Goal: Task Accomplishment & Management: Manage account settings

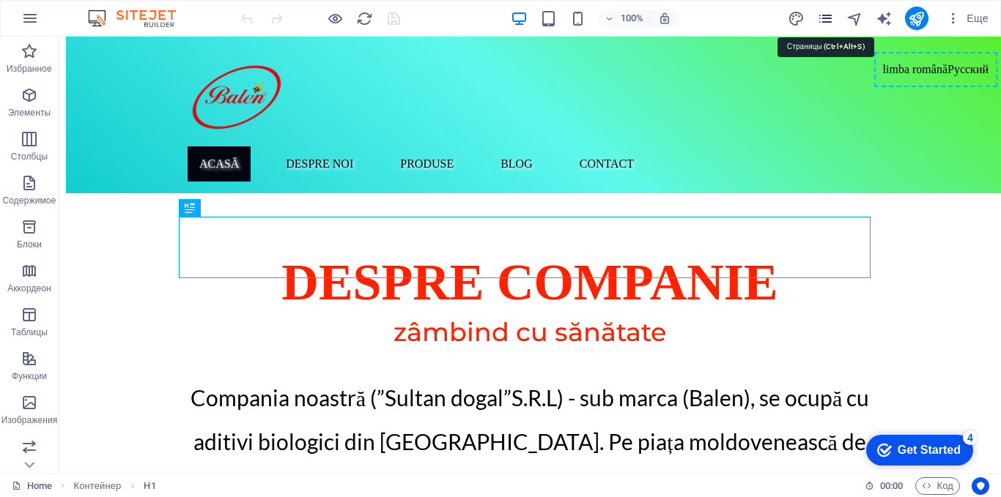
click at [829, 17] on icon "pages" at bounding box center [825, 18] width 17 height 17
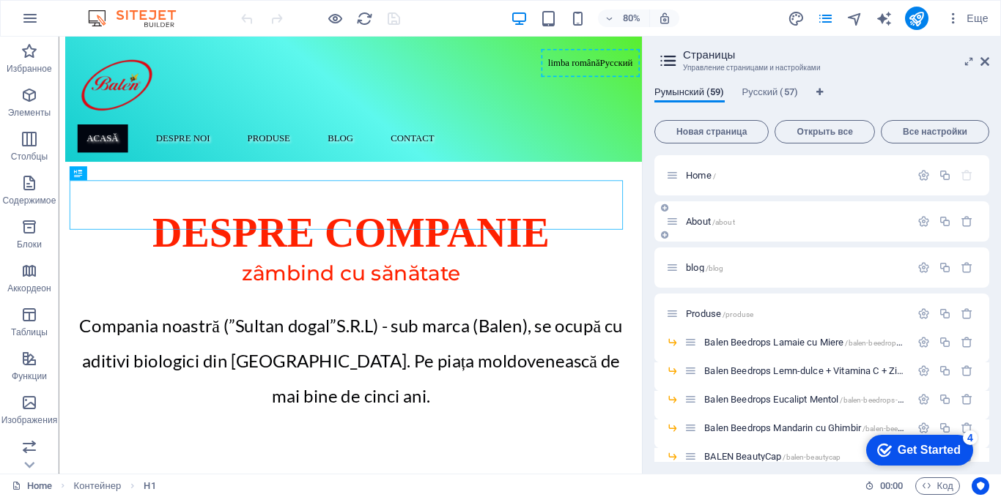
click at [704, 221] on span "About /about" at bounding box center [710, 221] width 49 height 11
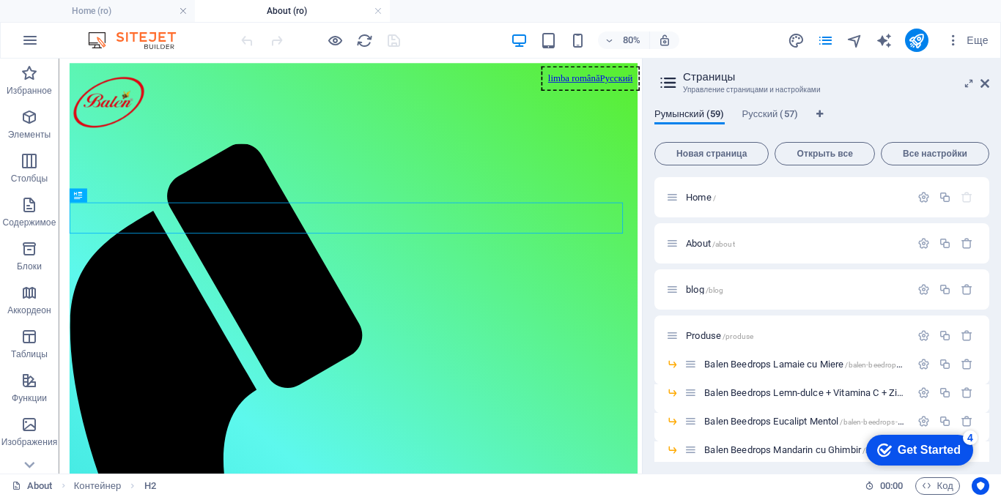
click at [982, 46] on span "Еще" at bounding box center [967, 40] width 42 height 15
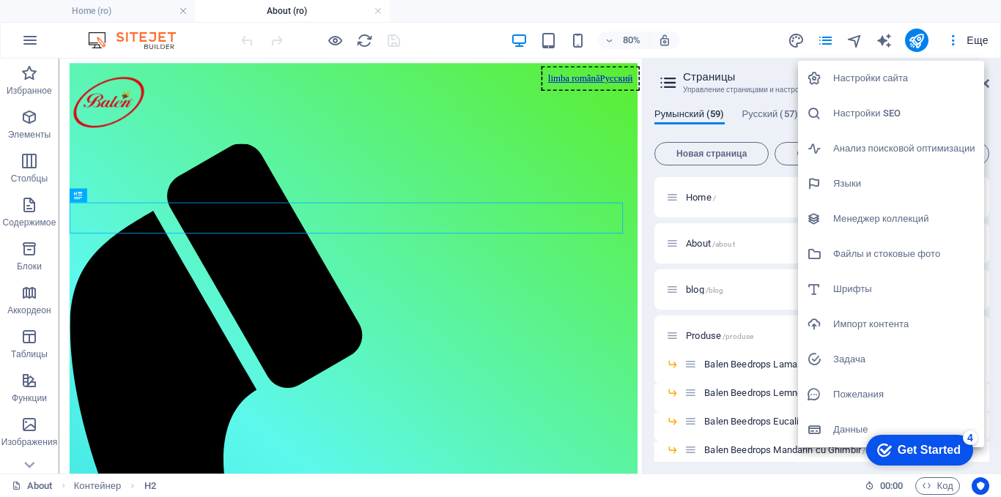
click at [719, 43] on div at bounding box center [500, 248] width 1001 height 497
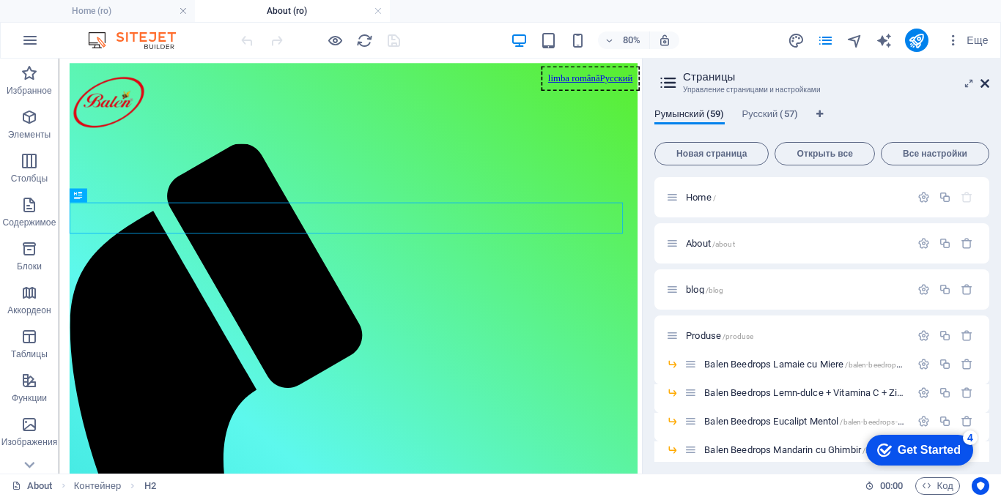
click at [987, 86] on icon at bounding box center [984, 84] width 9 height 12
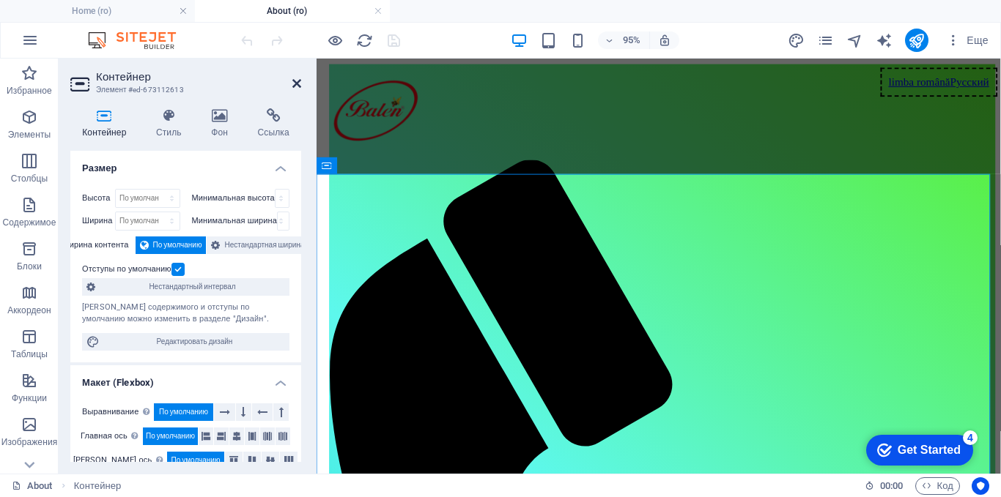
drag, startPoint x: 292, startPoint y: 85, endPoint x: 233, endPoint y: 27, distance: 82.4
click at [292, 85] on icon at bounding box center [296, 84] width 9 height 12
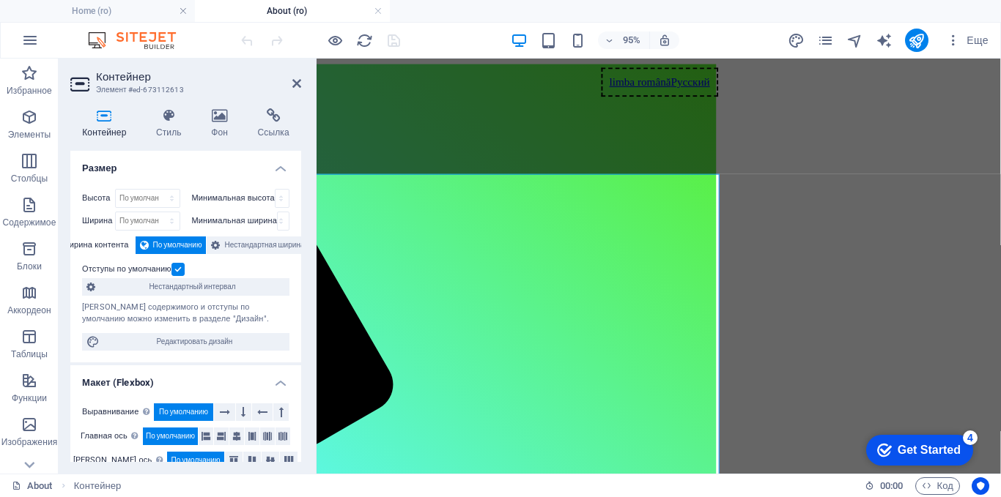
scroll to position [0, 330]
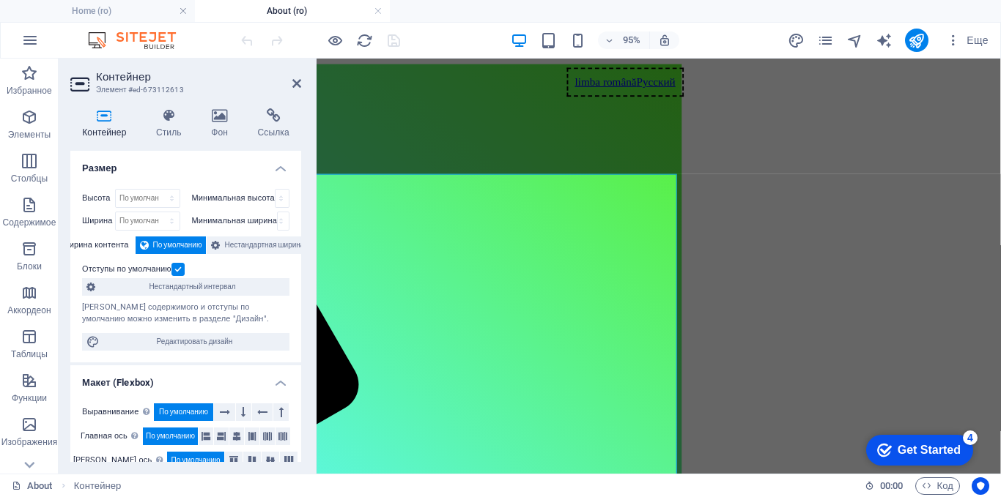
drag, startPoint x: 640, startPoint y: 490, endPoint x: 336, endPoint y: 74, distance: 515.3
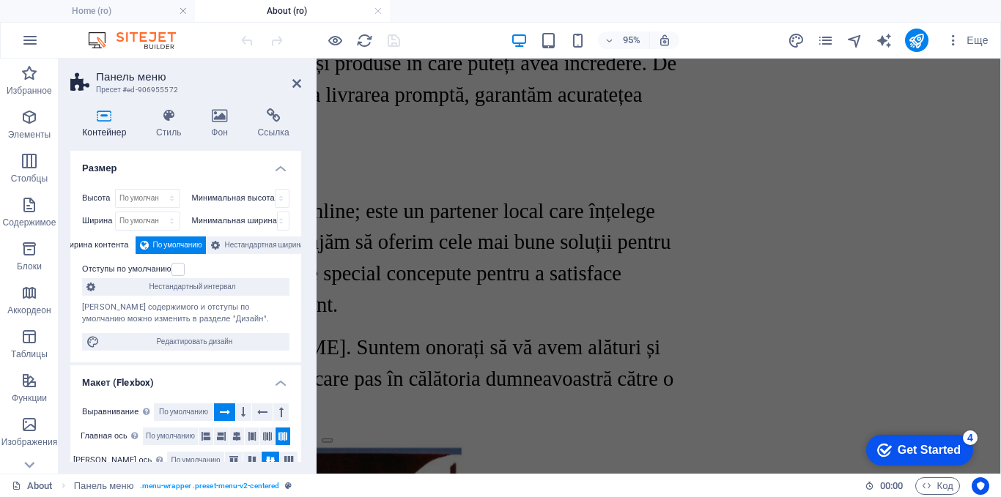
scroll to position [2660, 330]
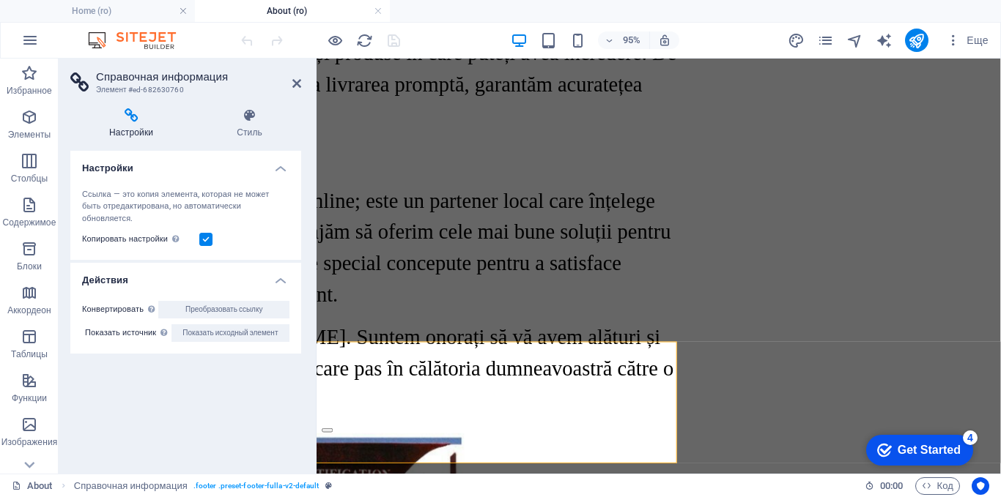
click at [145, 133] on h4 "Настройки" at bounding box center [133, 123] width 127 height 31
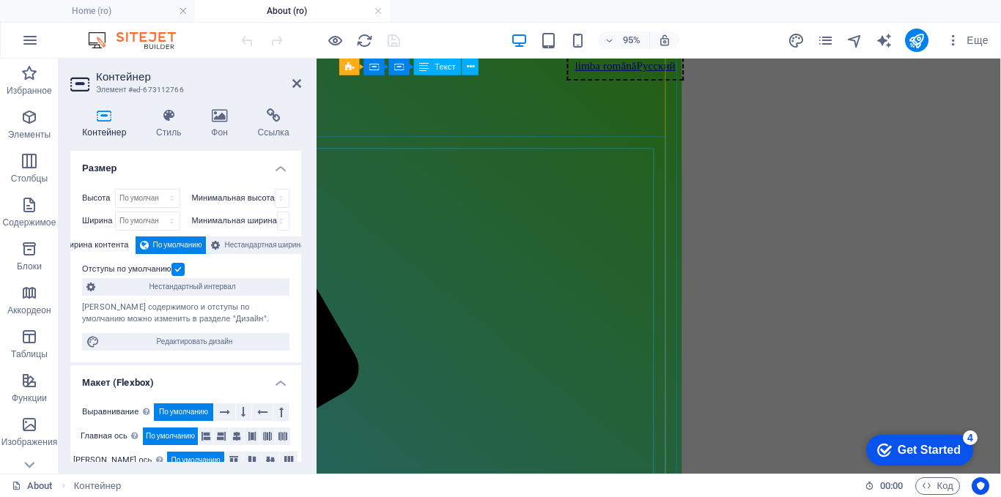
scroll to position [0, 330]
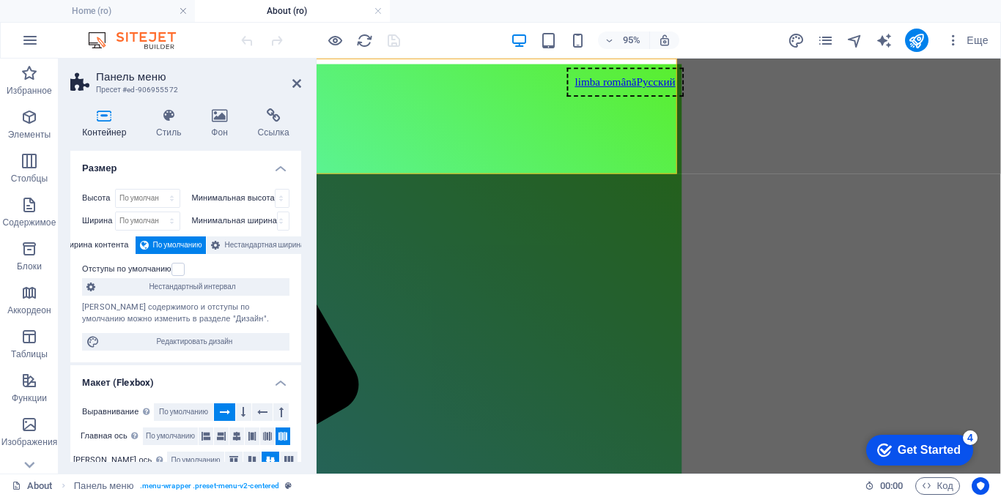
click at [175, 268] on label at bounding box center [177, 269] width 13 height 13
click at [0, 0] on input "Отступы по умолчанию" at bounding box center [0, 0] width 0 height 0
click at [175, 268] on label at bounding box center [177, 269] width 13 height 13
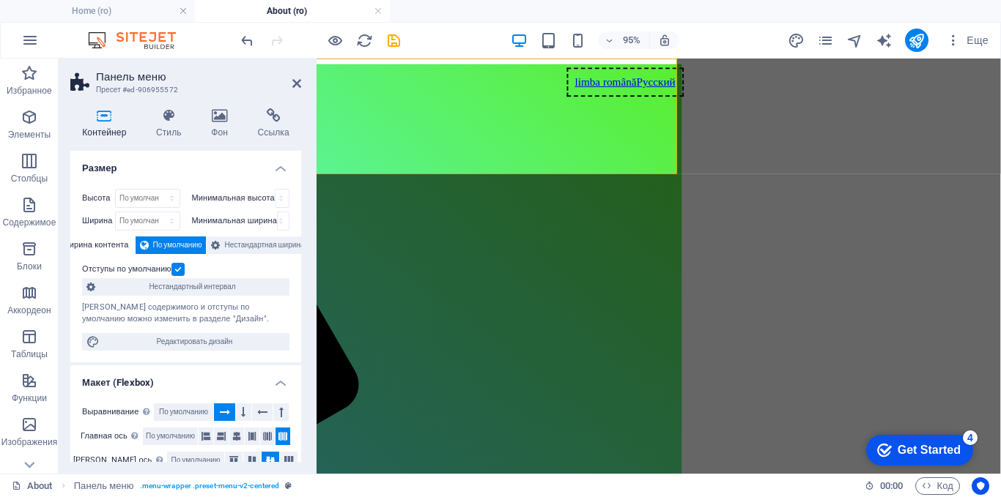
click at [0, 0] on input "Отступы по умолчанию" at bounding box center [0, 0] width 0 height 0
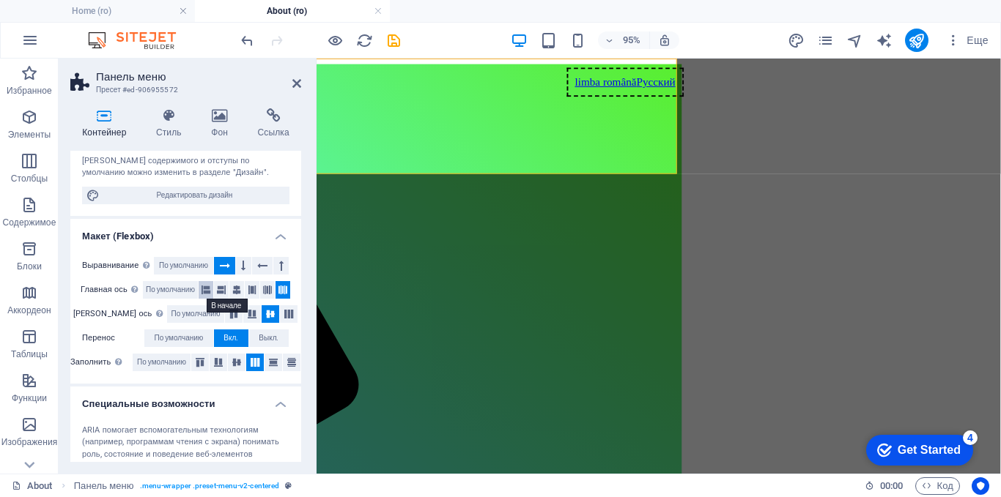
click at [210, 288] on button at bounding box center [206, 290] width 15 height 18
click at [264, 290] on icon at bounding box center [267, 290] width 9 height 18
click at [225, 318] on icon at bounding box center [234, 314] width 18 height 9
click at [262, 314] on icon at bounding box center [271, 314] width 18 height 9
click at [267, 341] on span "Выкл." at bounding box center [269, 339] width 20 height 18
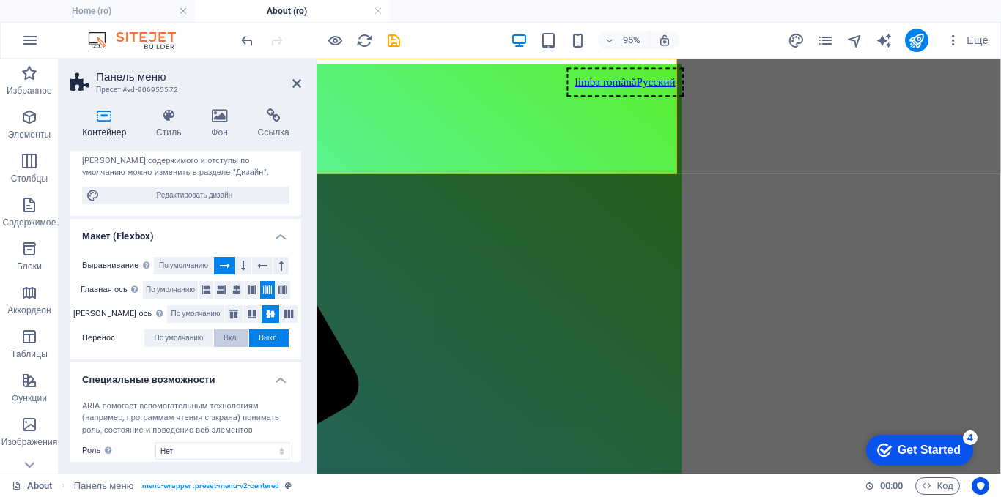
click at [231, 339] on span "Вкл." at bounding box center [230, 339] width 15 height 18
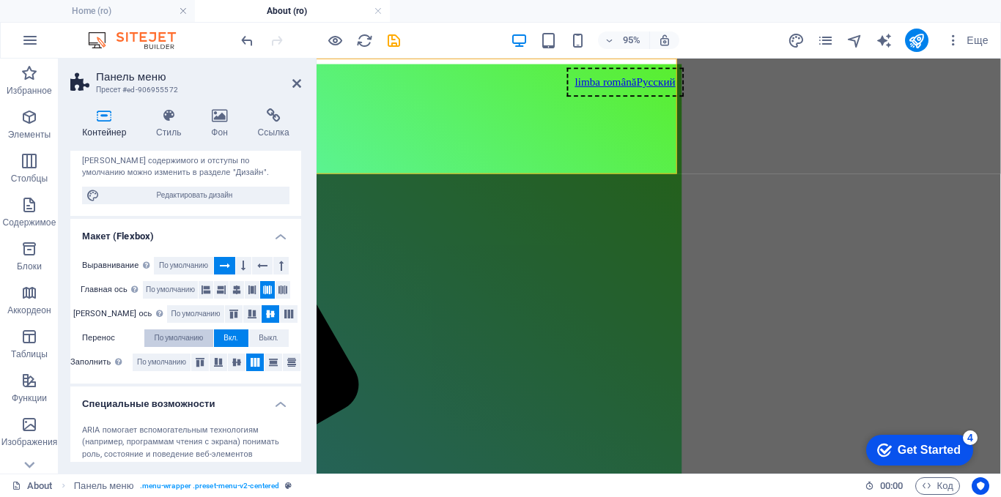
click at [185, 338] on span "По умолчанию" at bounding box center [178, 339] width 49 height 18
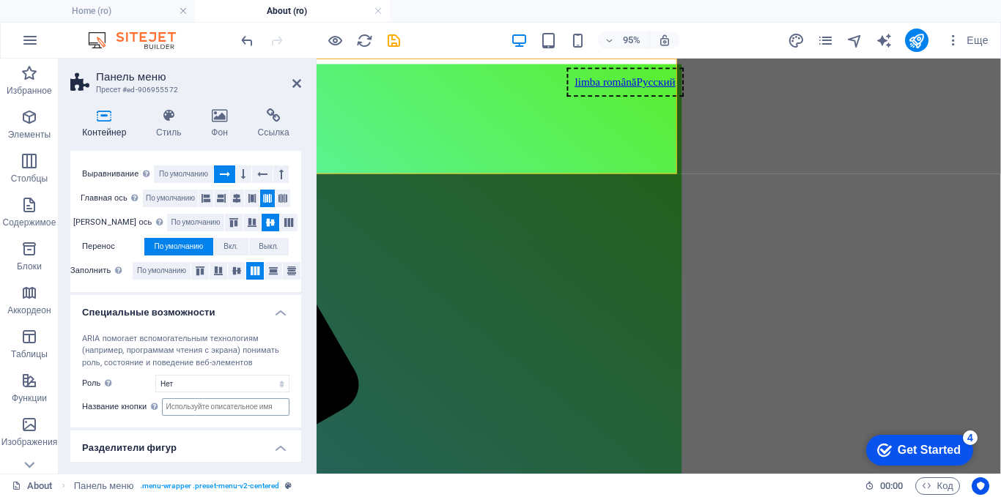
scroll to position [274, 0]
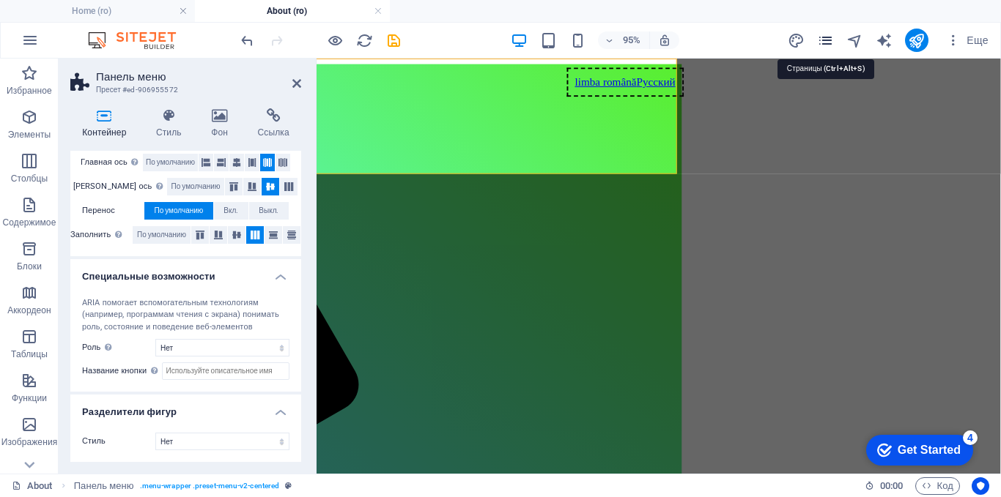
click at [821, 42] on icon "pages" at bounding box center [825, 40] width 17 height 17
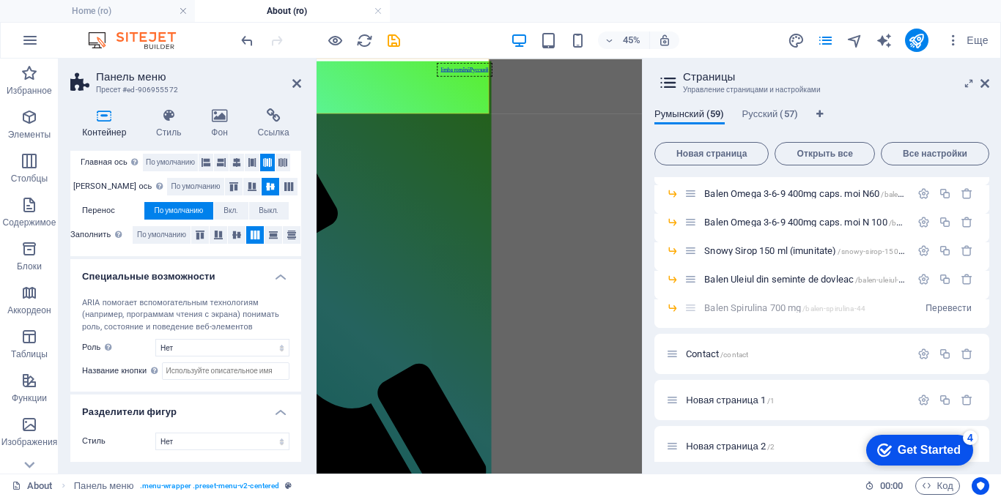
scroll to position [1552, 0]
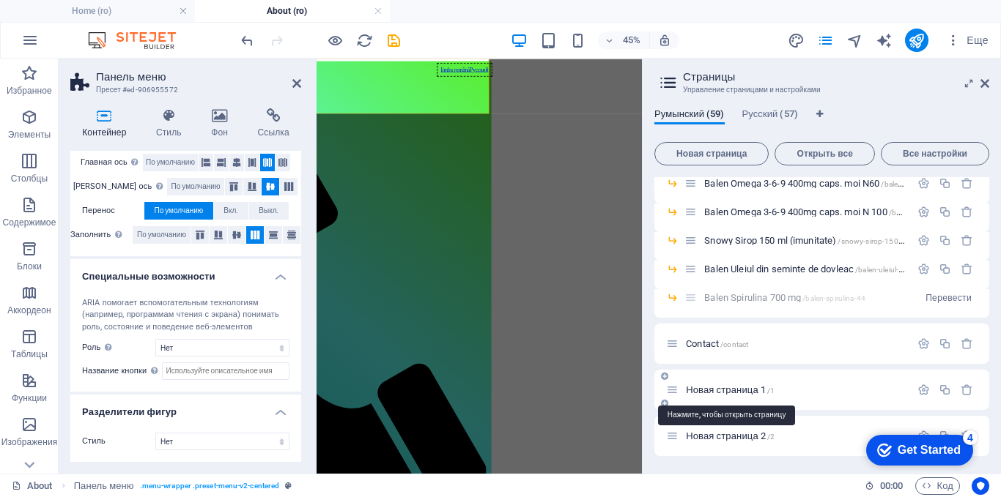
click at [748, 388] on span "Новая страница 1 /1" at bounding box center [730, 390] width 89 height 11
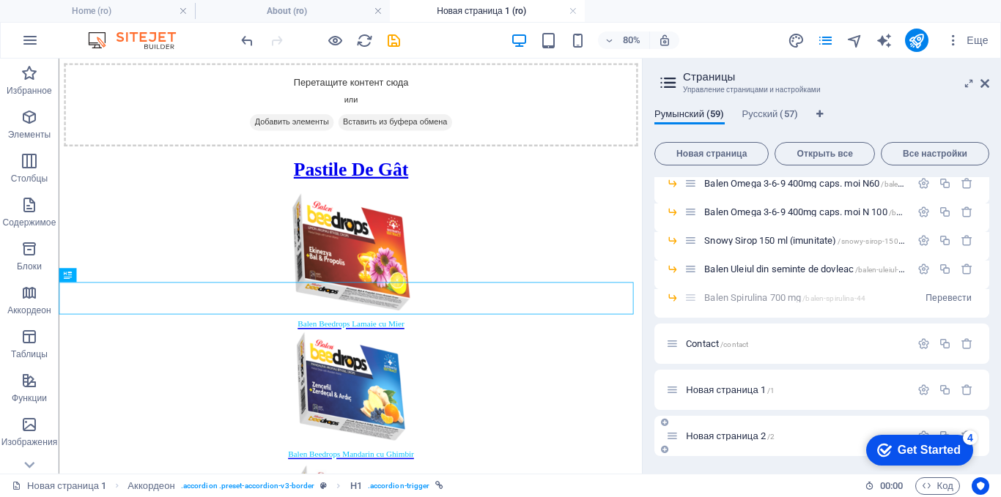
scroll to position [0, 0]
click at [747, 435] on span "Новая страница 2 /2" at bounding box center [730, 436] width 89 height 11
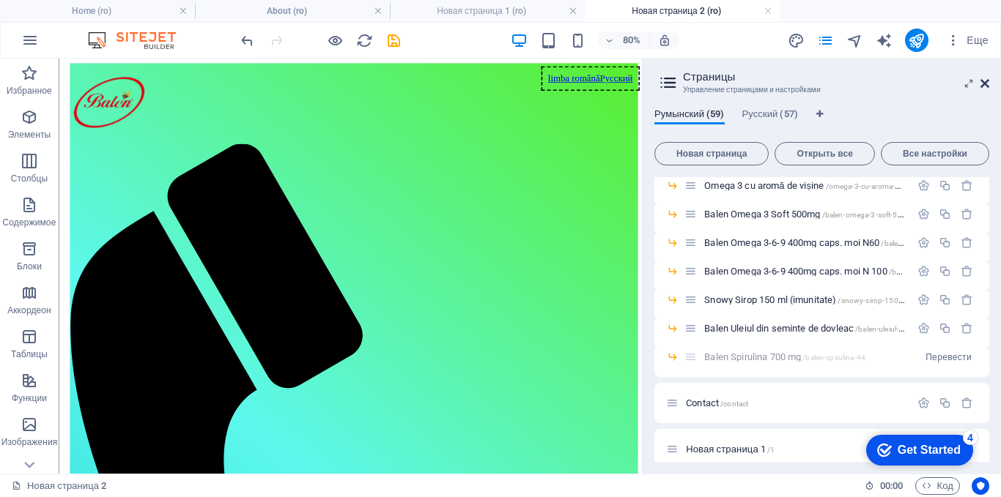
click at [986, 86] on icon at bounding box center [984, 84] width 9 height 12
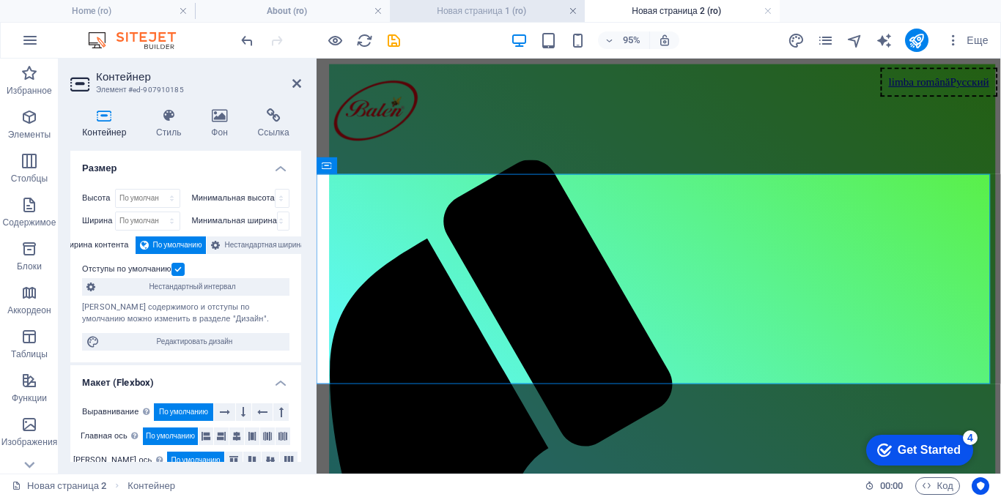
click at [574, 11] on link at bounding box center [572, 11] width 9 height 14
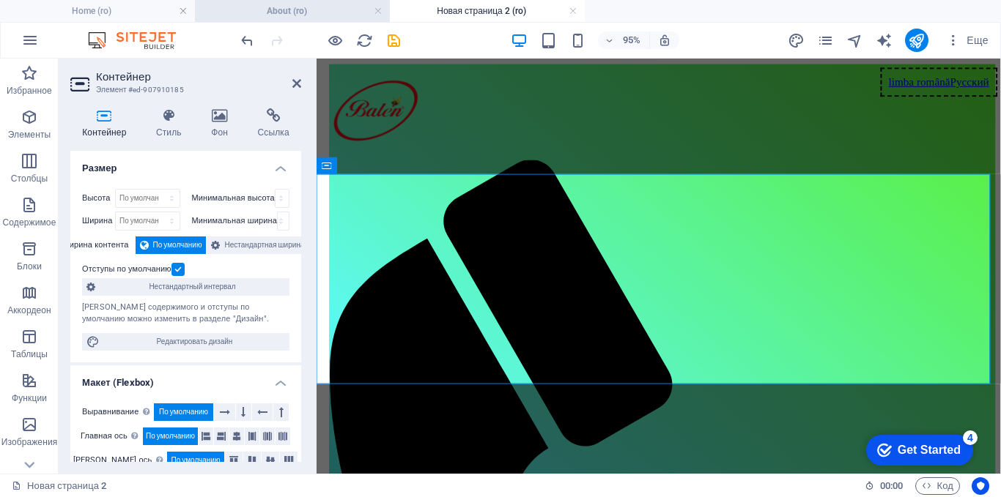
click at [292, 13] on h4 "About (ro)" at bounding box center [292, 11] width 195 height 16
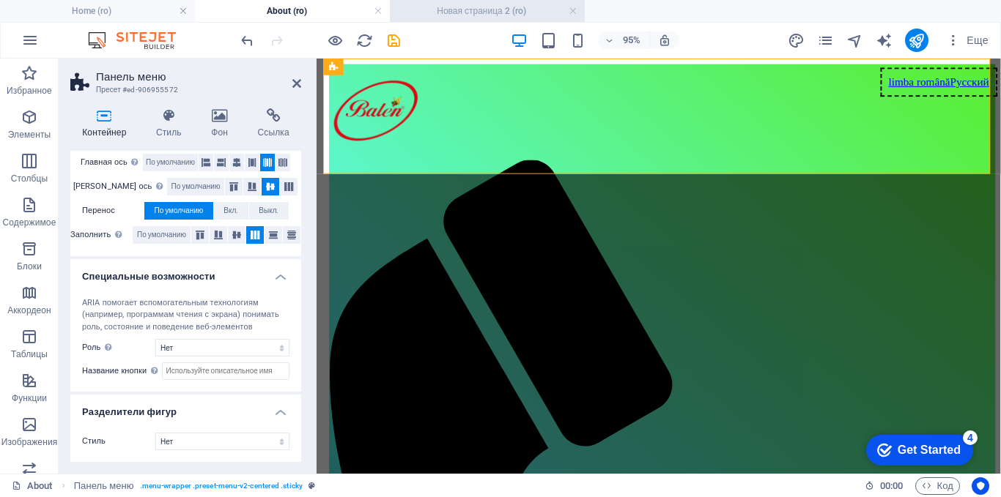
click at [478, 10] on h4 "Новая страница 2 (ro)" at bounding box center [487, 11] width 195 height 16
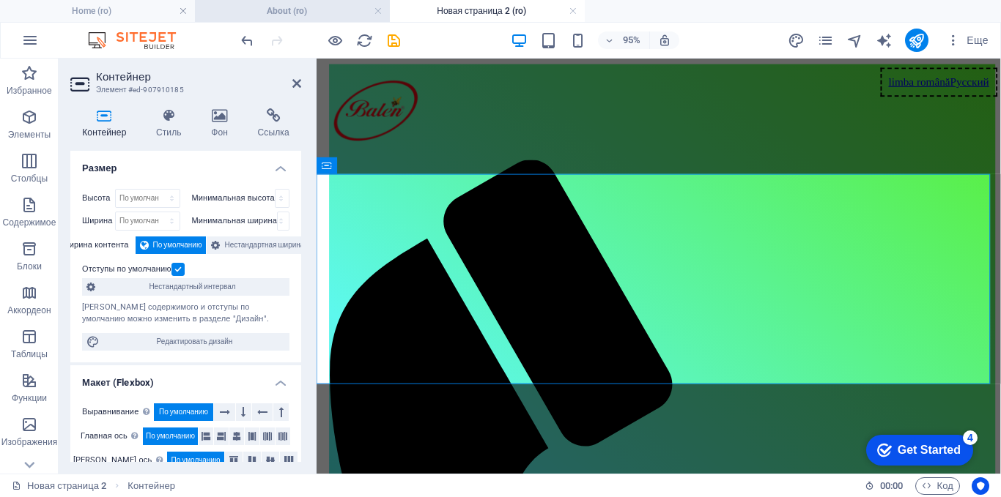
click at [290, 11] on h4 "About (ro)" at bounding box center [292, 11] width 195 height 16
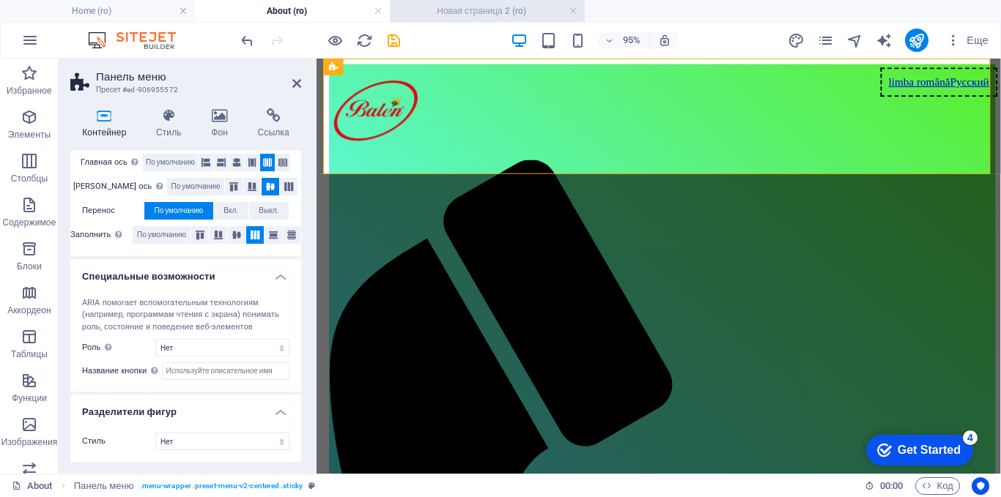
click at [503, 10] on h4 "Новая страница 2 (ro)" at bounding box center [487, 11] width 195 height 16
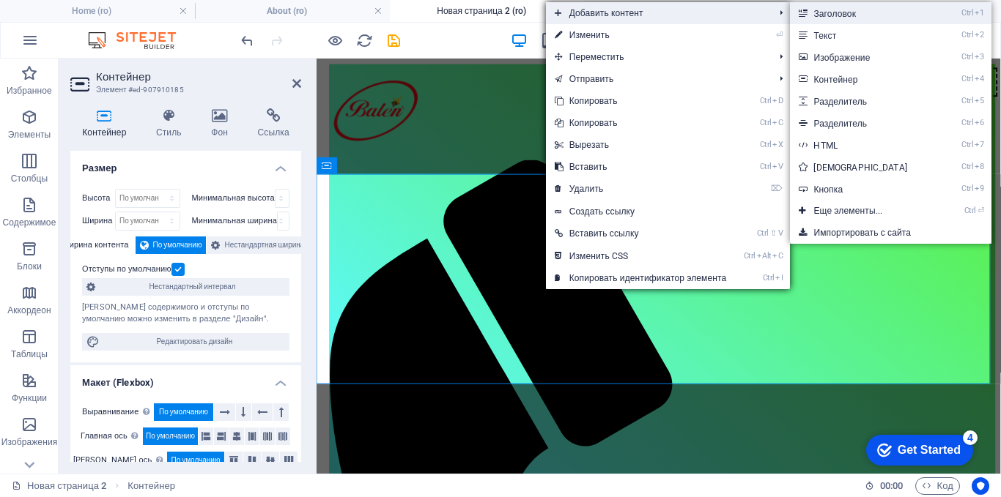
click at [826, 10] on link "Ctrl 1 Заголовок" at bounding box center [863, 13] width 147 height 22
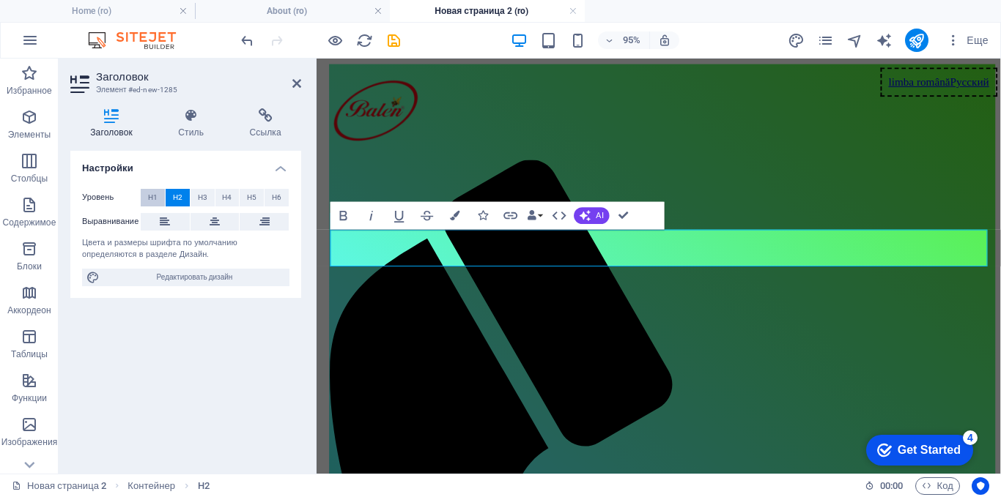
click at [156, 199] on span "H1" at bounding box center [153, 198] width 10 height 18
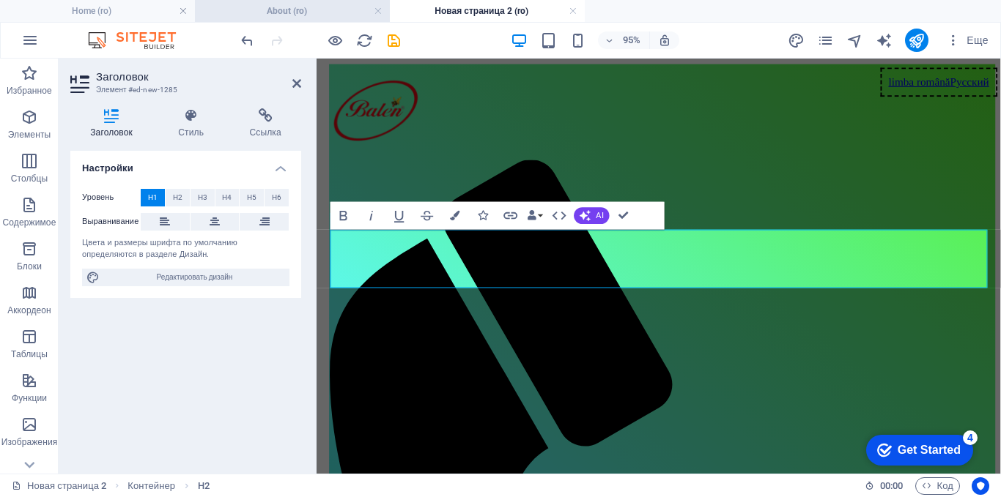
click at [294, 15] on h4 "About (ro)" at bounding box center [292, 11] width 195 height 16
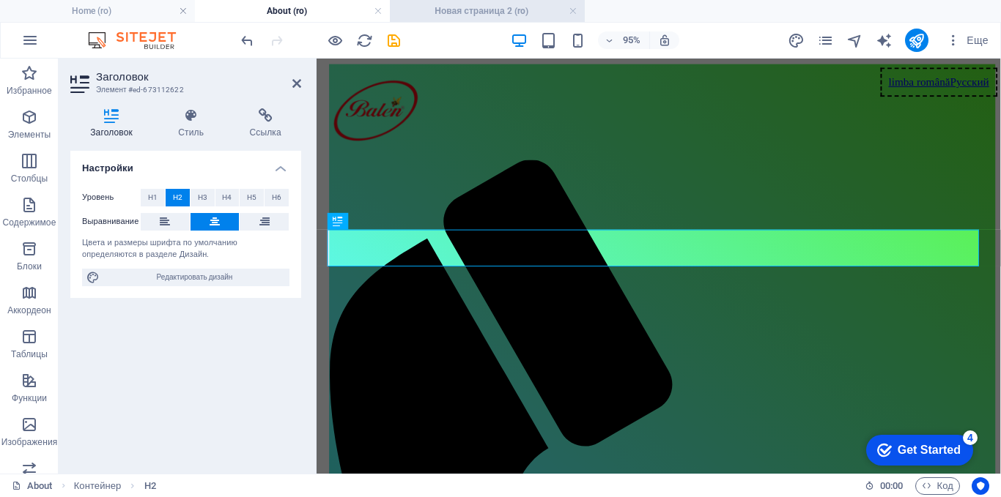
click at [493, 6] on h4 "Новая страница 2 (ro)" at bounding box center [487, 11] width 195 height 16
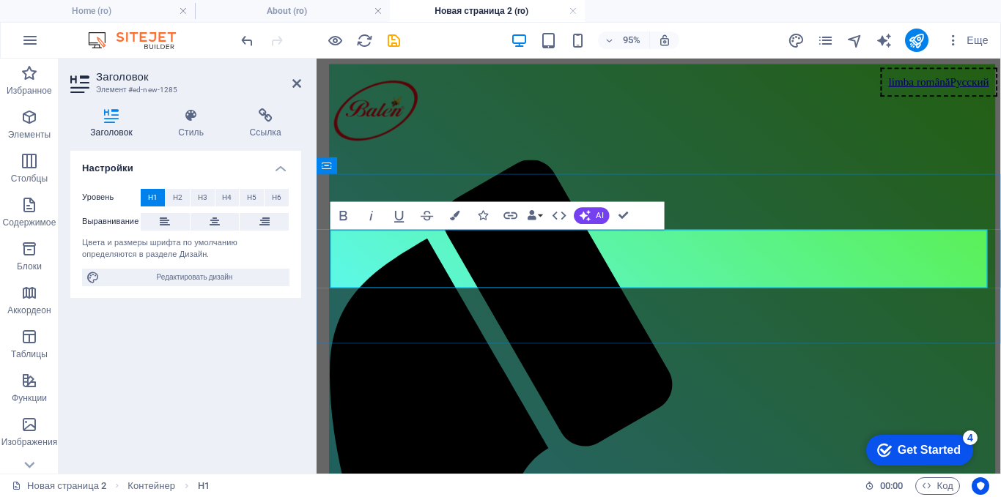
drag, startPoint x: 711, startPoint y: 273, endPoint x: 933, endPoint y: 276, distance: 222.0
drag, startPoint x: 968, startPoint y: 270, endPoint x: 414, endPoint y: 281, distance: 554.7
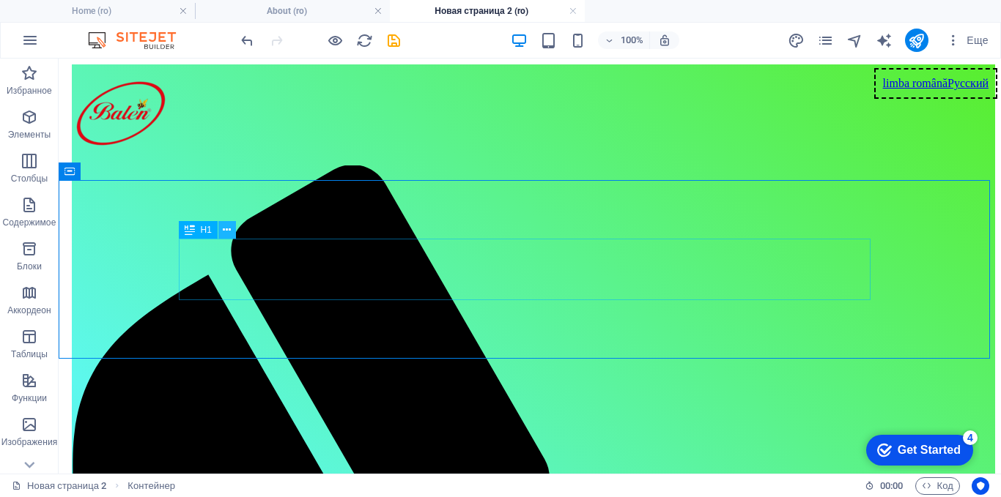
click at [229, 231] on icon at bounding box center [227, 230] width 8 height 15
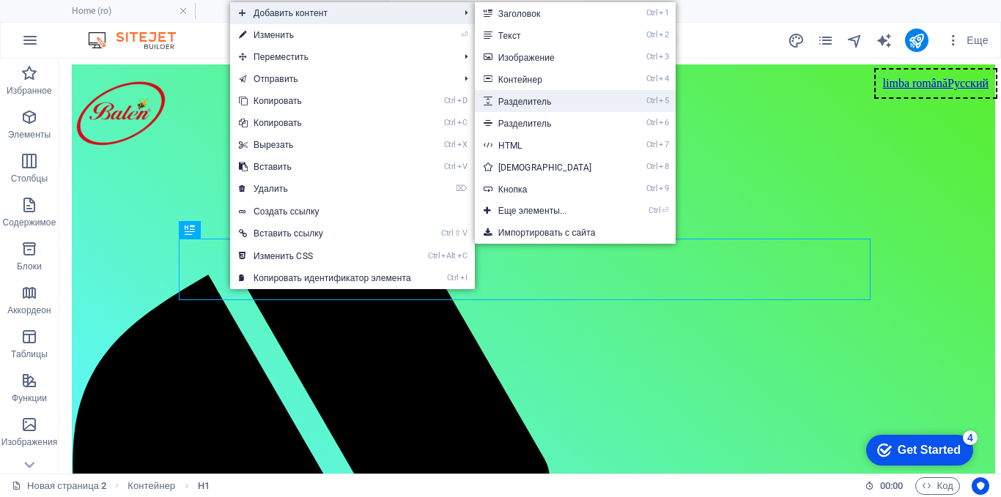
click at [542, 104] on link "Ctrl 5 Разделитель" at bounding box center [548, 101] width 147 height 22
select select "px"
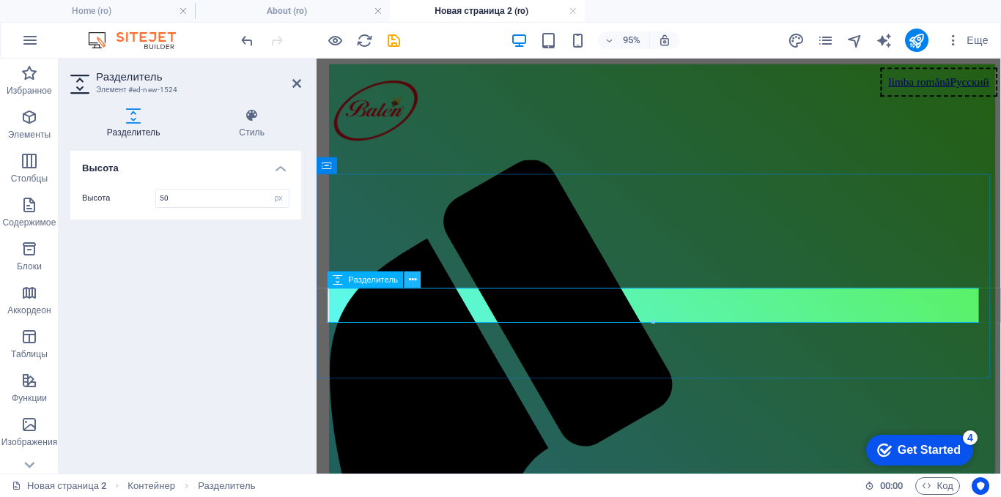
click at [417, 280] on button at bounding box center [412, 280] width 17 height 17
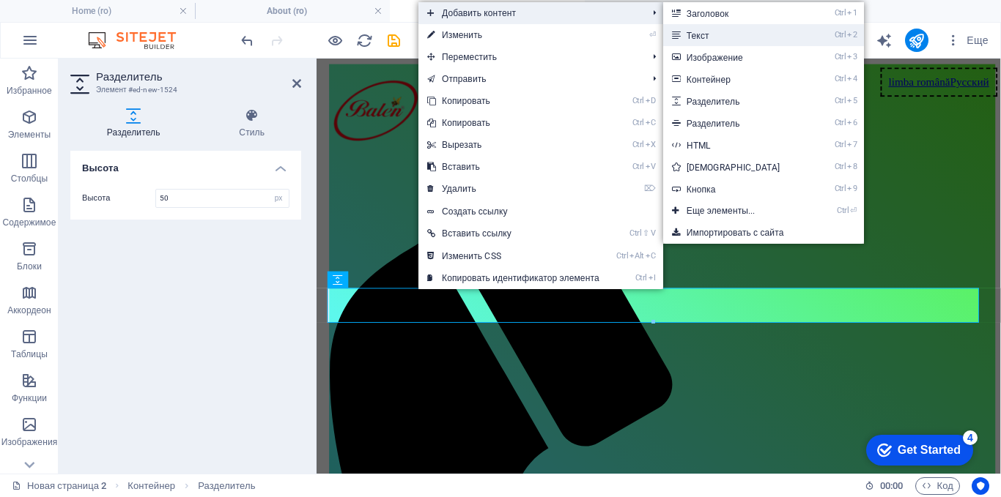
click at [697, 36] on link "Ctrl 2 Текст" at bounding box center [736, 35] width 147 height 22
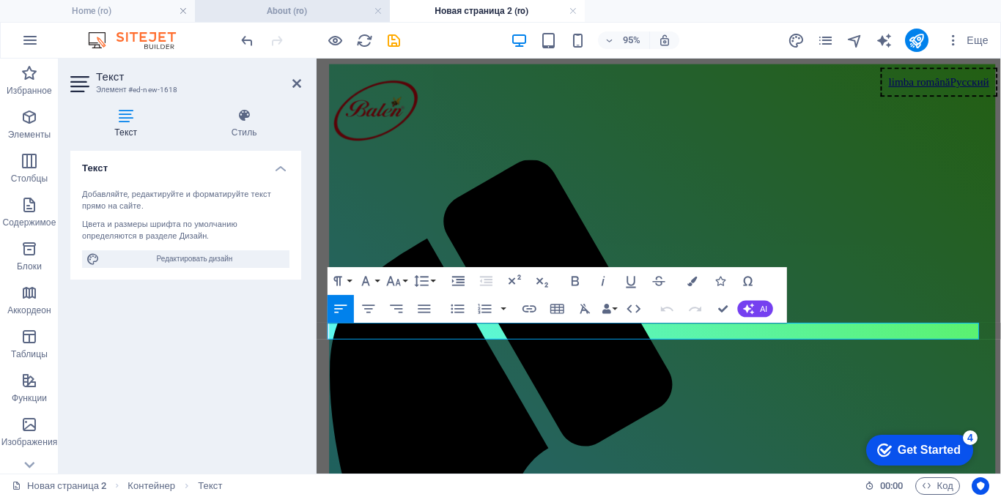
click at [306, 15] on h4 "About (ro)" at bounding box center [292, 11] width 195 height 16
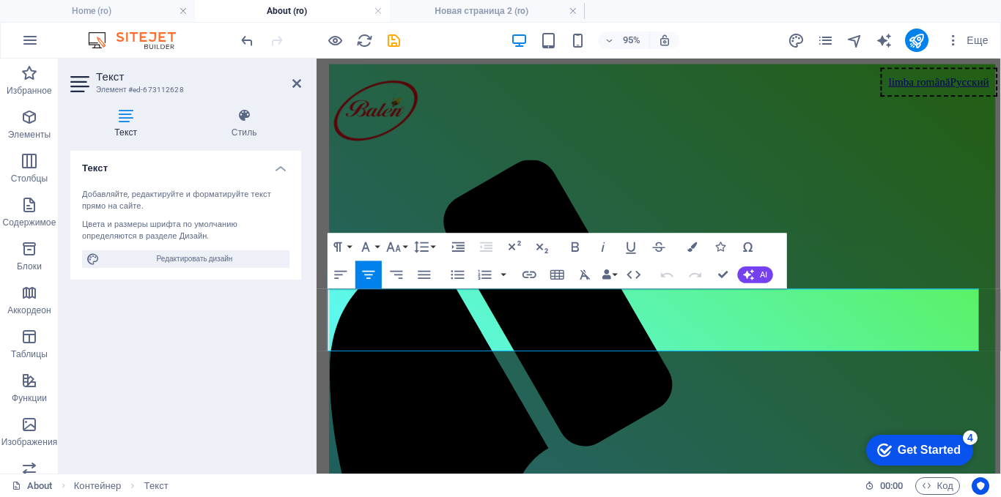
drag, startPoint x: 1009, startPoint y: 353, endPoint x: 627, endPoint y: 357, distance: 382.4
copy span "Compania noastră (”Sultan dogal”S.R.L) - sub marca (Balen), se ocupă cu aditivi…"
drag, startPoint x: 466, startPoint y: 17, endPoint x: 185, endPoint y: 29, distance: 280.8
click at [466, 17] on h4 "Новая страница 2 (ro)" at bounding box center [487, 11] width 195 height 16
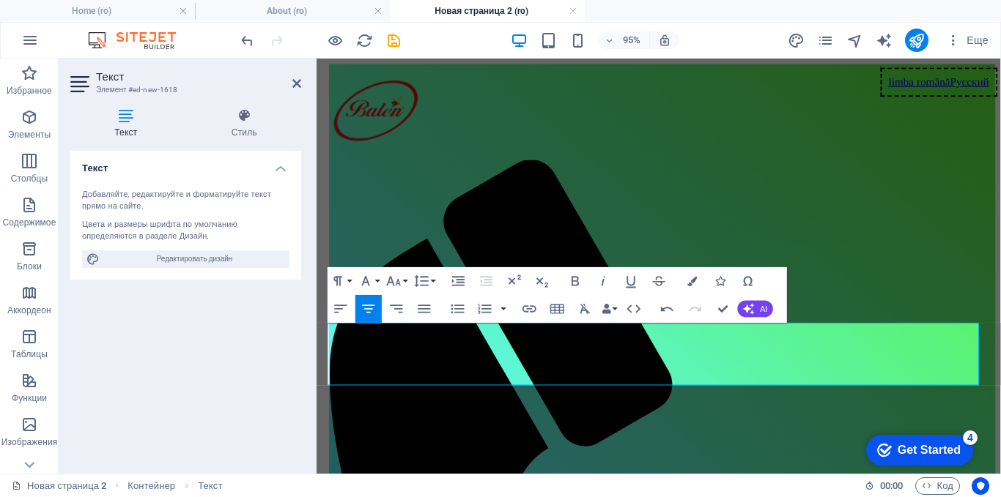
drag, startPoint x: 1012, startPoint y: 391, endPoint x: 678, endPoint y: 381, distance: 333.5
click at [341, 307] on icon "button" at bounding box center [341, 309] width 17 height 17
click at [369, 303] on icon "button" at bounding box center [368, 309] width 17 height 17
click at [398, 279] on icon "button" at bounding box center [393, 281] width 17 height 17
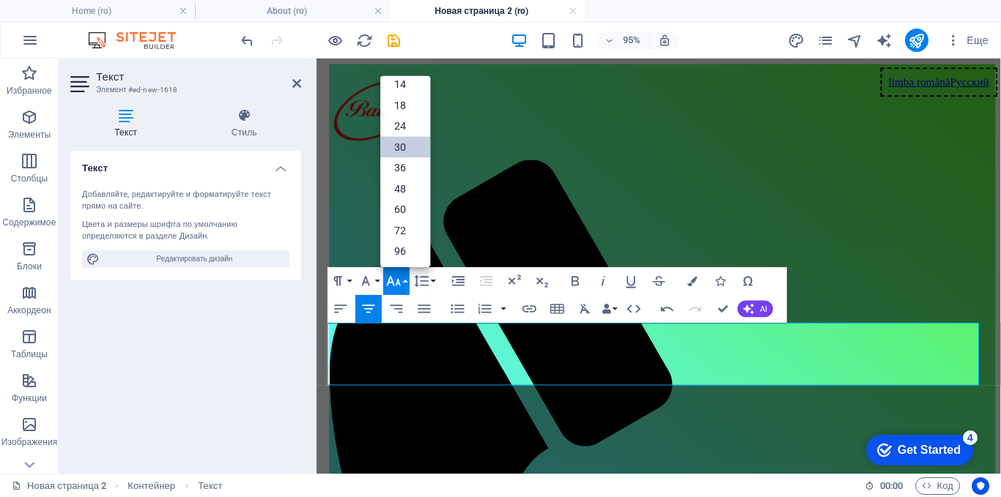
scroll to position [118, 0]
click at [410, 147] on link "30" at bounding box center [405, 146] width 50 height 21
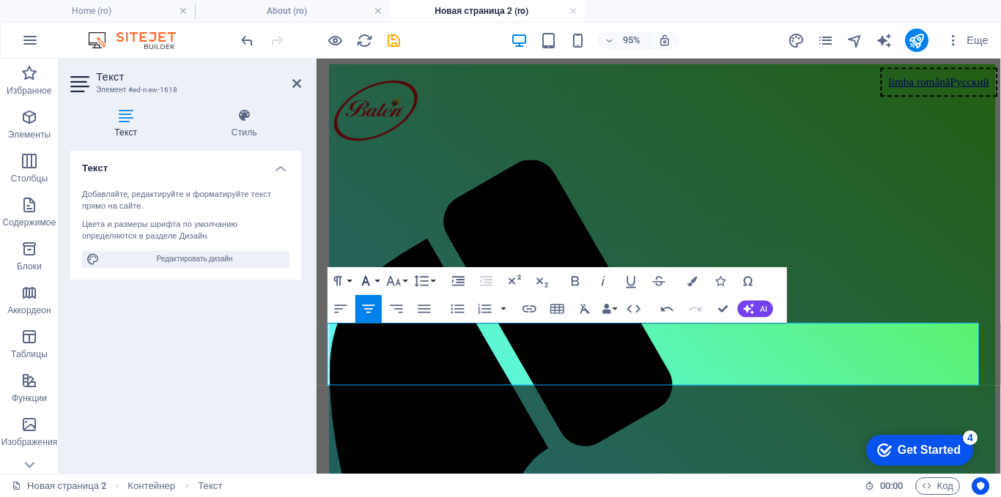
click at [363, 281] on icon "button" at bounding box center [365, 281] width 17 height 17
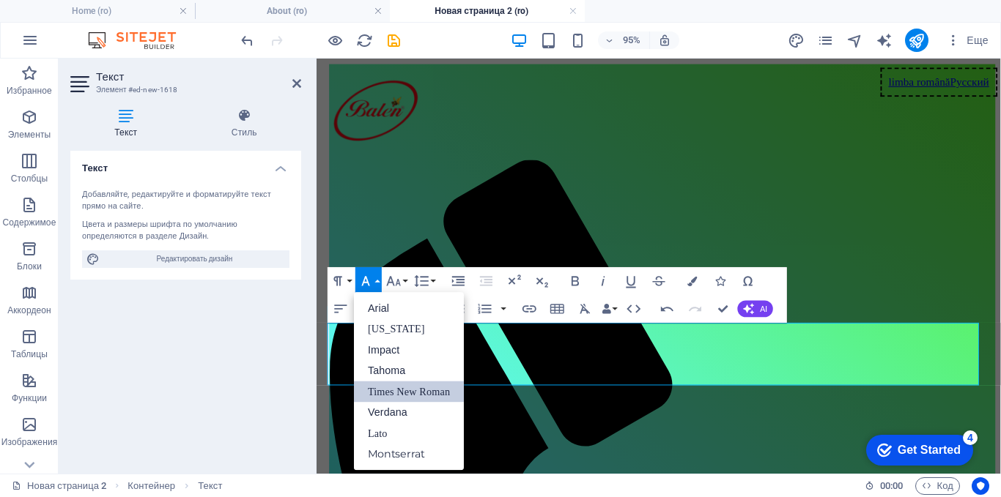
scroll to position [0, 0]
click at [399, 391] on link "Times New Roman" at bounding box center [409, 392] width 110 height 21
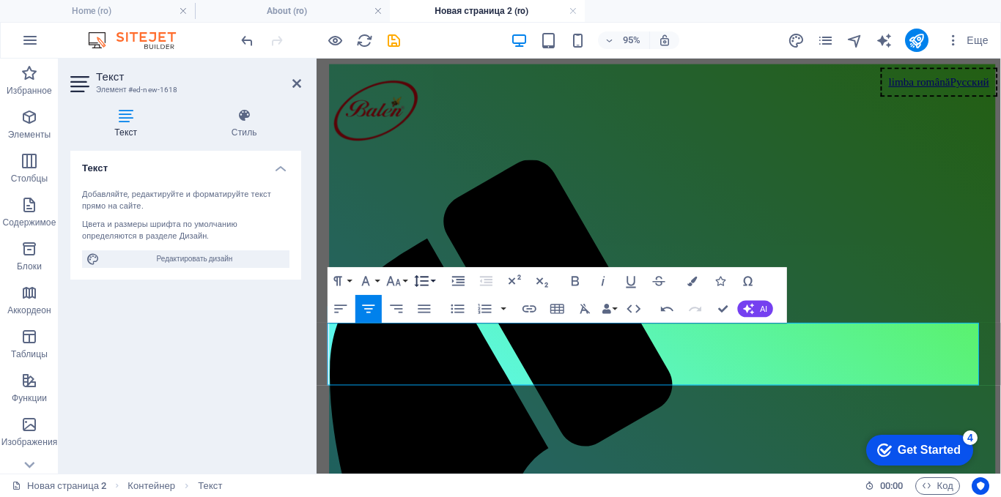
click at [427, 280] on icon "button" at bounding box center [421, 281] width 17 height 17
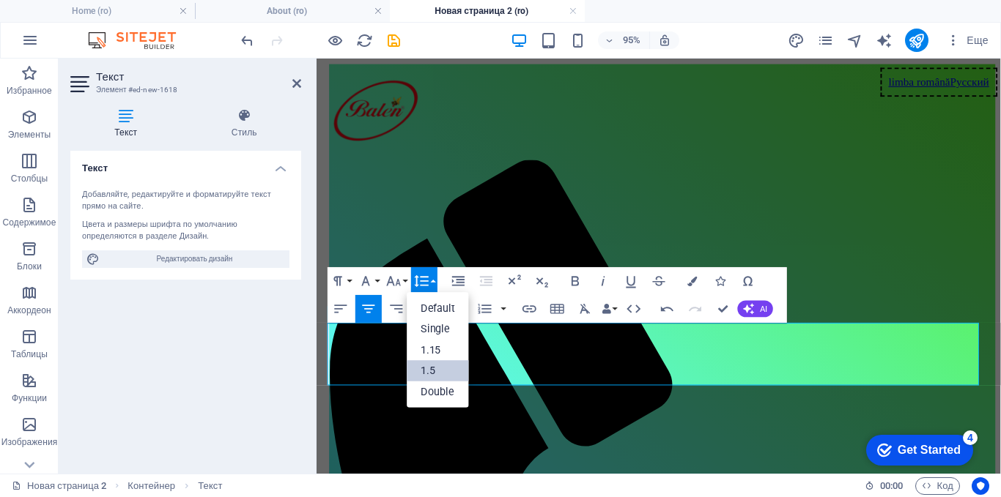
click at [438, 371] on link "1.5" at bounding box center [438, 370] width 62 height 21
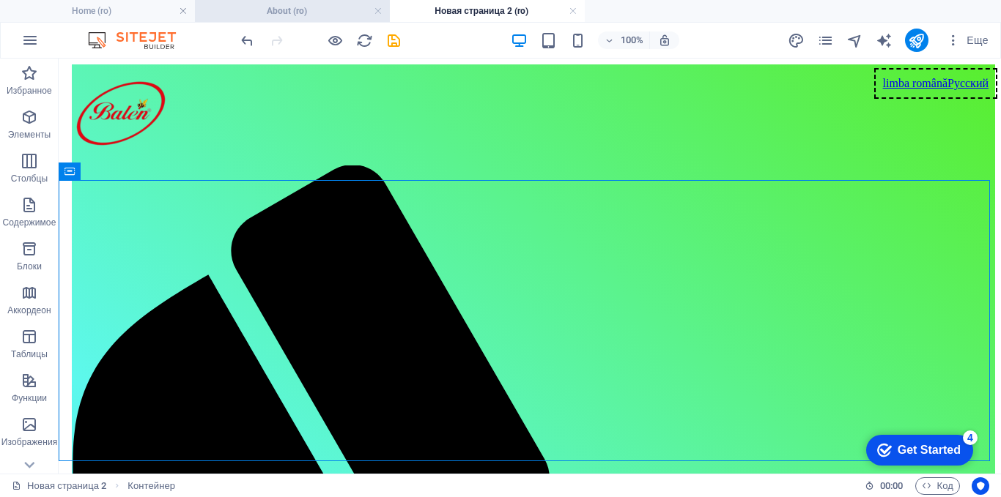
click at [309, 17] on h4 "About (ro)" at bounding box center [292, 11] width 195 height 16
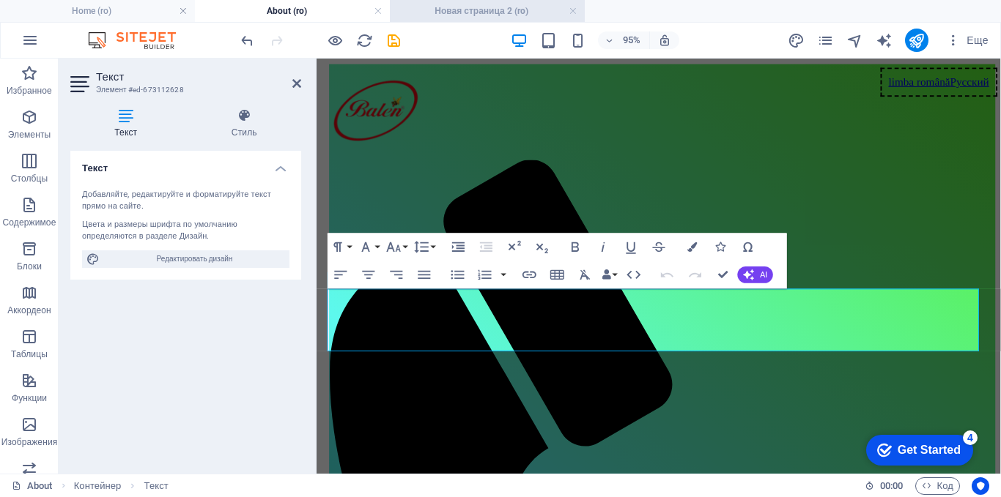
click at [470, 10] on h4 "Новая страница 2 (ro)" at bounding box center [487, 11] width 195 height 16
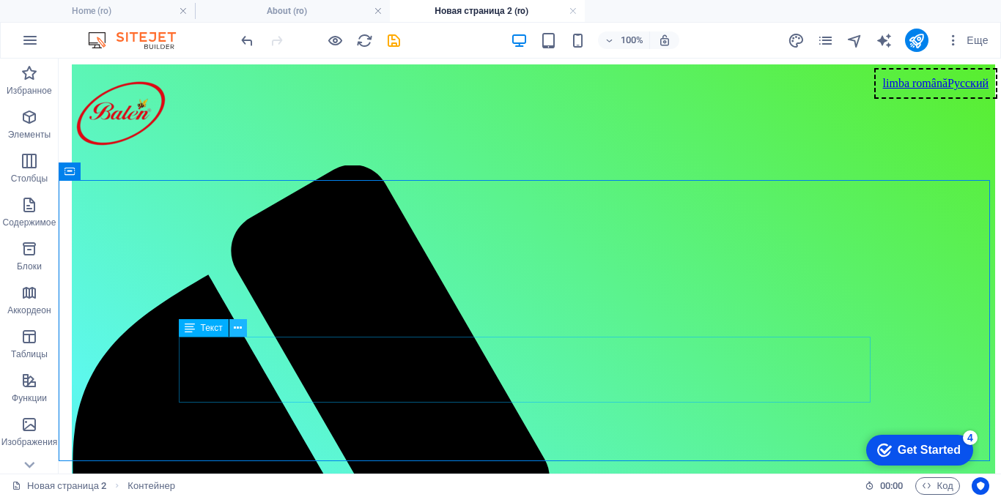
click at [241, 330] on icon at bounding box center [238, 328] width 8 height 15
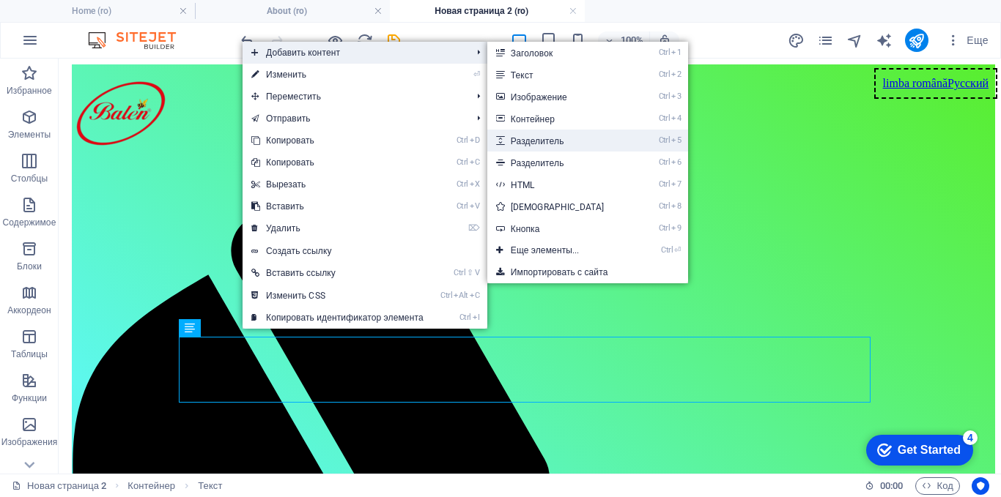
click at [539, 142] on link "Ctrl 5 Разделитель" at bounding box center [560, 141] width 147 height 22
select select "px"
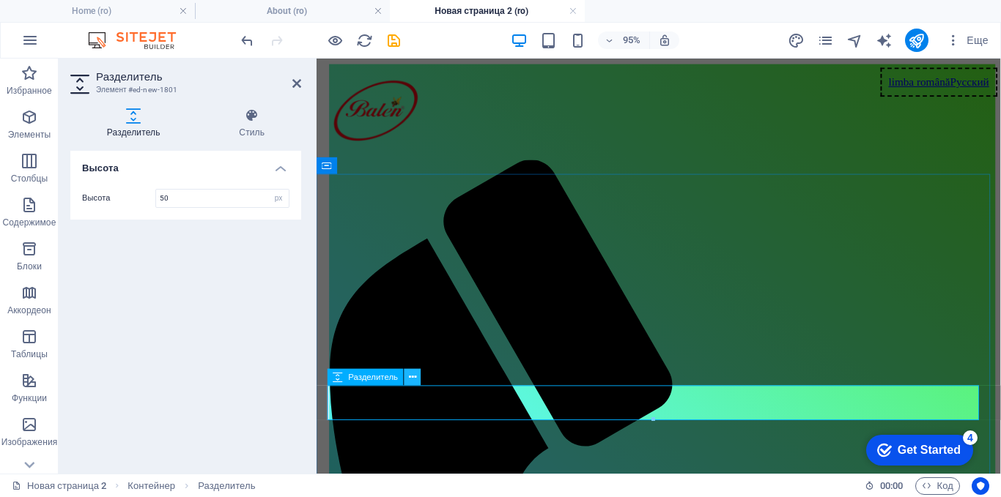
click at [416, 377] on icon at bounding box center [412, 377] width 7 height 15
click at [411, 377] on icon at bounding box center [412, 377] width 7 height 15
click at [26, 264] on p "Блоки" at bounding box center [29, 267] width 25 height 12
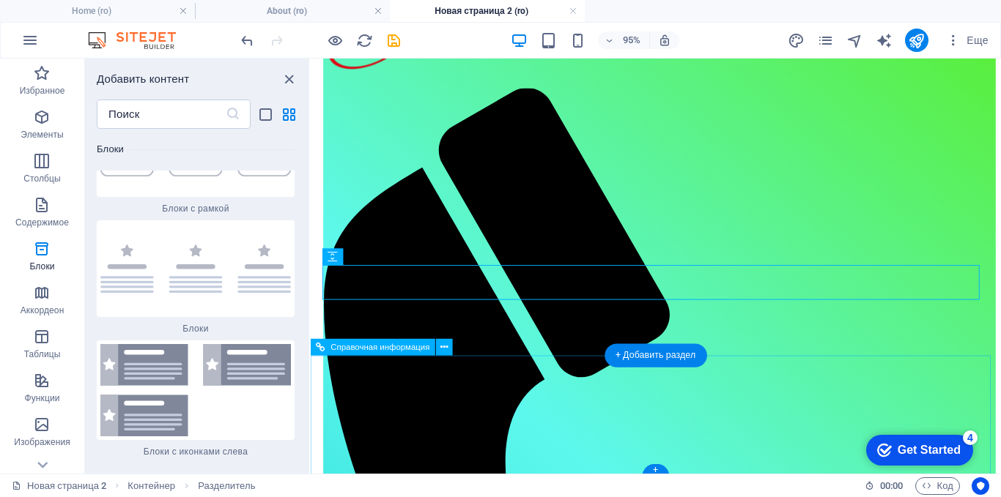
scroll to position [130, 0]
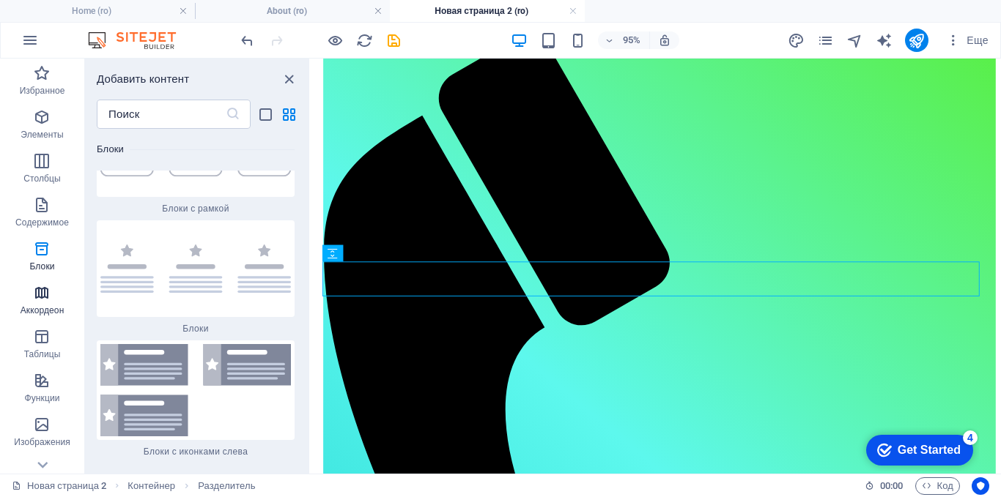
click at [45, 303] on span "Аккордеон" at bounding box center [42, 301] width 84 height 35
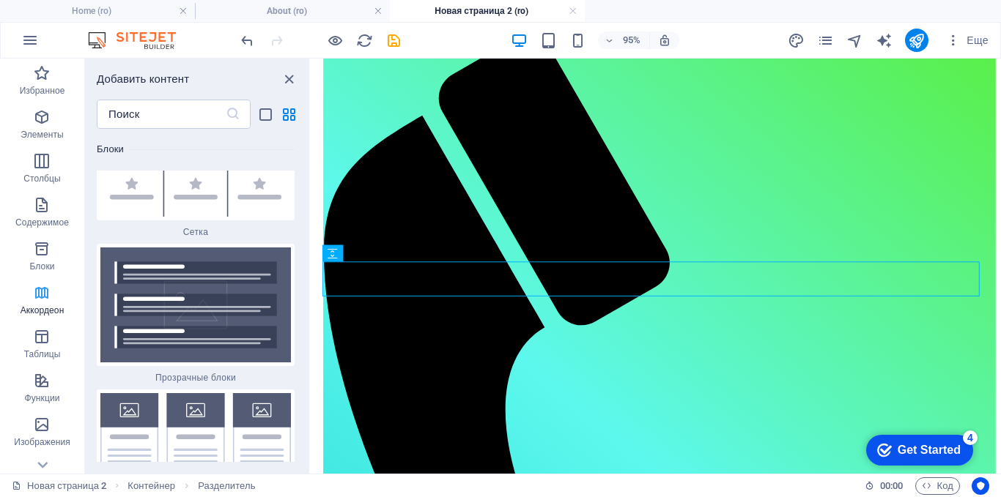
scroll to position [8992, 0]
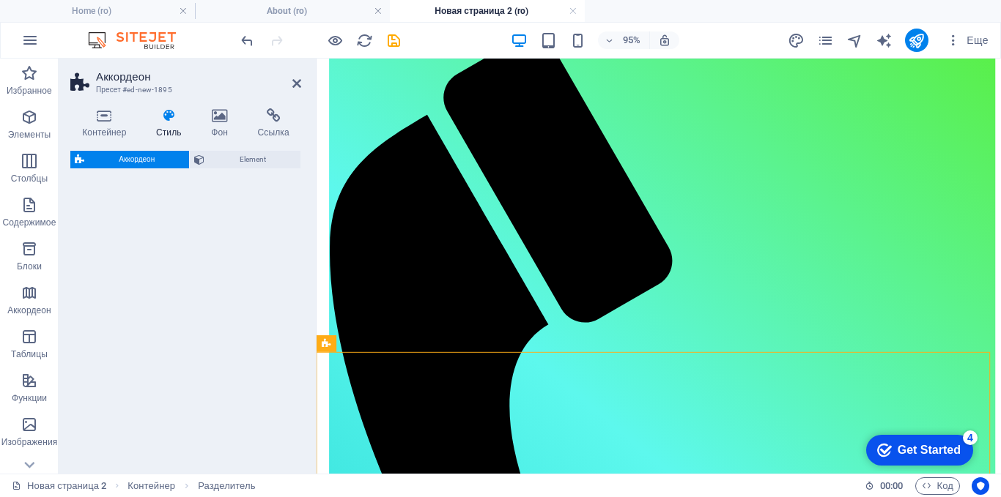
select select "rem"
select select "preset-accordion-v3-default"
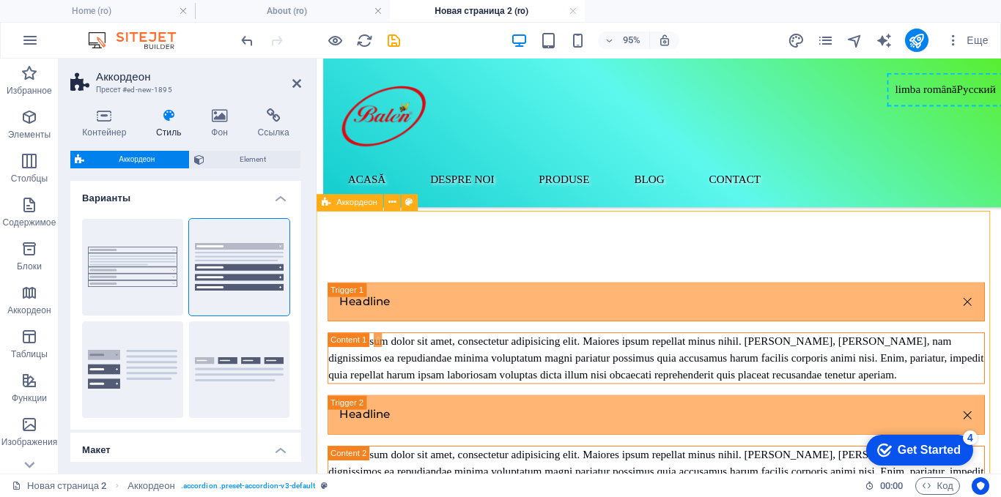
scroll to position [273, 0]
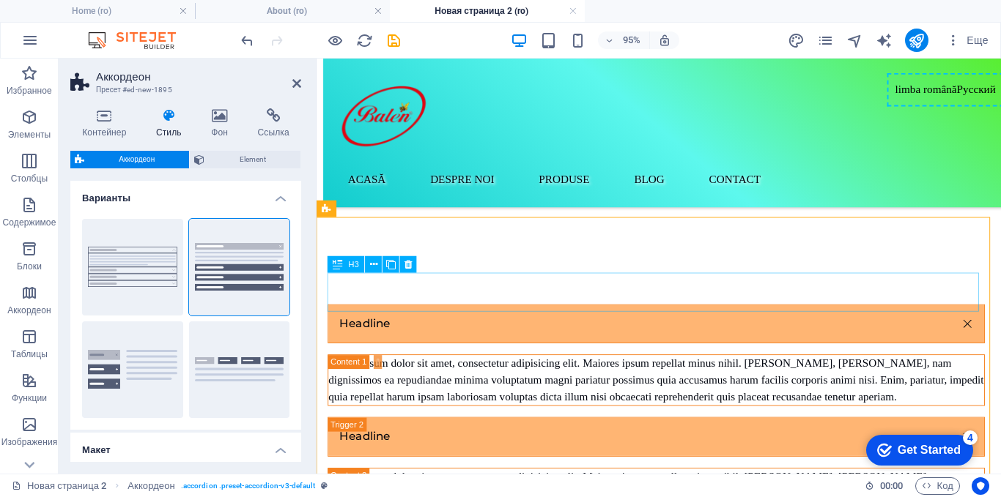
click at [489, 317] on div "Headline" at bounding box center [674, 337] width 692 height 41
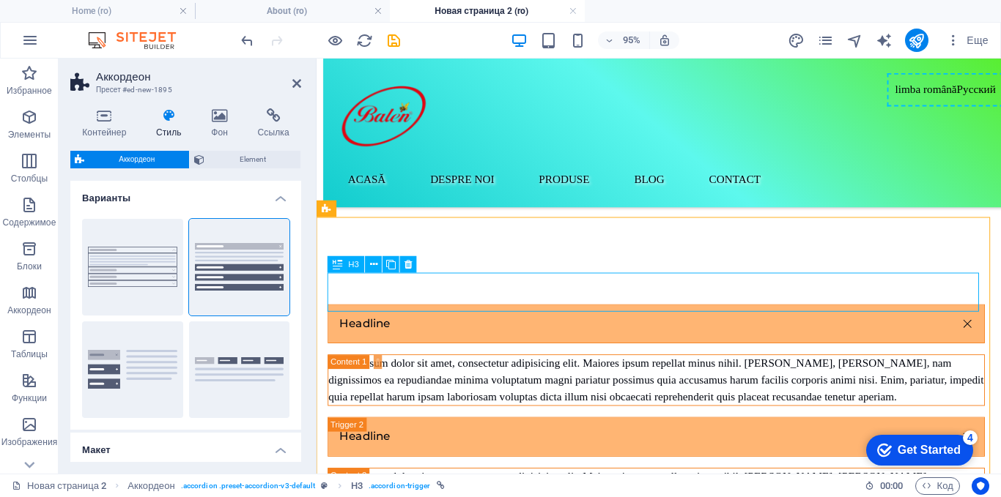
click at [489, 317] on div "Headline" at bounding box center [674, 337] width 692 height 41
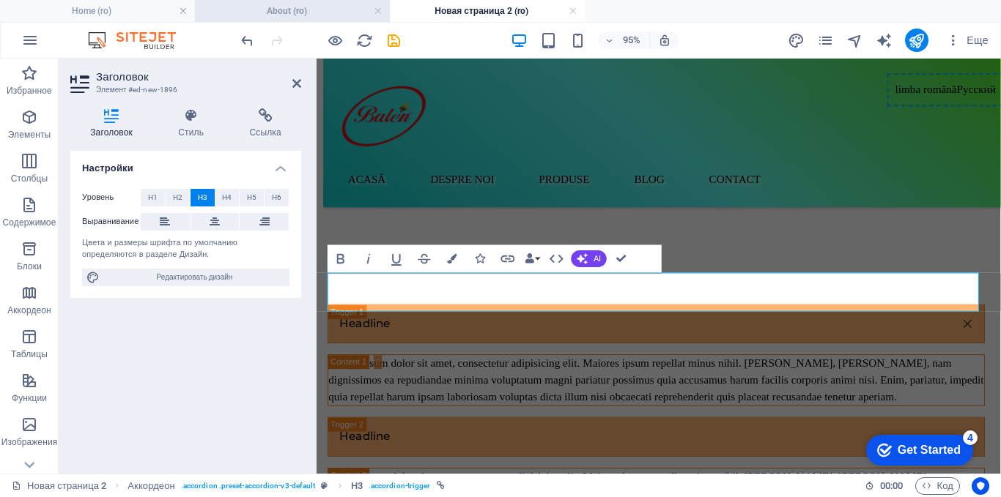
click at [243, 16] on h4 "About (ro)" at bounding box center [292, 11] width 195 height 16
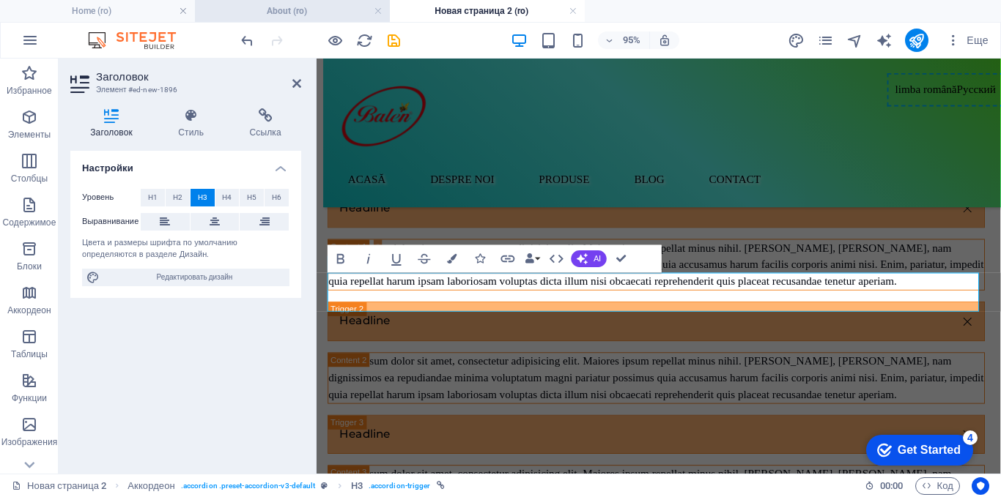
scroll to position [0, 0]
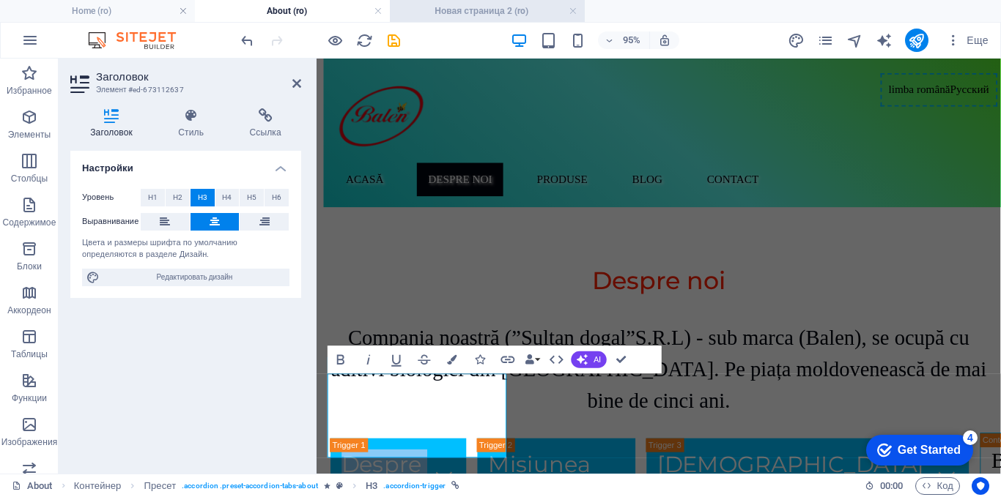
click at [525, 15] on h4 "Новая страница 2 (ro)" at bounding box center [487, 11] width 195 height 16
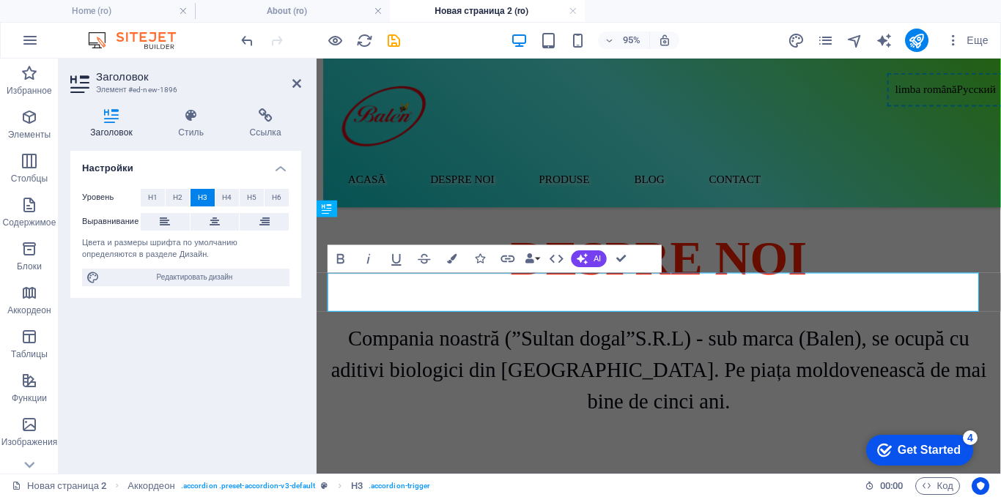
scroll to position [273, 0]
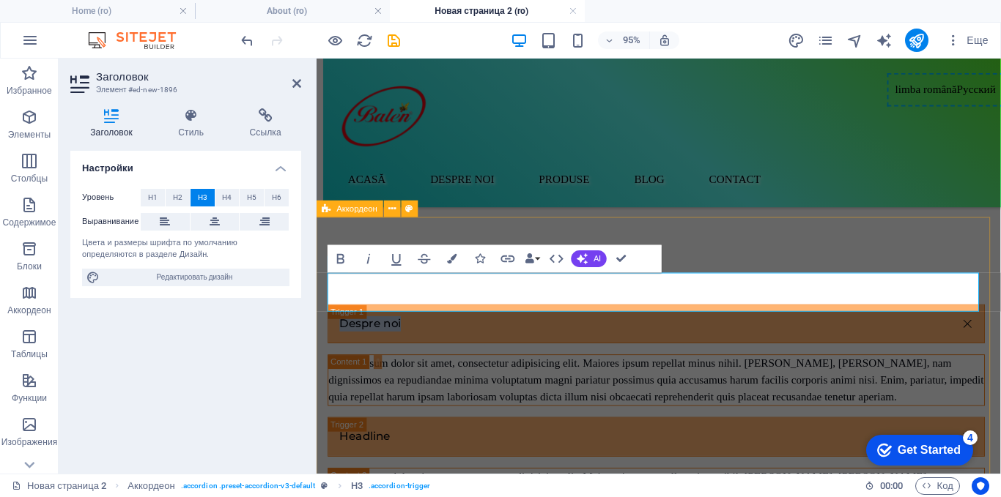
drag, startPoint x: 415, startPoint y: 305, endPoint x: 327, endPoint y: 312, distance: 88.9
click at [177, 197] on span "H2" at bounding box center [178, 198] width 10 height 18
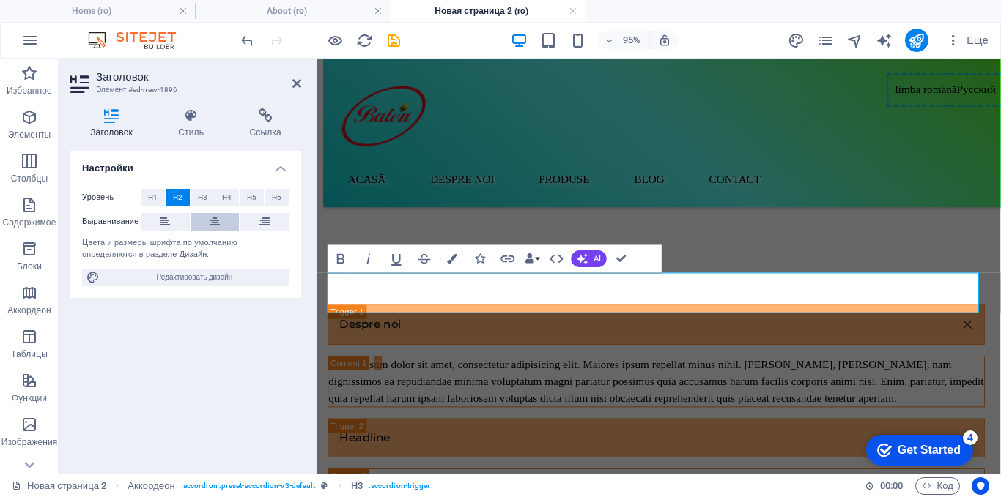
click at [199, 221] on button at bounding box center [214, 222] width 49 height 18
drag, startPoint x: 627, startPoint y: 304, endPoint x: 738, endPoint y: 302, distance: 110.6
click at [738, 318] on link "Despre noi" at bounding box center [674, 338] width 690 height 41
click at [607, 318] on link "Despre noi" at bounding box center [674, 338] width 690 height 41
drag, startPoint x: 700, startPoint y: 303, endPoint x: 626, endPoint y: 313, distance: 75.4
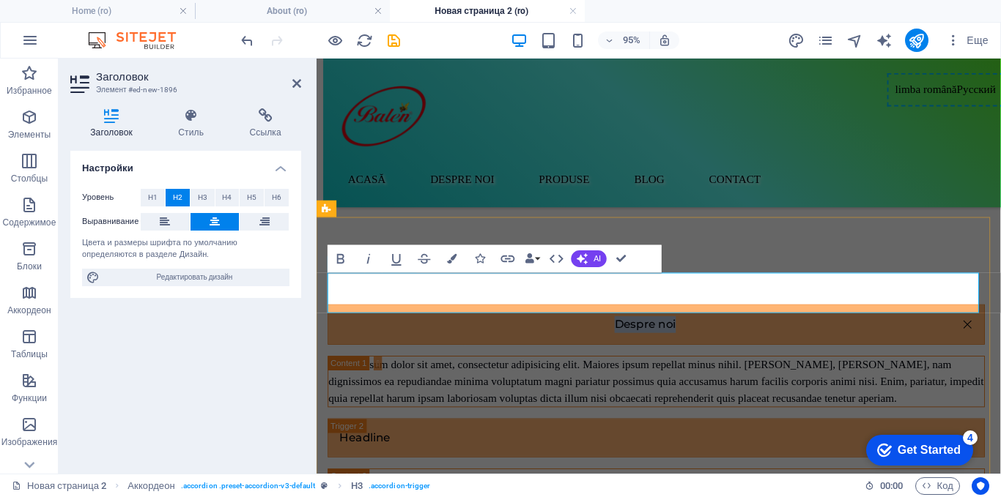
click at [626, 318] on link "Despre noi" at bounding box center [674, 338] width 690 height 41
click at [445, 259] on button "Colors" at bounding box center [452, 259] width 26 height 28
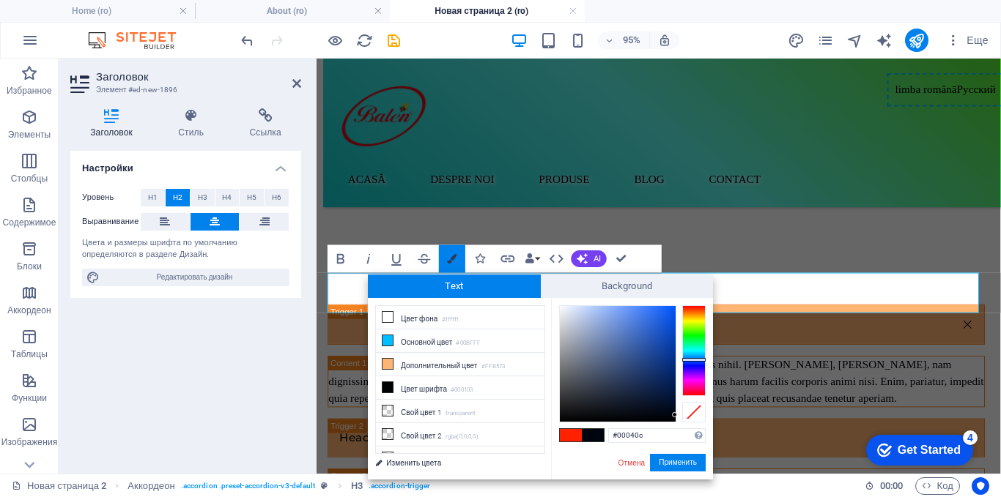
click at [445, 259] on button "Colors" at bounding box center [452, 259] width 26 height 28
click at [461, 270] on button "Colors" at bounding box center [452, 259] width 26 height 28
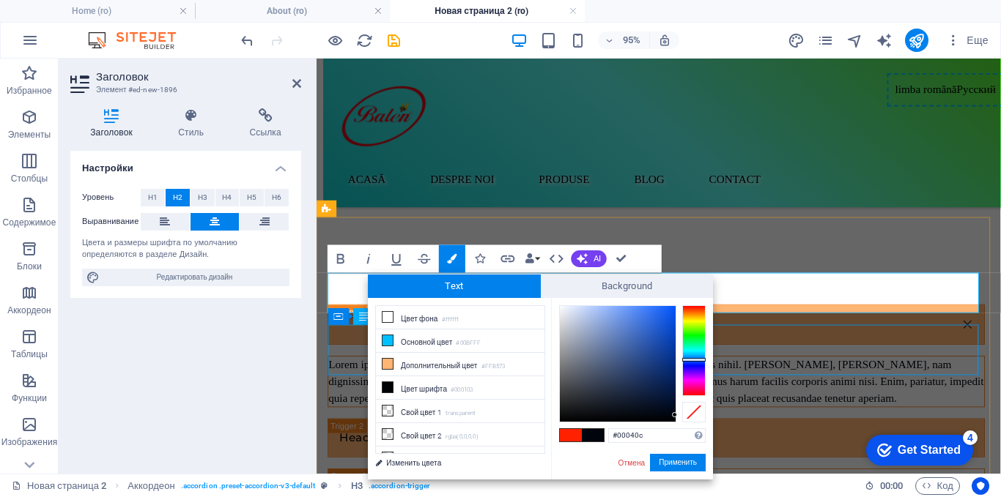
click at [335, 372] on div "Lorem ipsum dolor sit amet, consectetur adipisicing elit. Maiores ipsum repella…" at bounding box center [674, 398] width 690 height 53
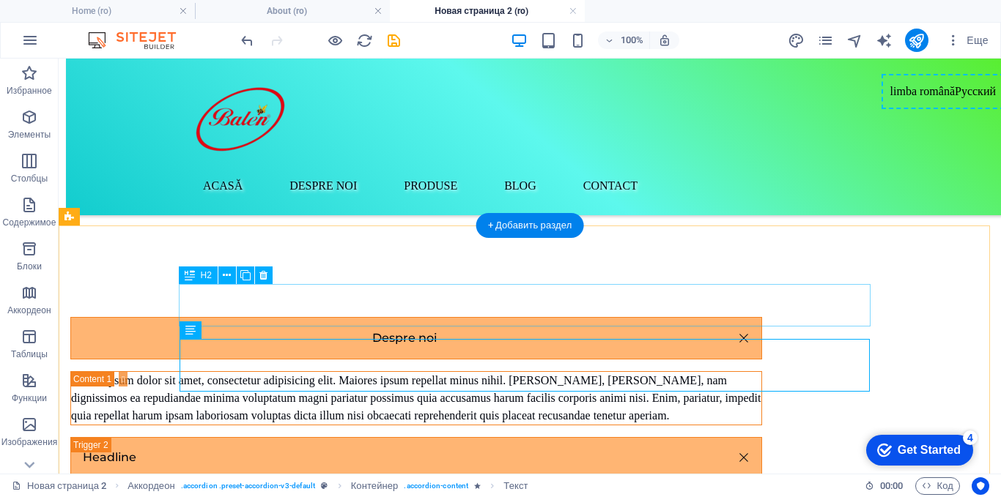
click at [526, 317] on div "Despre noi" at bounding box center [416, 338] width 692 height 42
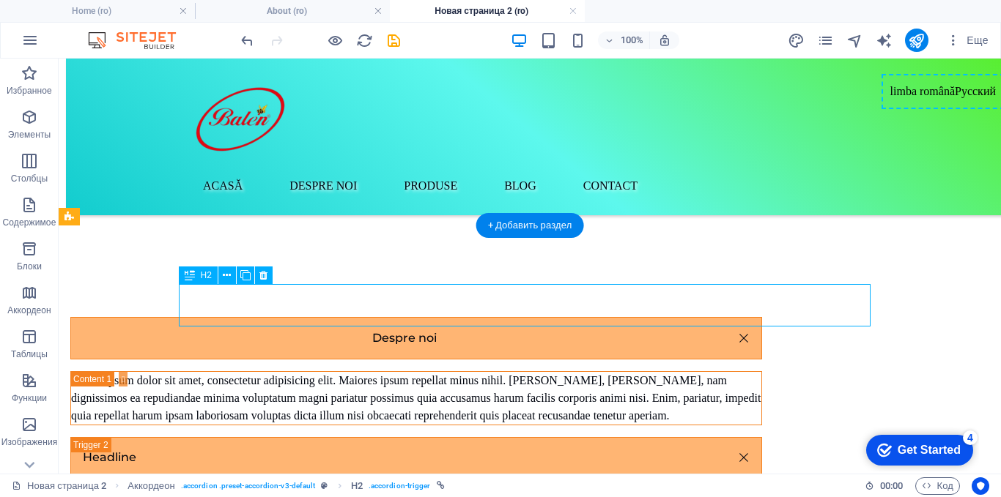
click at [526, 317] on div "Despre noi" at bounding box center [416, 338] width 692 height 42
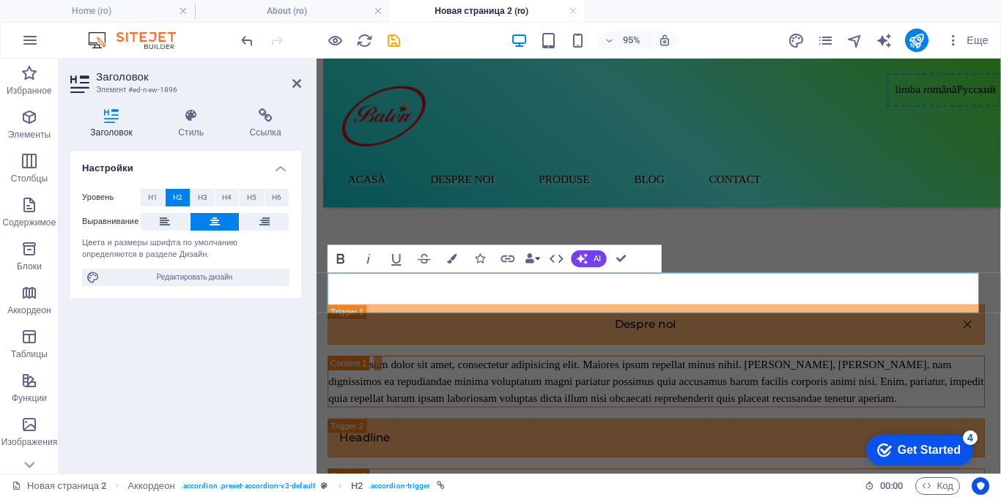
click at [341, 259] on icon "button" at bounding box center [340, 259] width 7 height 10
click at [155, 195] on span "H1" at bounding box center [153, 198] width 10 height 18
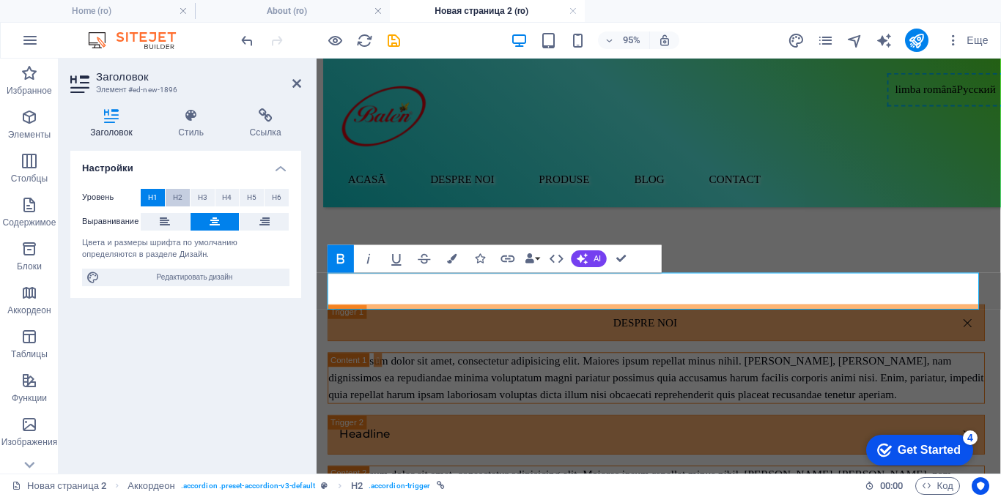
click at [171, 200] on button "H2" at bounding box center [178, 198] width 24 height 18
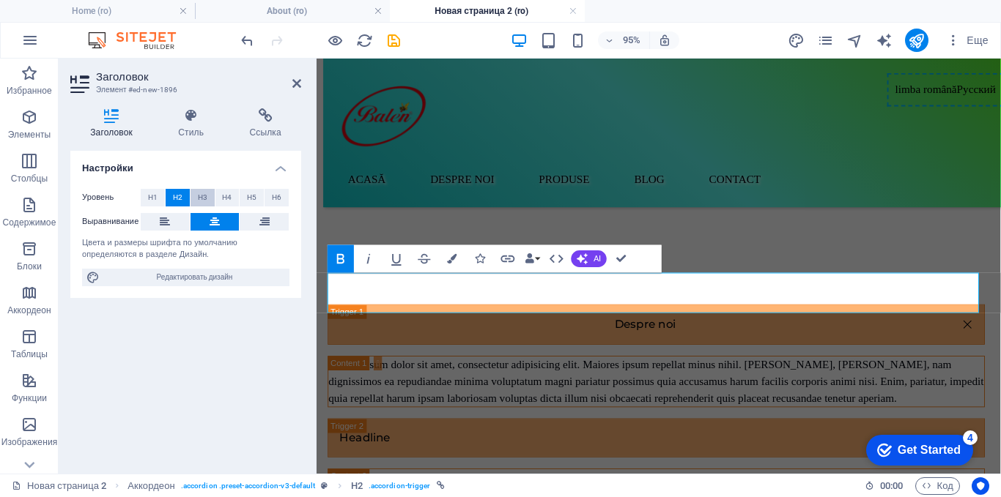
click at [203, 200] on span "H3" at bounding box center [203, 198] width 10 height 18
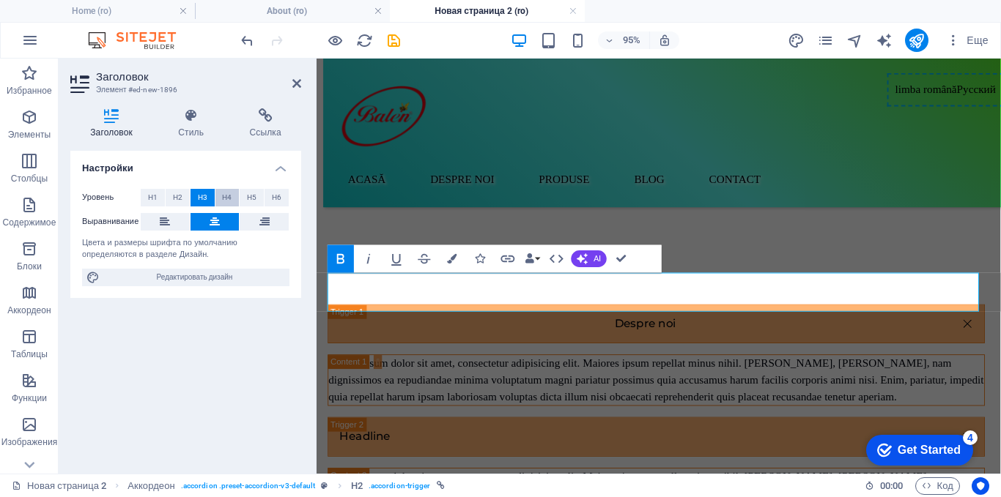
click at [222, 201] on span "H4" at bounding box center [227, 198] width 10 height 18
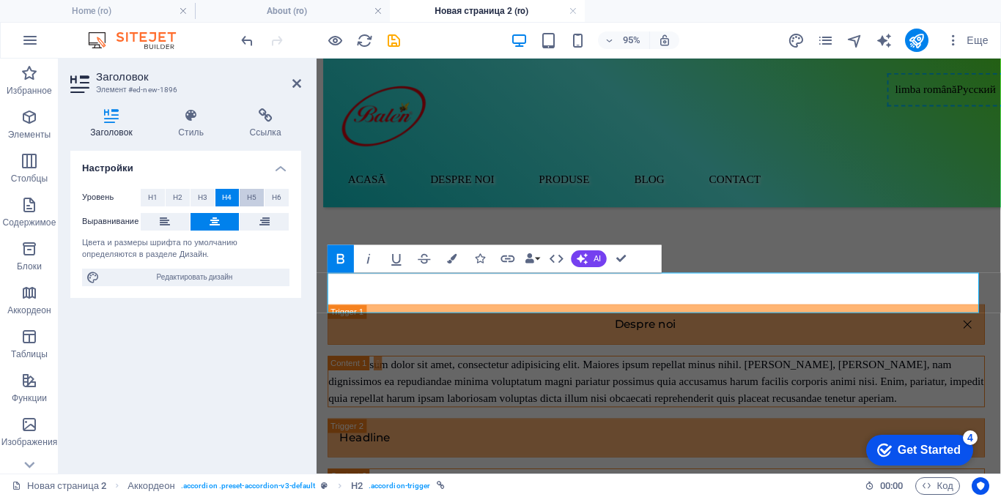
click at [249, 200] on span "H5" at bounding box center [252, 198] width 10 height 18
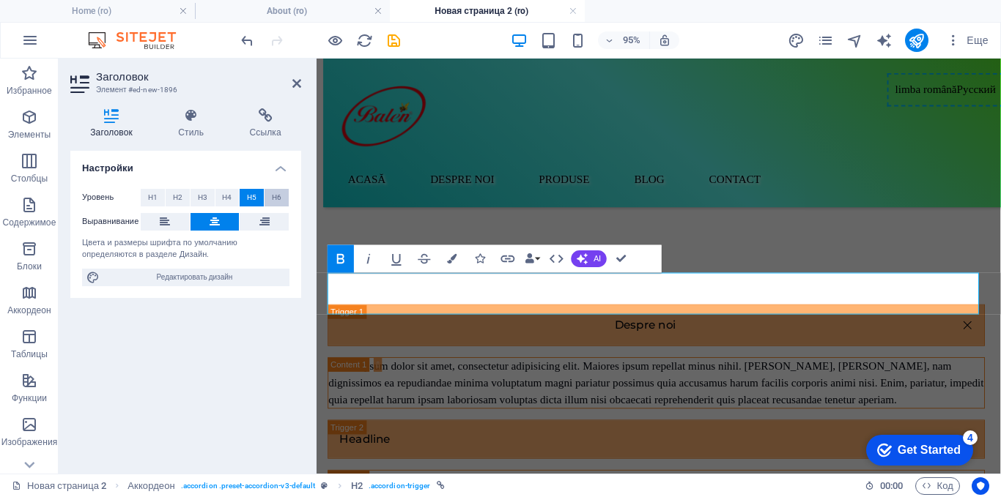
click at [286, 199] on button "H6" at bounding box center [276, 198] width 24 height 18
click at [146, 201] on button "H1" at bounding box center [153, 198] width 24 height 18
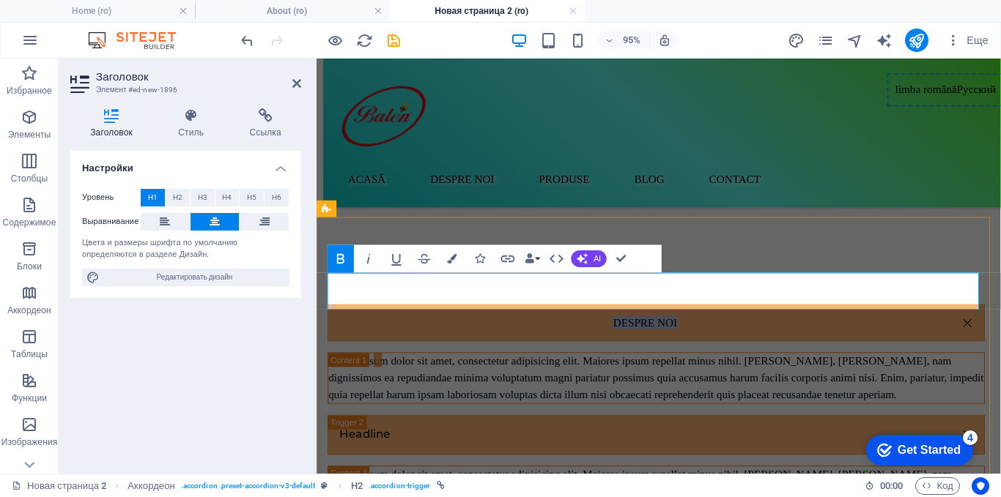
drag, startPoint x: 617, startPoint y: 301, endPoint x: 730, endPoint y: 305, distance: 113.6
click at [730, 318] on link "Despre noi" at bounding box center [674, 336] width 690 height 37
click at [179, 276] on span "Редактировать дизайн" at bounding box center [194, 278] width 181 height 18
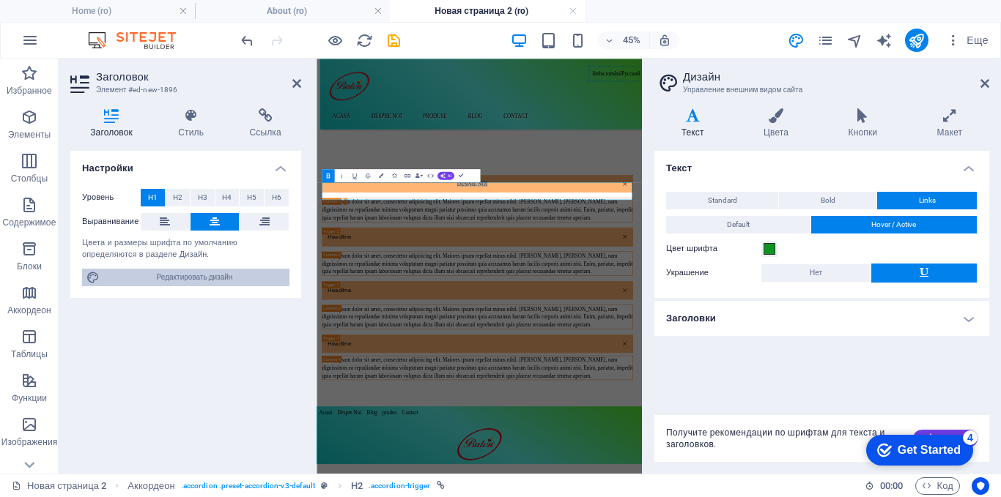
scroll to position [223, 0]
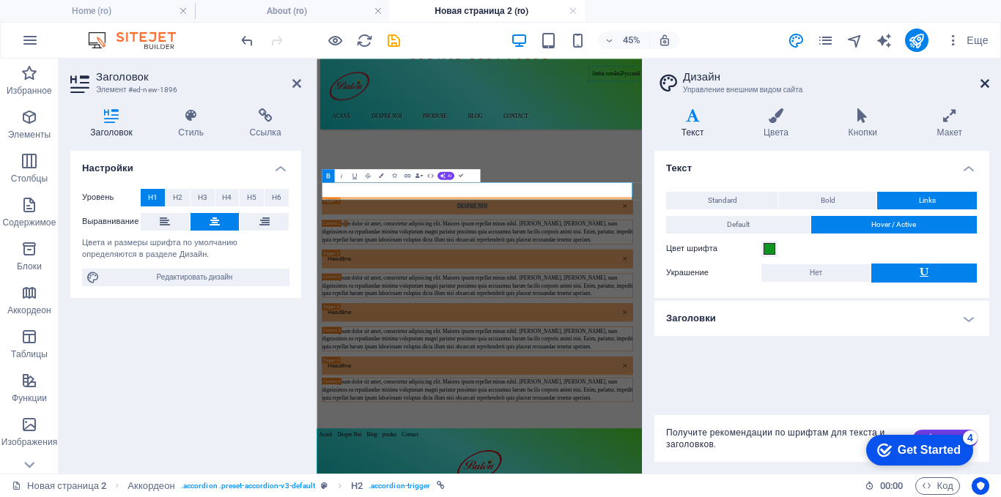
click at [985, 80] on icon at bounding box center [984, 84] width 9 height 12
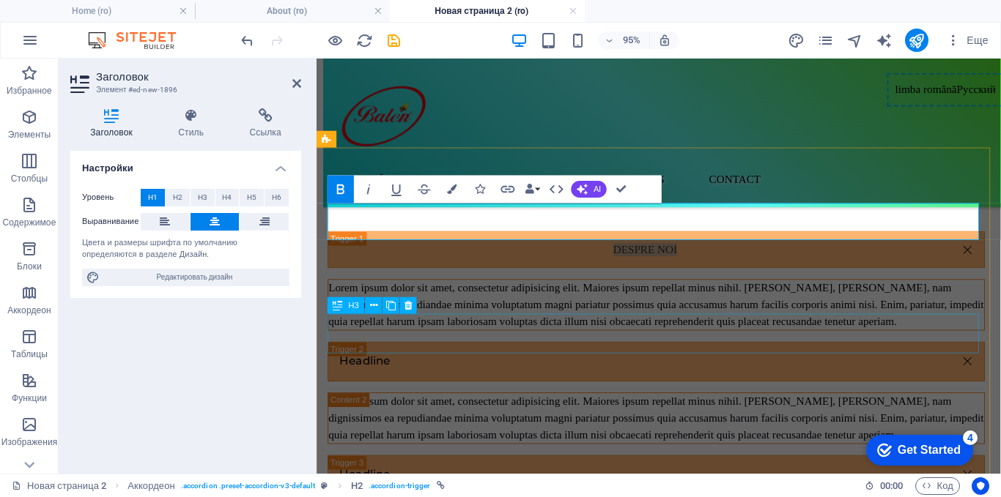
scroll to position [346, 0]
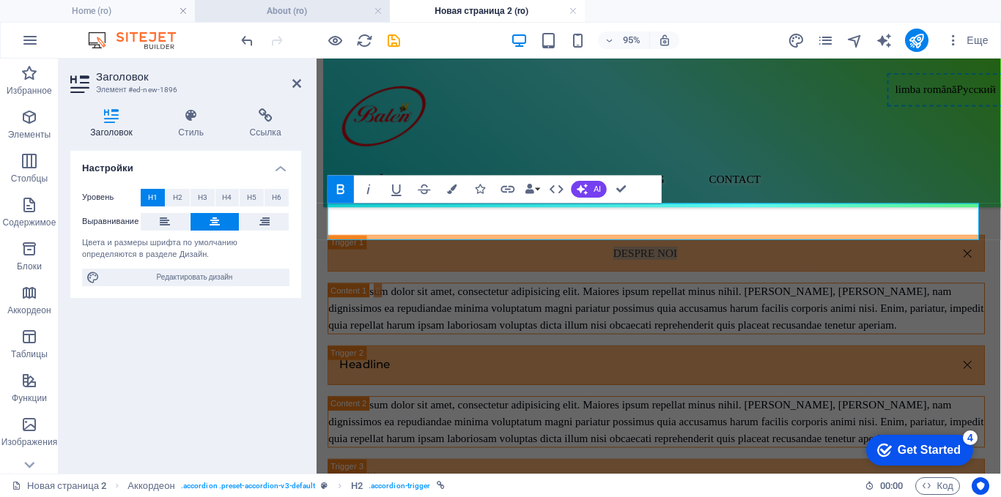
click at [312, 12] on h4 "About (ro)" at bounding box center [292, 11] width 195 height 16
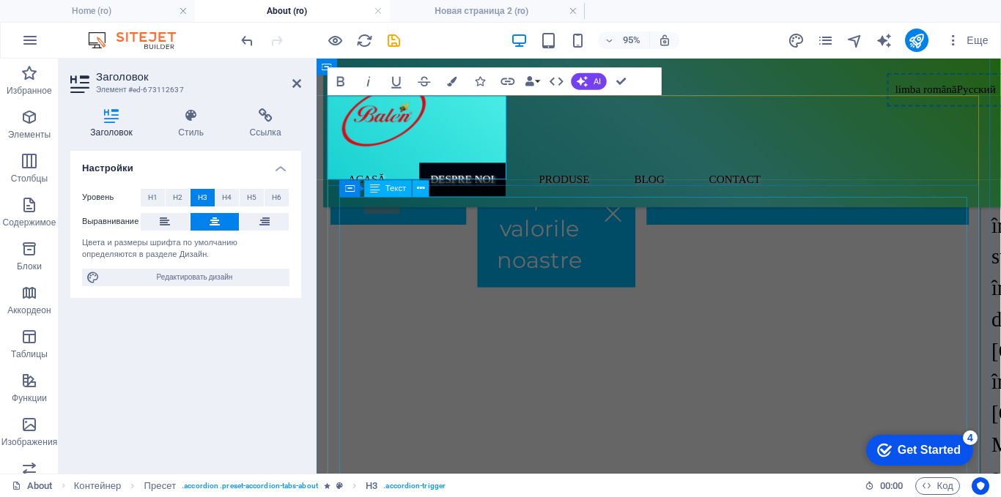
scroll to position [293, 0]
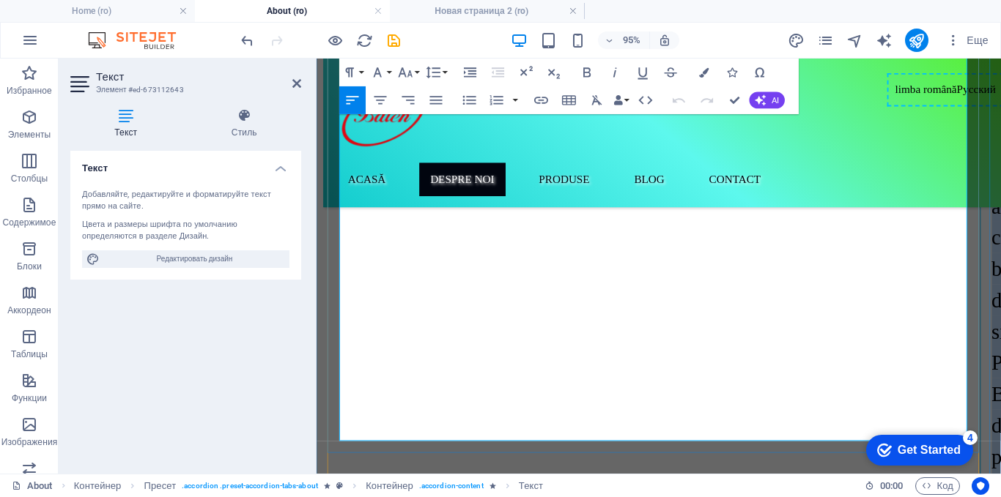
scroll to position [586, 0]
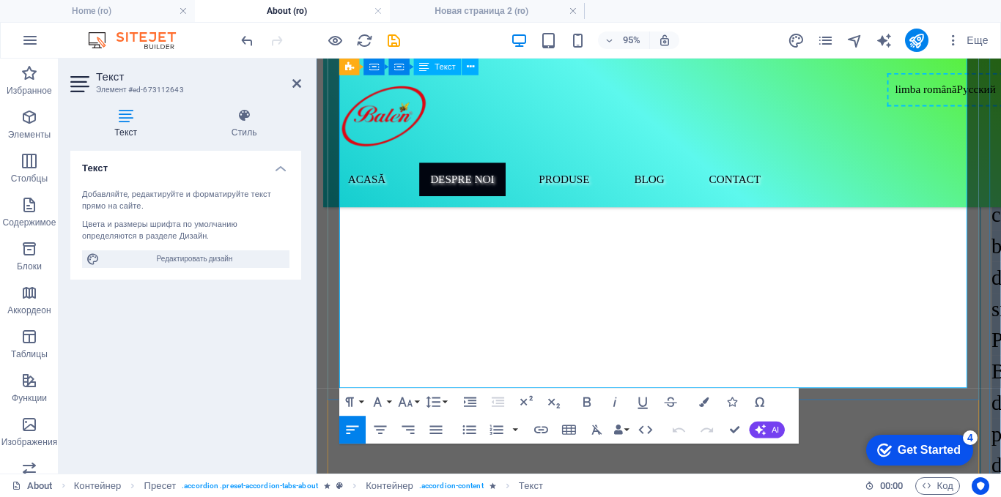
drag, startPoint x: 340, startPoint y: 221, endPoint x: 922, endPoint y: 393, distance: 606.4
copy div "Lor ipsum do Sitam.co, adipiscing eli. seddoe te incididun utlabo etdolorema al…"
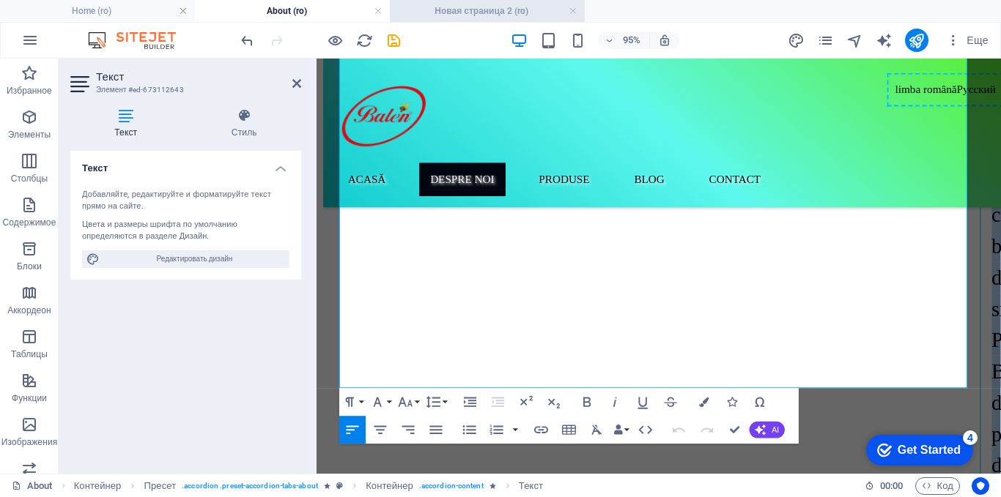
click at [487, 9] on h4 "Новая страница 2 (ro)" at bounding box center [487, 11] width 195 height 16
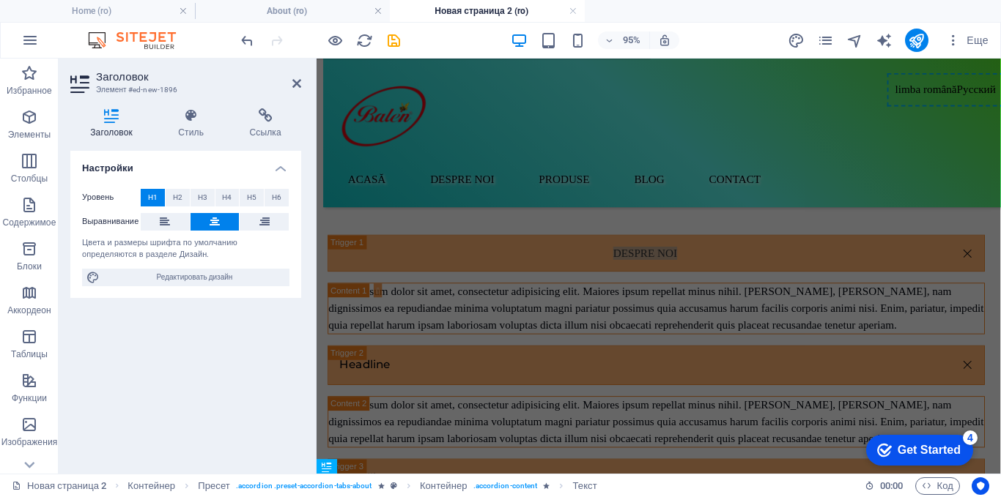
scroll to position [0, 0]
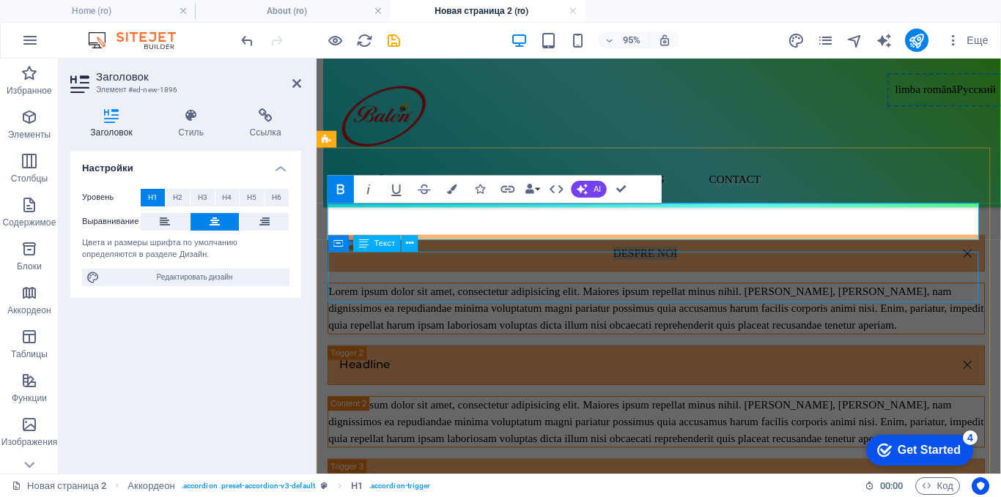
click at [632, 305] on div "Lorem ipsum dolor sit amet, consectetur adipisicing elit. Maiores ipsum repella…" at bounding box center [674, 321] width 690 height 53
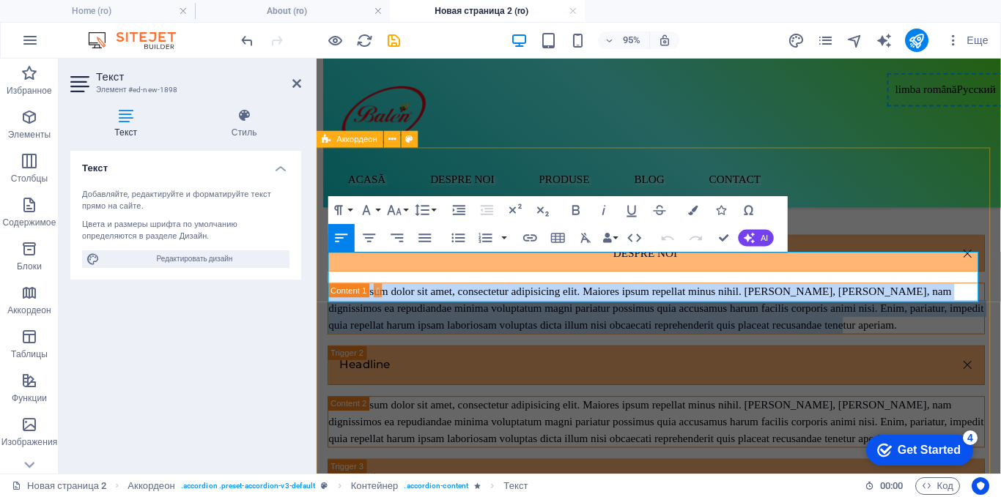
drag, startPoint x: 814, startPoint y: 304, endPoint x: 322, endPoint y: 275, distance: 493.2
click at [322, 275] on div "Despre noi Lorem ipsum dolor sit amet, consectetur adipisicing elit. Maiores ip…" at bounding box center [676, 471] width 720 height 573
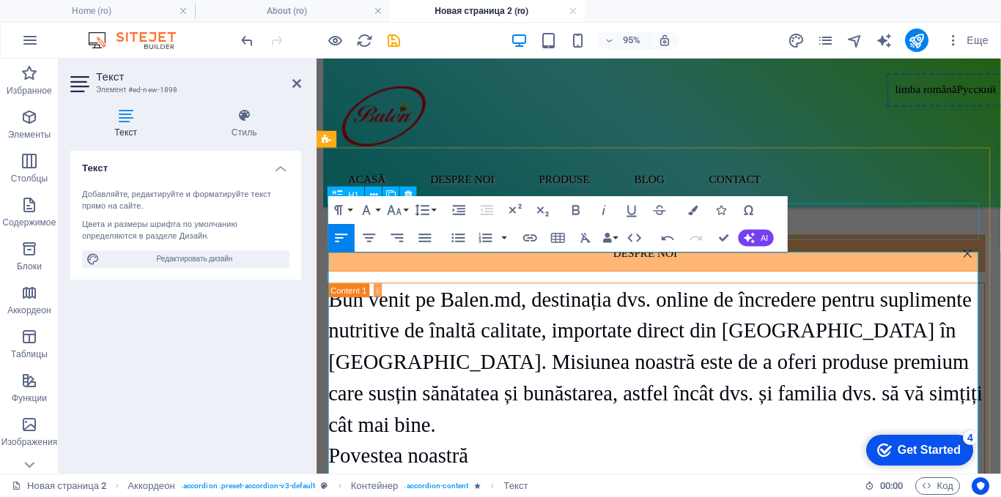
click at [860, 244] on div "Despre noi" at bounding box center [674, 263] width 692 height 39
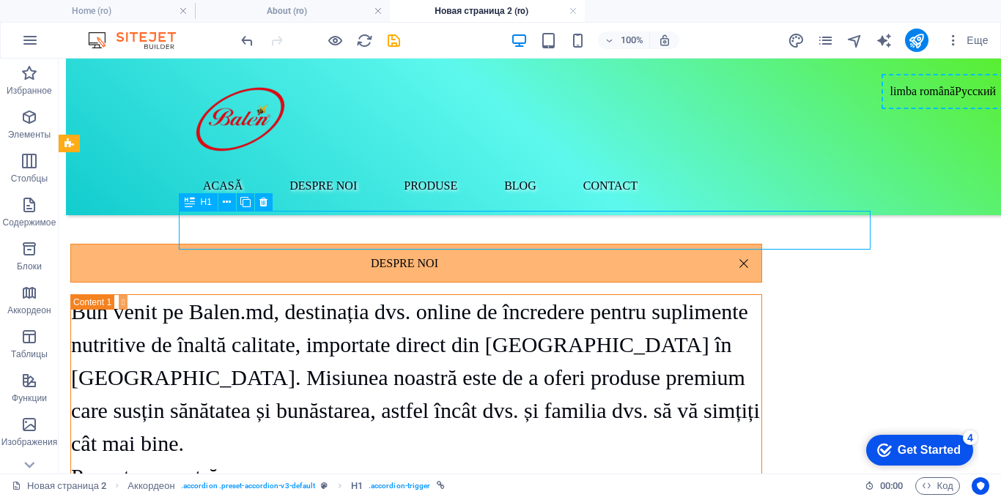
click at [466, 244] on div "Despre noi" at bounding box center [416, 263] width 692 height 39
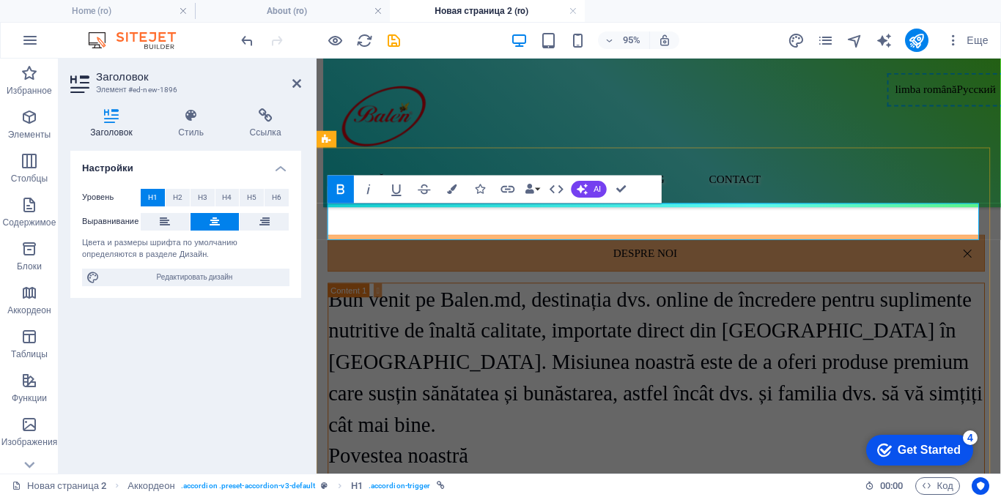
click at [704, 245] on link "Despre noi" at bounding box center [674, 263] width 690 height 37
click at [594, 185] on span "AI" at bounding box center [596, 189] width 7 height 8
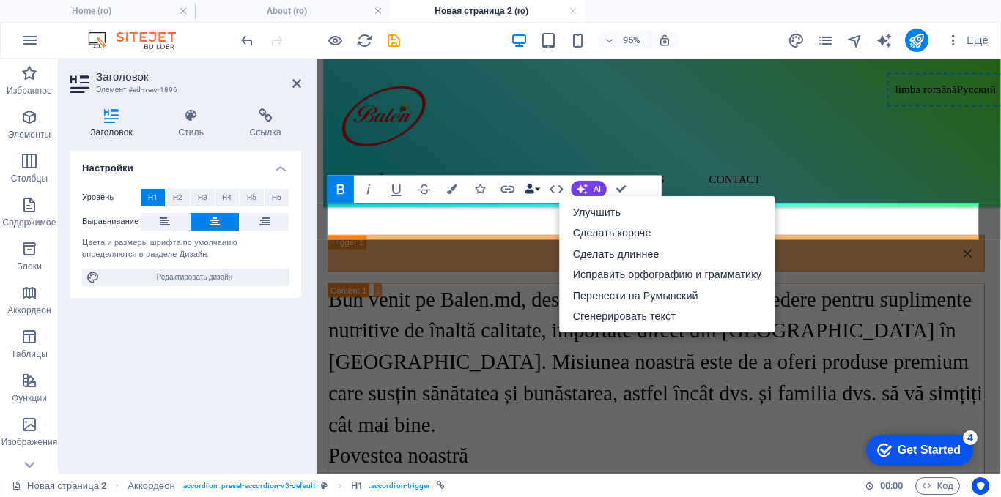
click at [525, 190] on icon "button" at bounding box center [530, 190] width 10 height 10
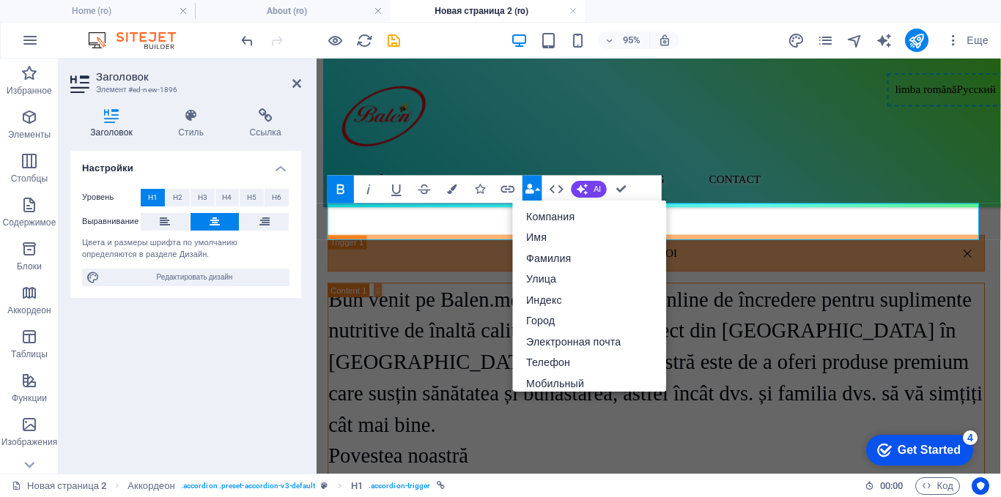
click at [525, 190] on icon "button" at bounding box center [530, 190] width 10 height 10
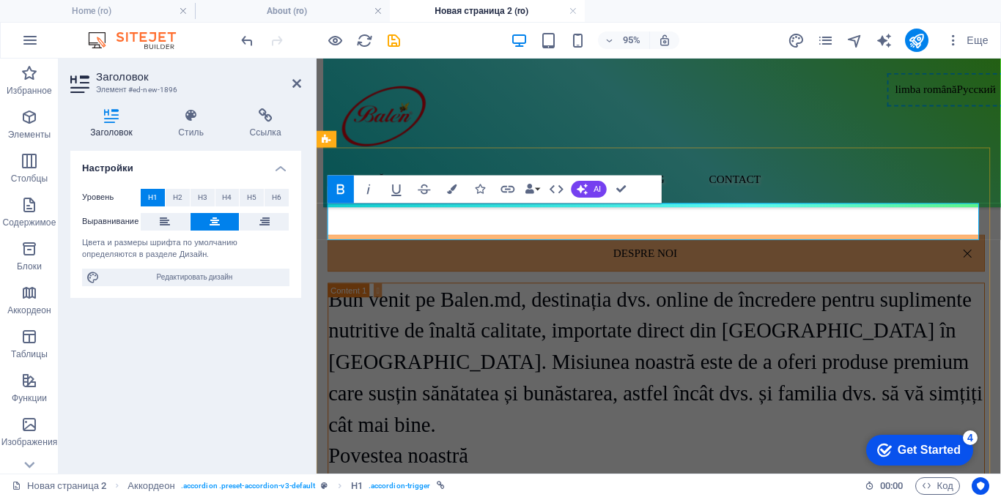
click at [613, 245] on link "Despre noi" at bounding box center [674, 263] width 690 height 37
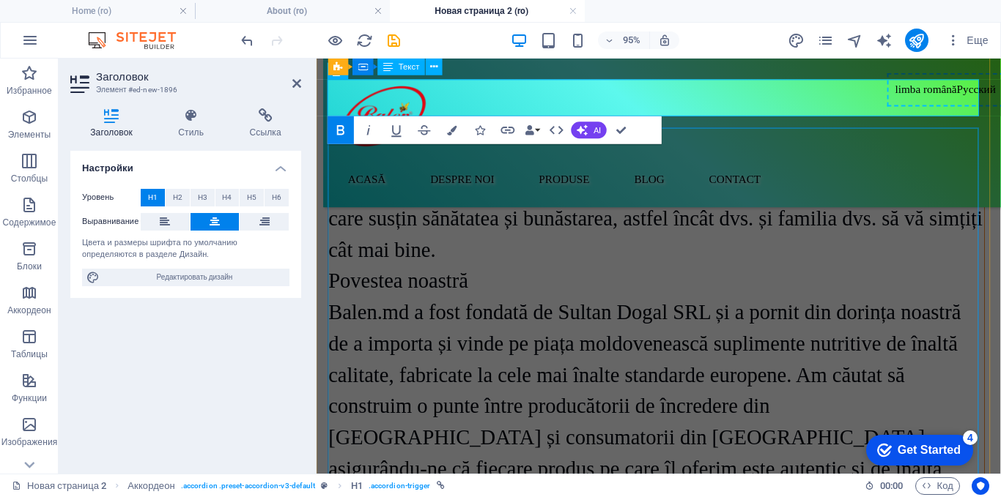
scroll to position [346, 0]
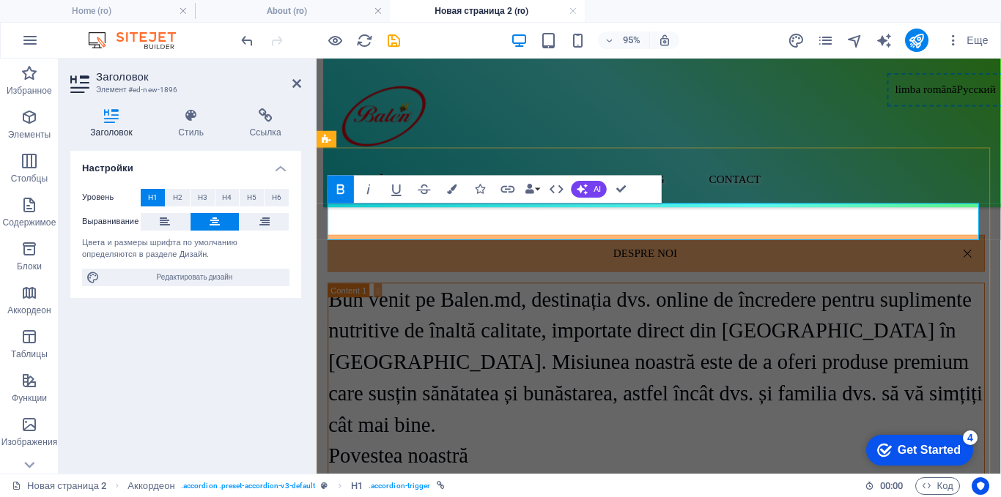
click at [450, 245] on link "Despre noi" at bounding box center [674, 263] width 690 height 37
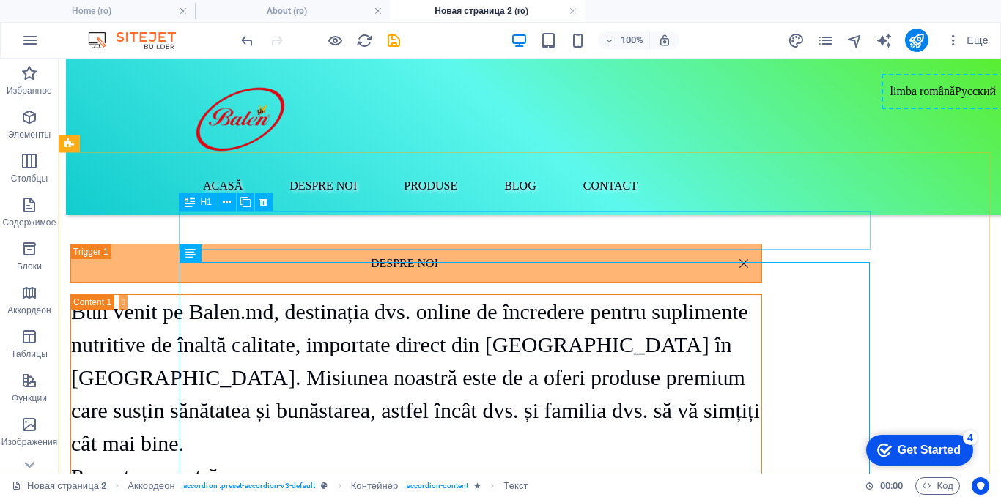
click at [206, 200] on span "H1" at bounding box center [206, 202] width 11 height 9
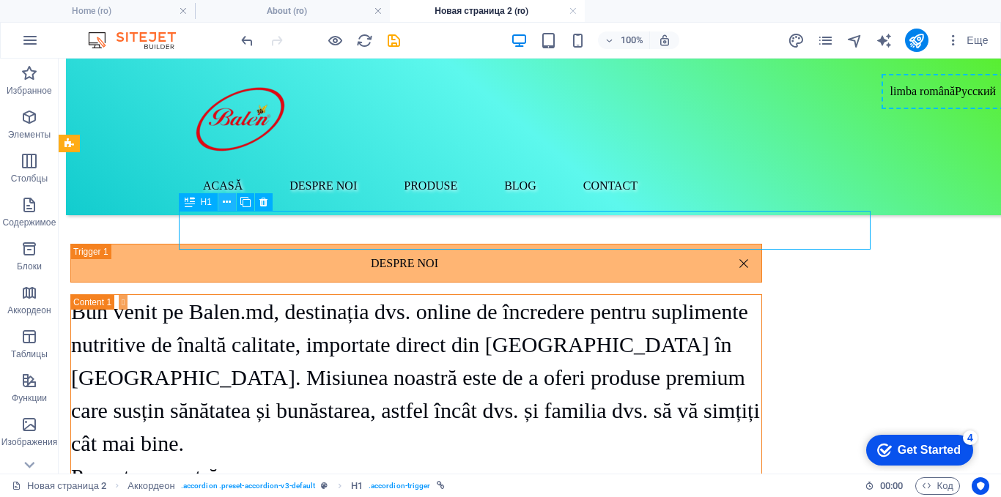
click at [227, 200] on icon at bounding box center [227, 202] width 8 height 15
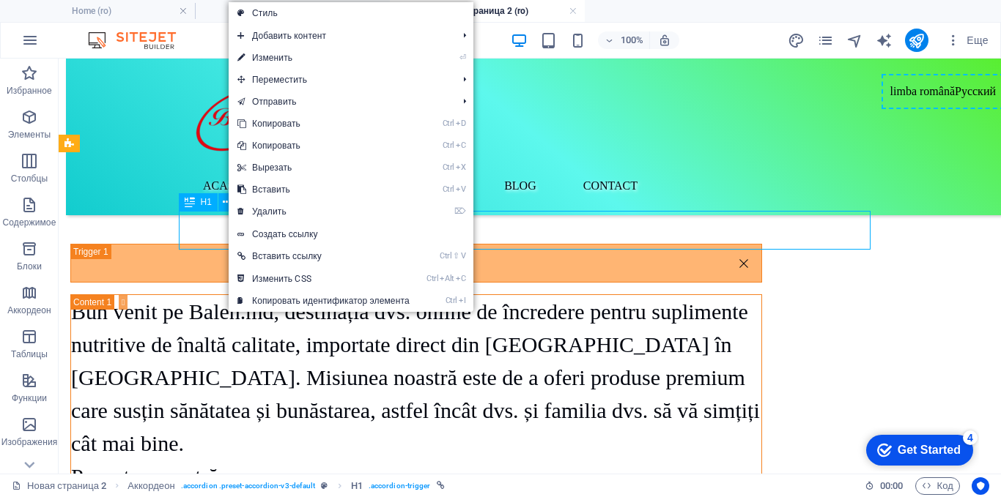
click at [194, 204] on icon at bounding box center [190, 202] width 10 height 18
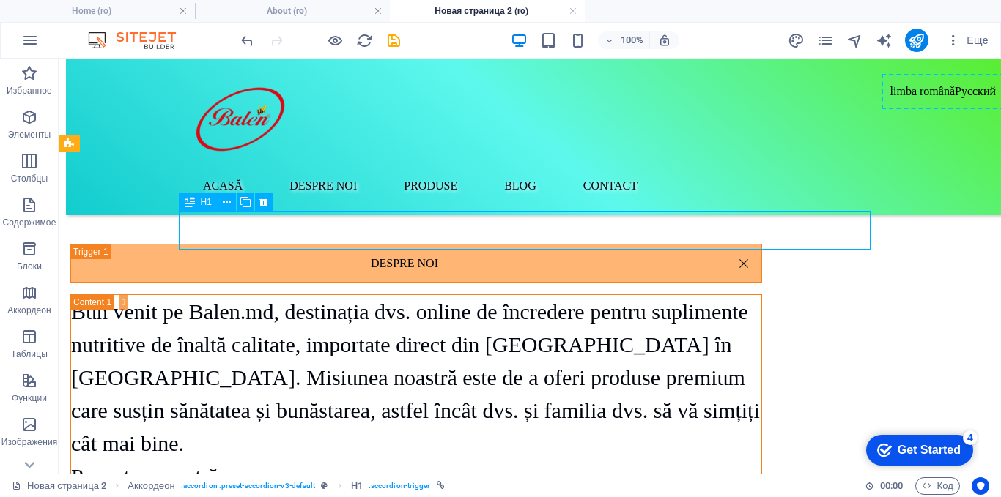
click at [194, 204] on icon at bounding box center [190, 202] width 10 height 18
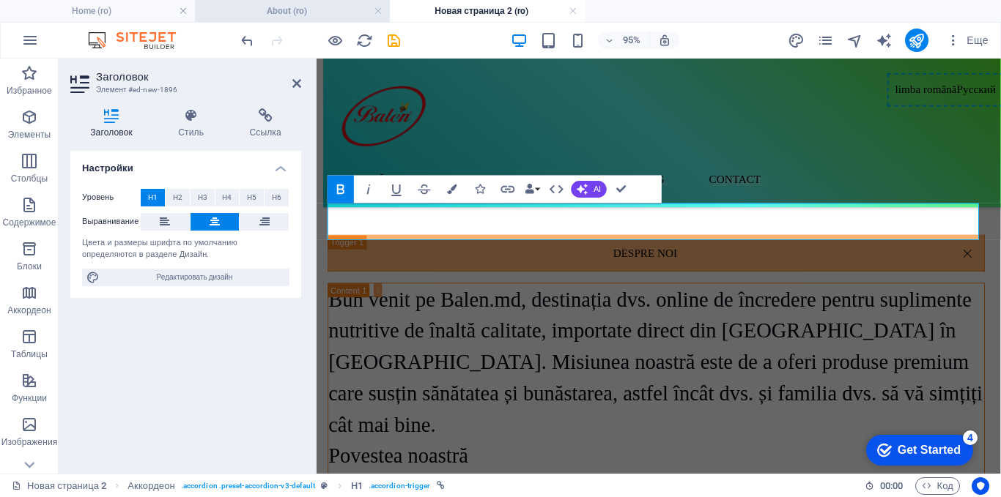
click at [297, 7] on h4 "About (ro)" at bounding box center [292, 11] width 195 height 16
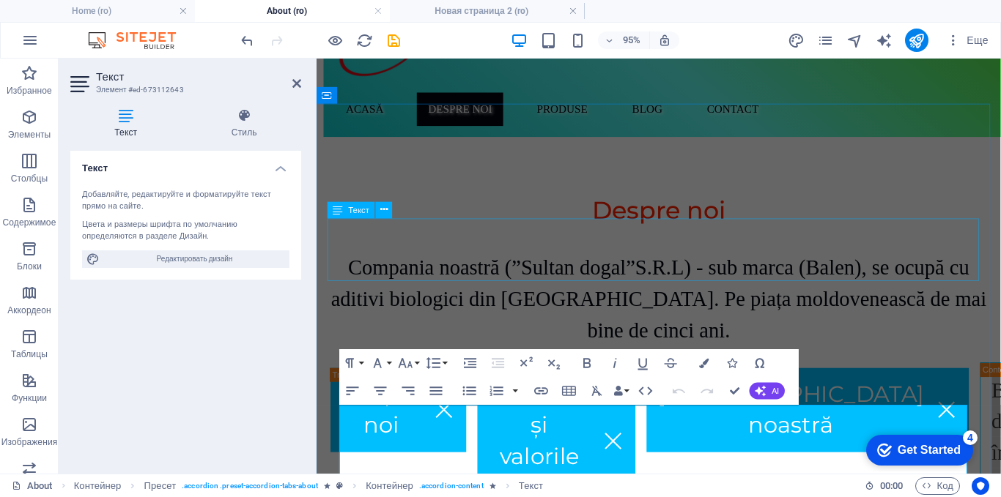
scroll to position [73, 0]
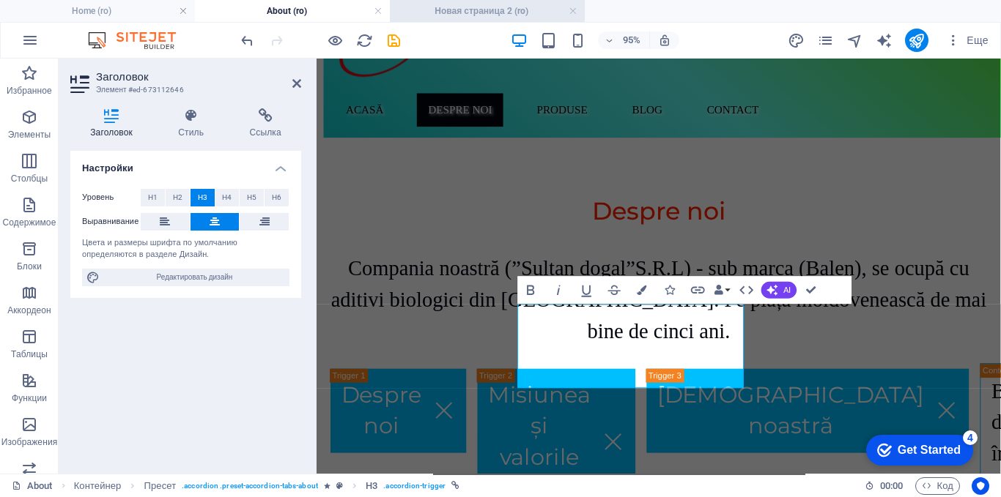
click at [497, 15] on h4 "Новая страница 2 (ro)" at bounding box center [487, 11] width 195 height 16
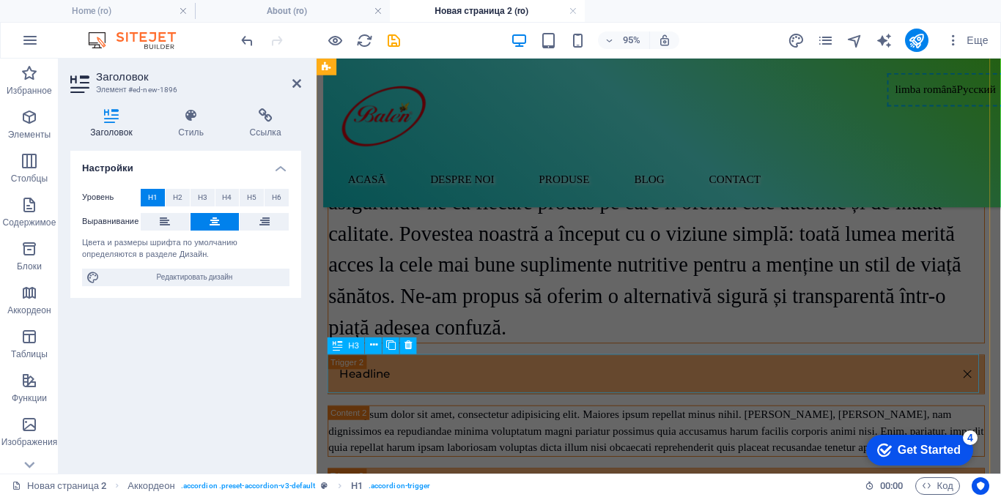
scroll to position [785, 0]
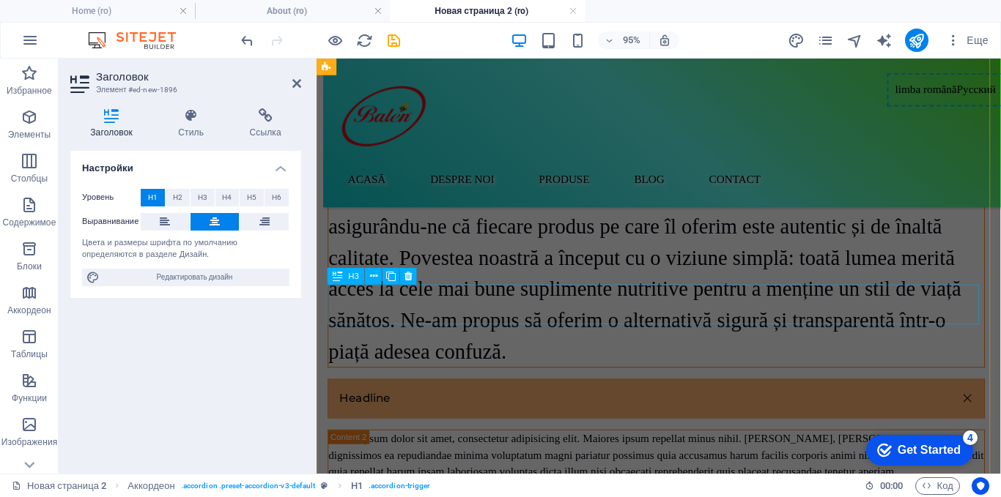
click at [456, 396] on div "Headline" at bounding box center [674, 416] width 692 height 41
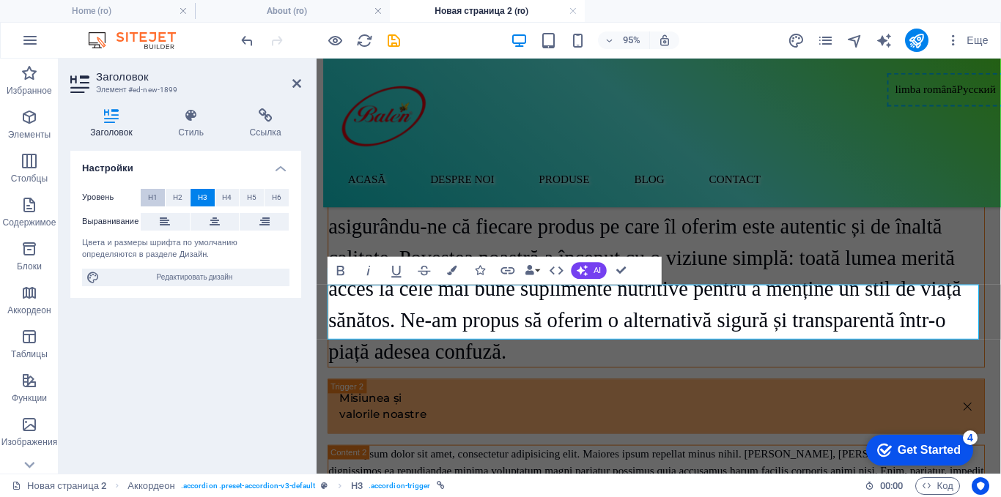
click at [152, 199] on span "H1" at bounding box center [153, 198] width 10 height 18
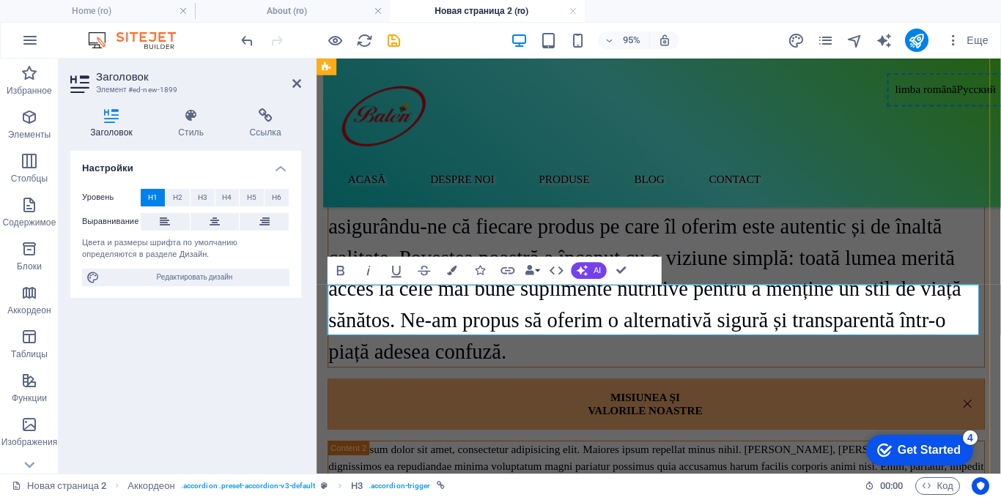
click at [739, 396] on link "Misiunea și valorile noastre" at bounding box center [674, 421] width 690 height 51
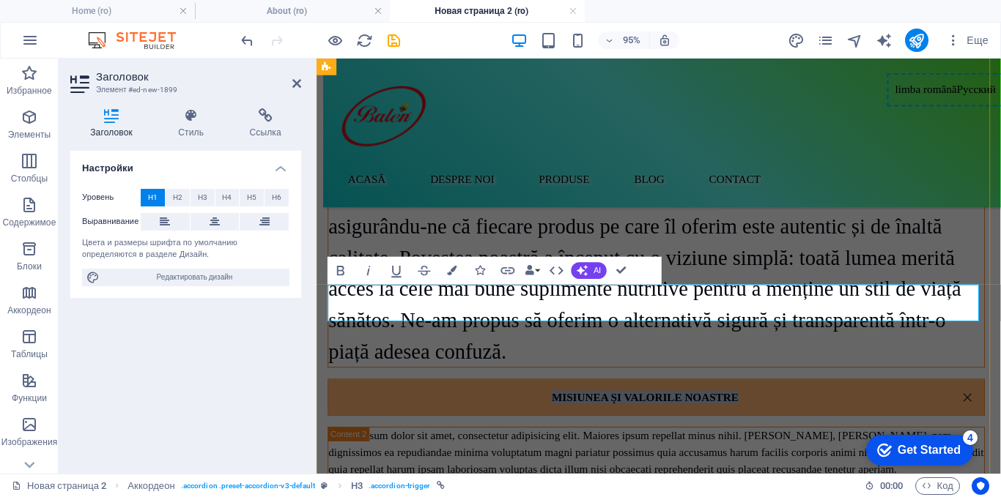
drag, startPoint x: 557, startPoint y: 315, endPoint x: 845, endPoint y: 314, distance: 287.2
click at [845, 396] on link "Misiunea și valorile noastre" at bounding box center [674, 414] width 690 height 37
click at [213, 225] on icon at bounding box center [215, 222] width 10 height 18
click at [453, 271] on icon "button" at bounding box center [453, 271] width 10 height 10
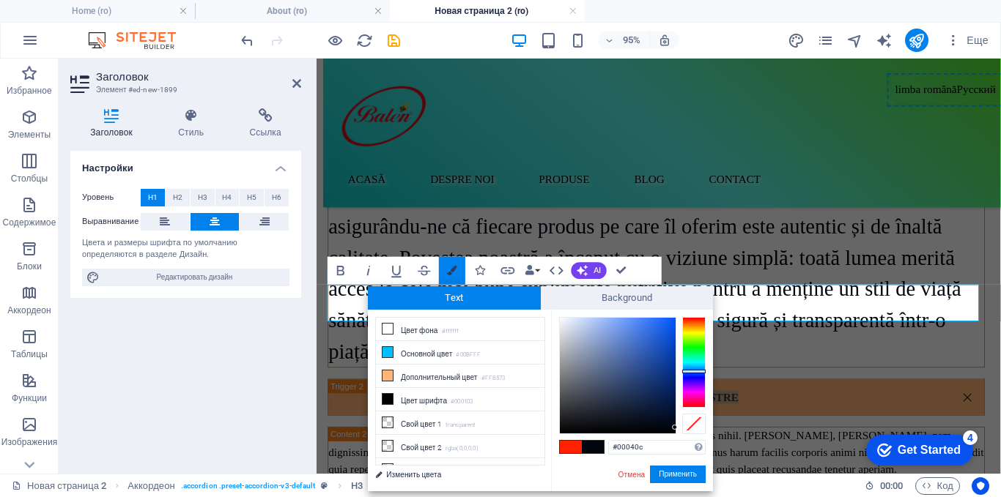
click at [453, 271] on icon "button" at bounding box center [453, 271] width 10 height 10
click at [342, 447] on div "Lorem ipsum dolor sit amet, consectetur adipisicing elit. Maiores ipsum repella…" at bounding box center [674, 473] width 690 height 53
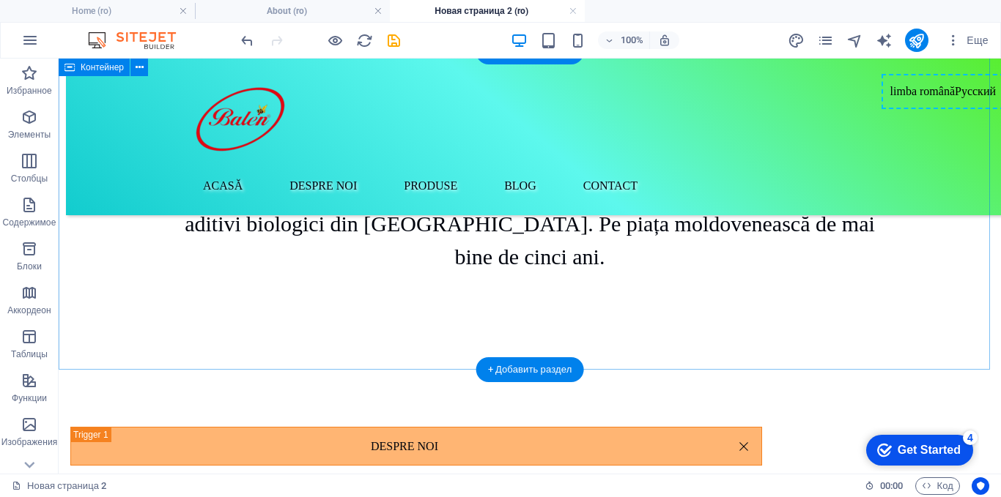
scroll to position [126, 0]
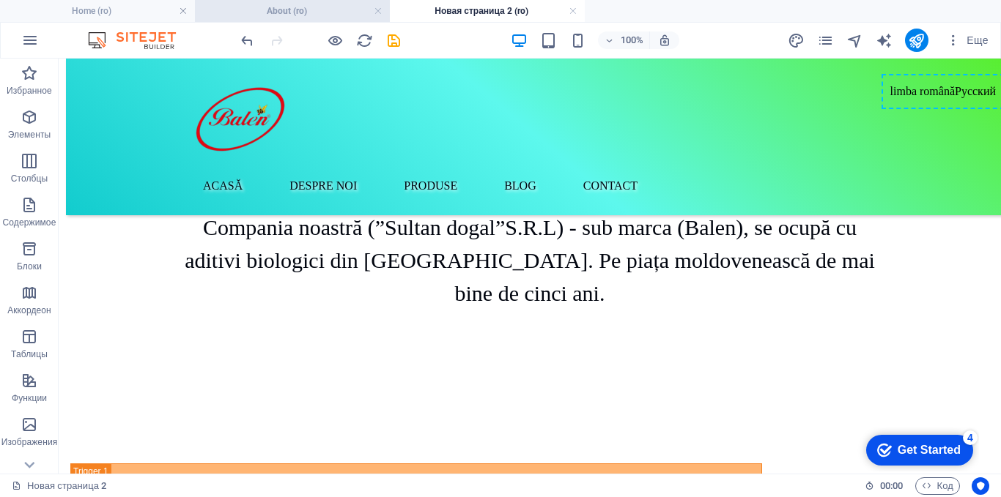
click at [312, 7] on h4 "About (ro)" at bounding box center [292, 11] width 195 height 16
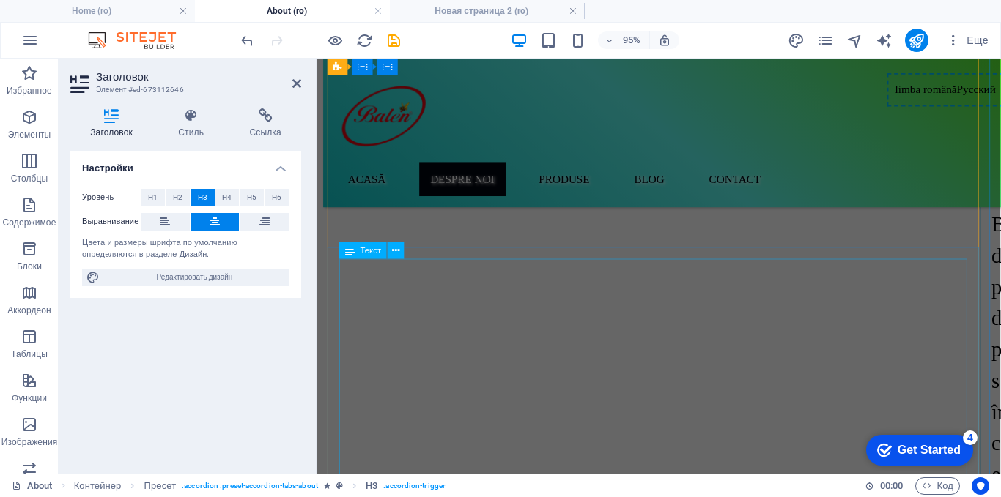
scroll to position [733, 0]
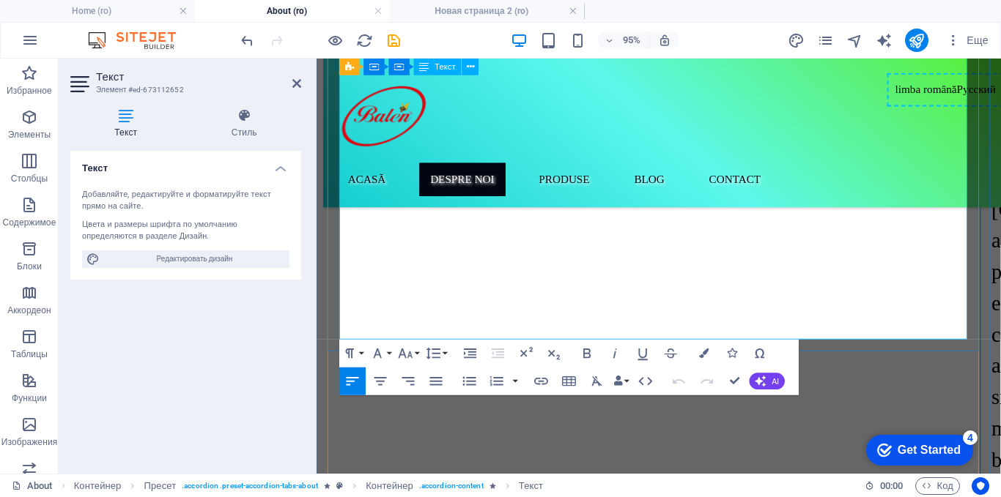
scroll to position [1251, 0]
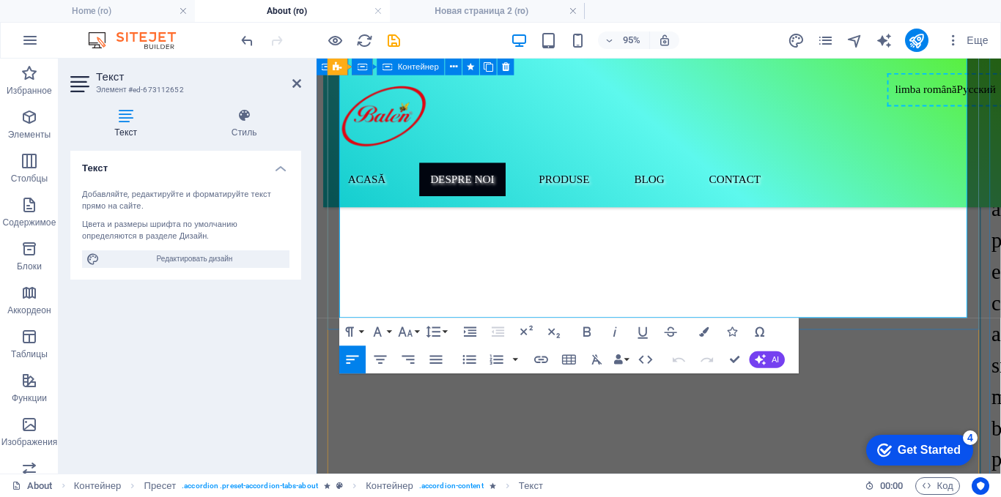
drag, startPoint x: 341, startPoint y: 300, endPoint x: 831, endPoint y: 377, distance: 496.1
copy div "Lo Ipsum.do, sitamet consect ad elit s doei temp incidid ut laboreet dolorem al…"
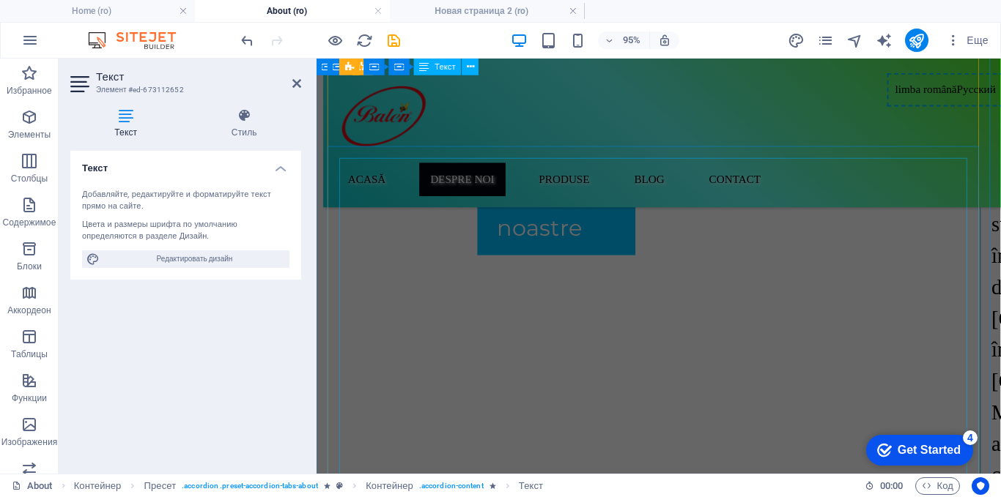
scroll to position [299, 0]
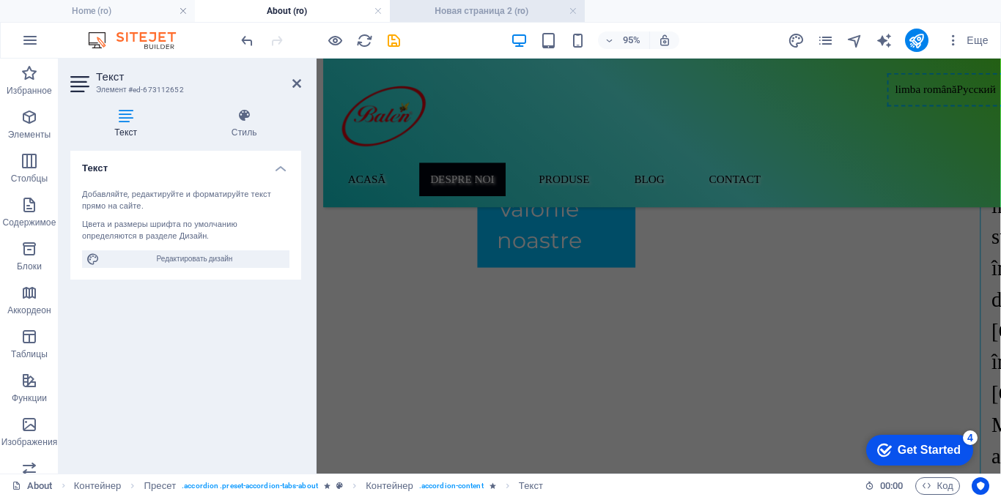
click at [487, 15] on h4 "Новая страница 2 (ro)" at bounding box center [487, 11] width 195 height 16
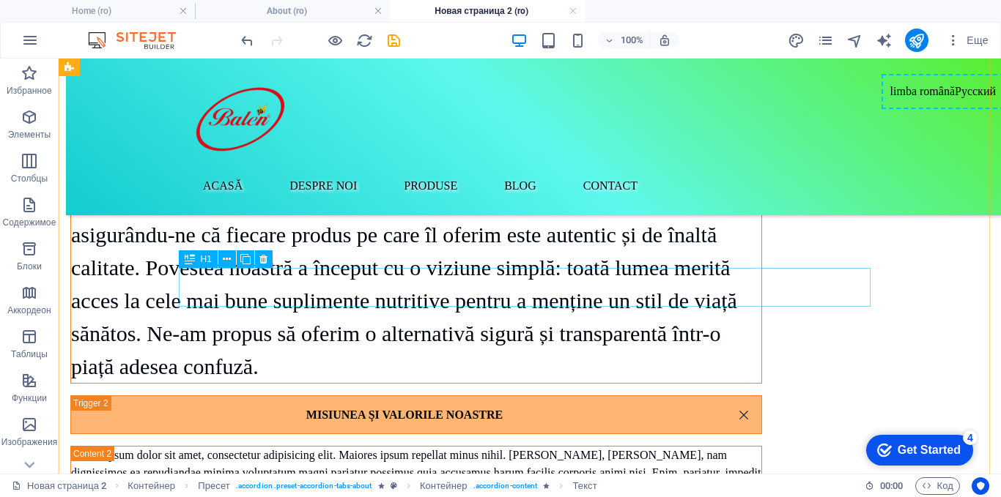
scroll to position [932, 0]
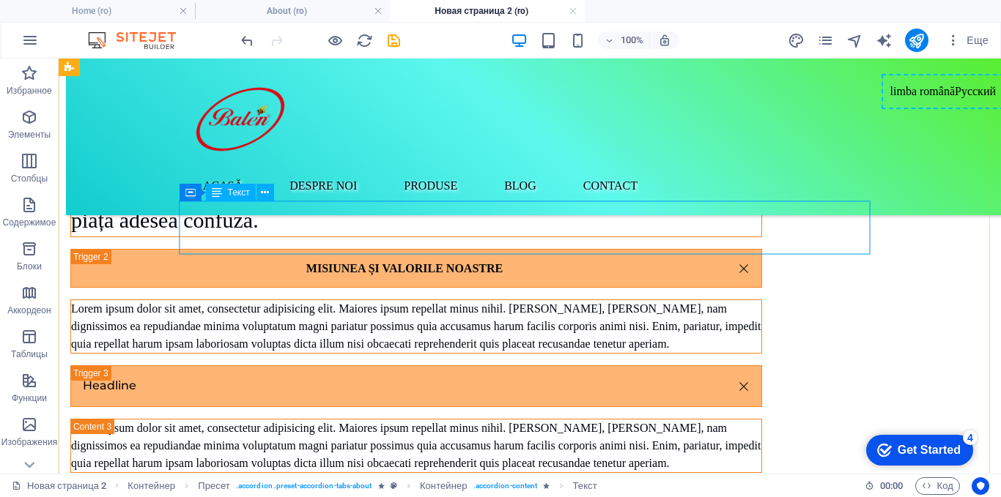
click at [352, 300] on div "Lorem ipsum dolor sit amet, consectetur adipisicing elit. Maiores ipsum repella…" at bounding box center [416, 326] width 690 height 53
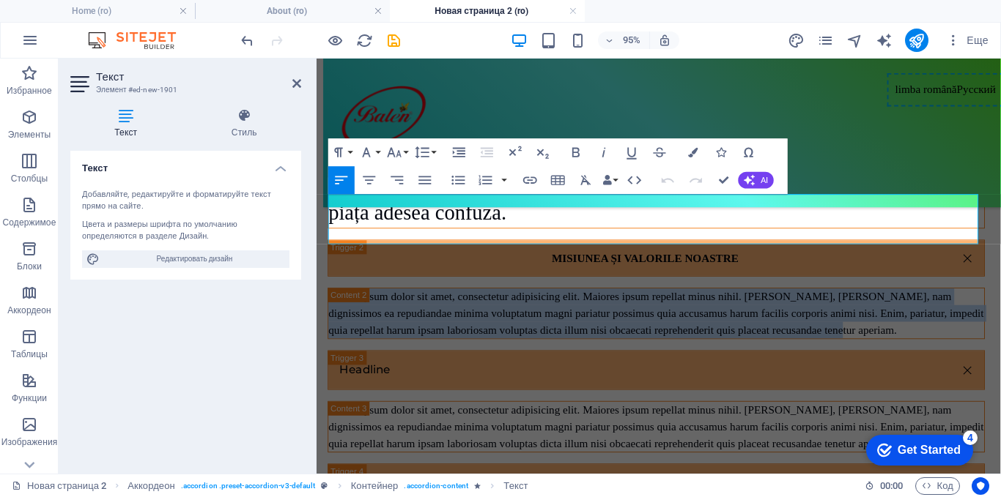
drag, startPoint x: 804, startPoint y: 246, endPoint x: 301, endPoint y: 199, distance: 505.5
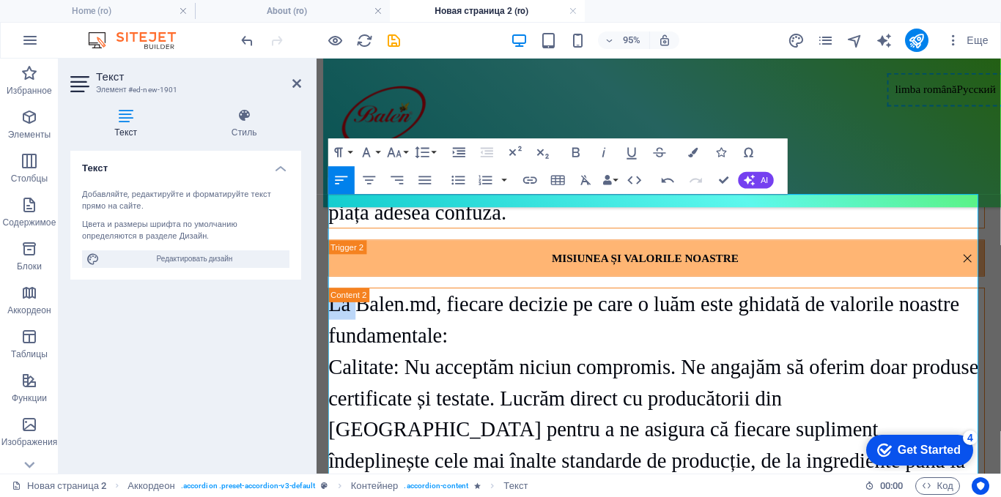
drag, startPoint x: 362, startPoint y: 217, endPoint x: 624, endPoint y: 273, distance: 268.3
click at [316, 223] on html "limba română Русский Acasă Despre Noi produse Blog Contact Despre noi Compania …" at bounding box center [676, 204] width 720 height 2154
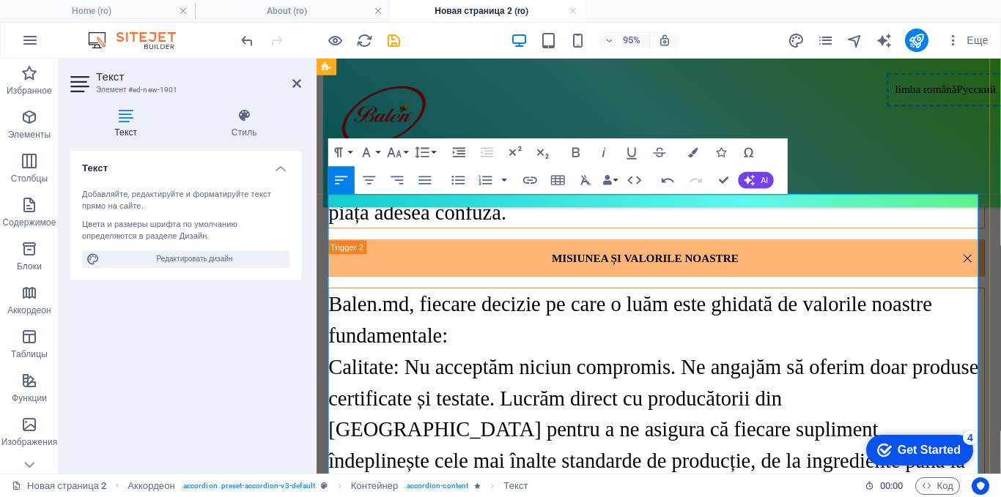
click at [497, 300] on p "Balen.md, fiecare decizie pe care o luăm este ghidată de valorile noastre funda…" at bounding box center [674, 333] width 690 height 66
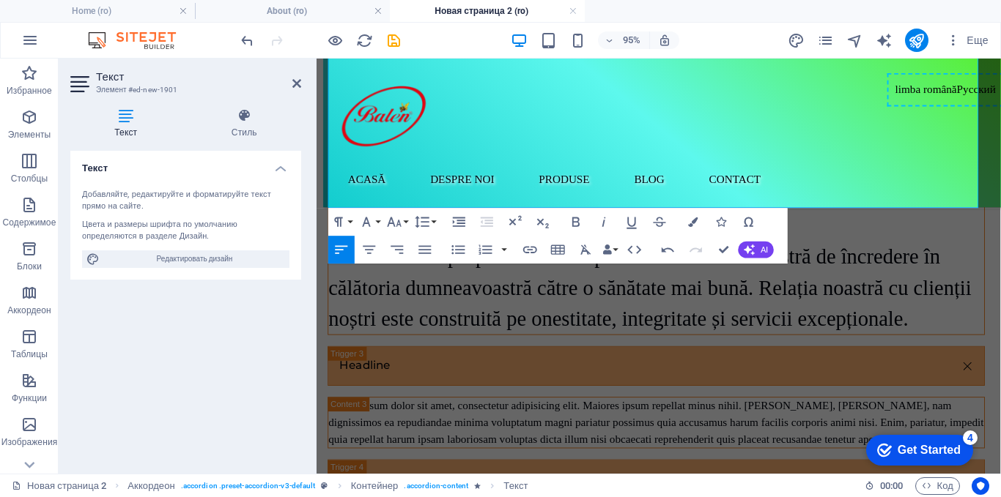
scroll to position [1445, 0]
click at [833, 360] on div "Headline" at bounding box center [674, 380] width 692 height 41
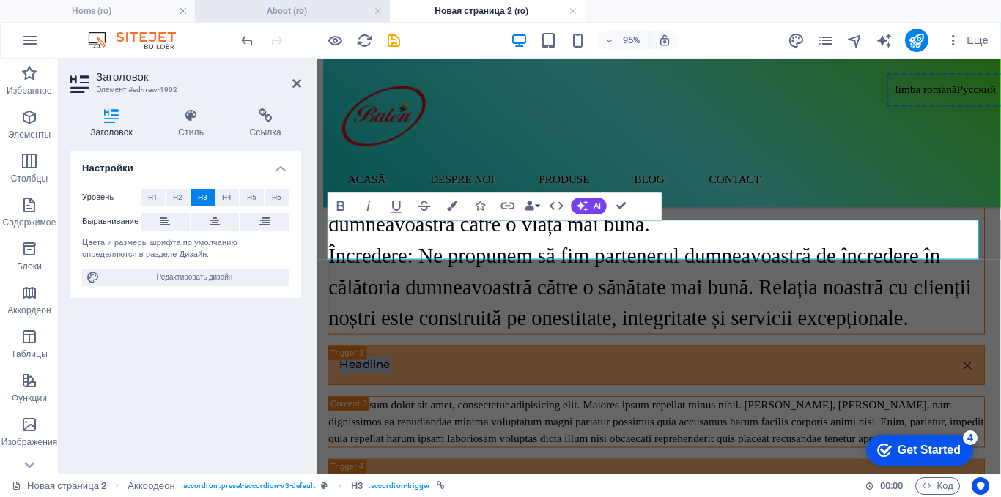
click at [279, 8] on h4 "About (ro)" at bounding box center [292, 11] width 195 height 16
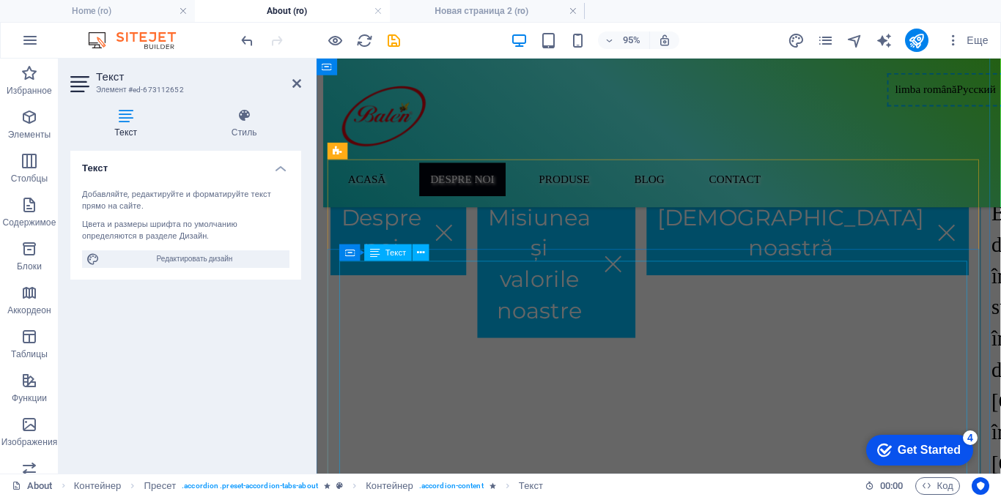
scroll to position [226, 0]
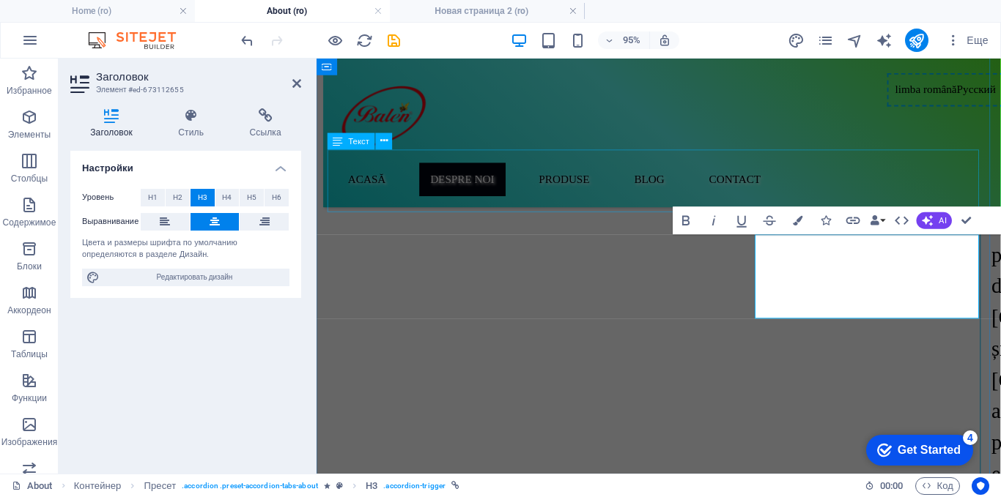
scroll to position [147, 0]
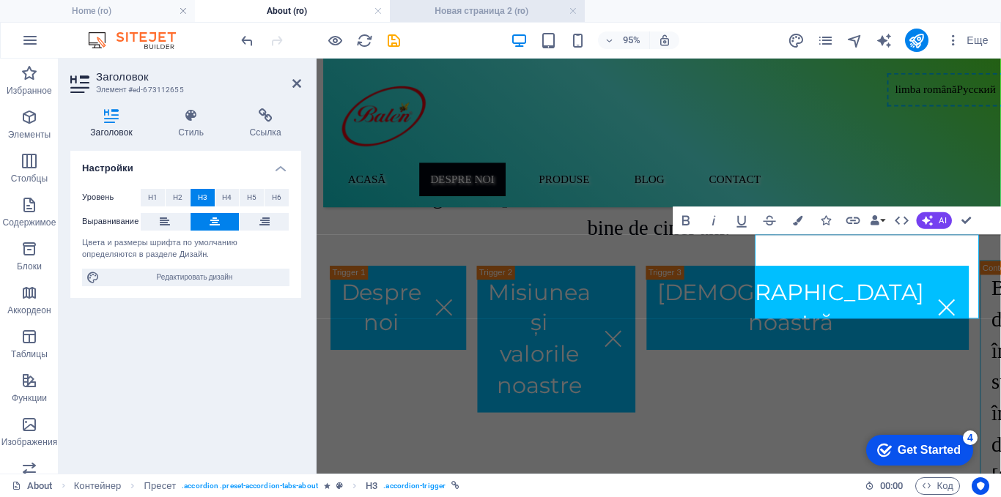
click at [422, 10] on h4 "Новая страница 2 (ro)" at bounding box center [487, 11] width 195 height 16
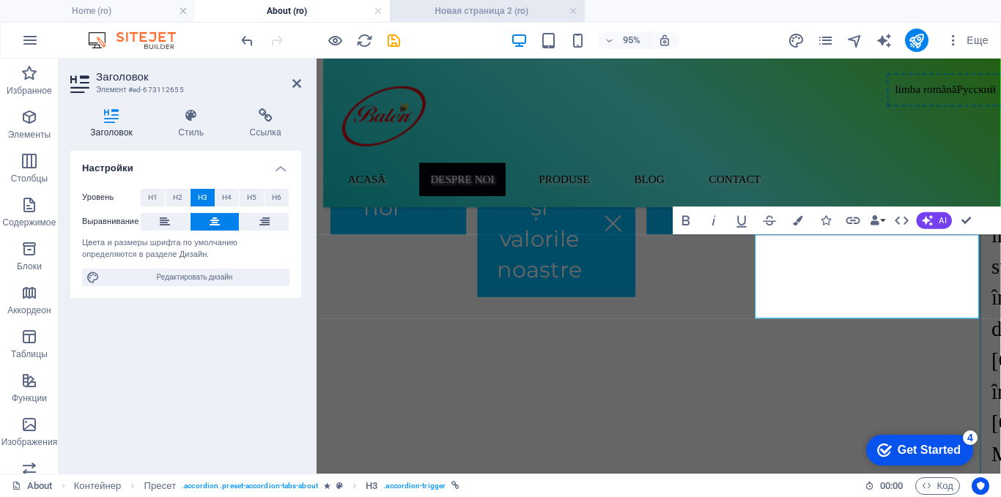
scroll to position [0, 0]
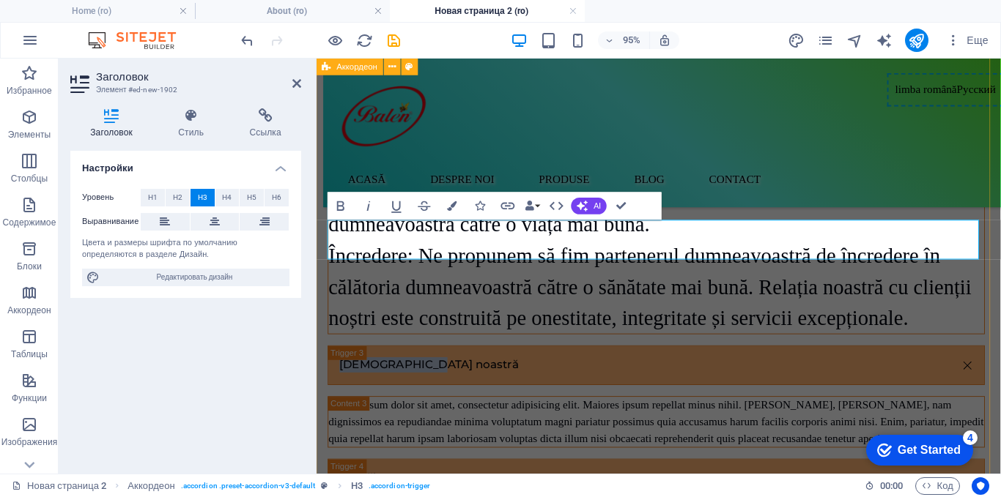
drag, startPoint x: 462, startPoint y: 251, endPoint x: 632, endPoint y: 292, distance: 174.8
click at [152, 196] on span "H1" at bounding box center [153, 198] width 10 height 18
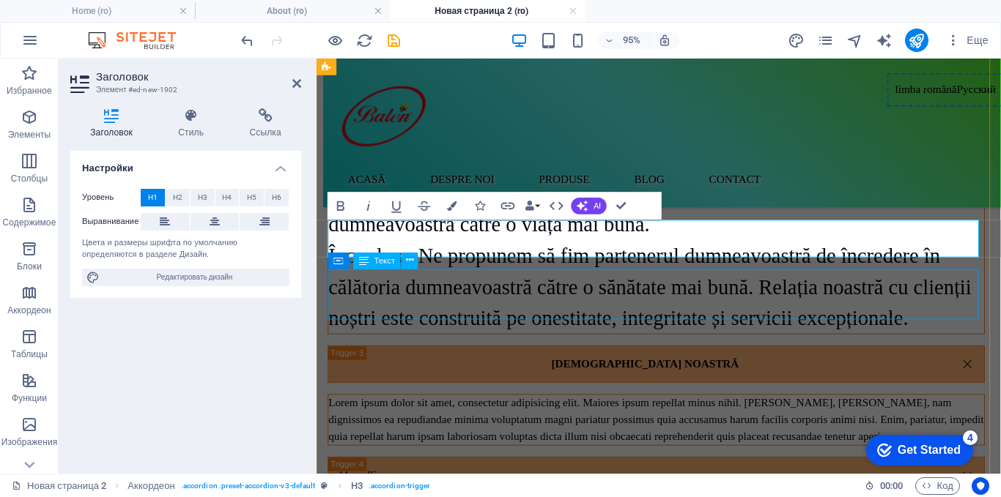
click at [627, 412] on div "Lorem ipsum dolor sit amet, consectetur adipisicing elit. Maiores ipsum repella…" at bounding box center [674, 438] width 690 height 53
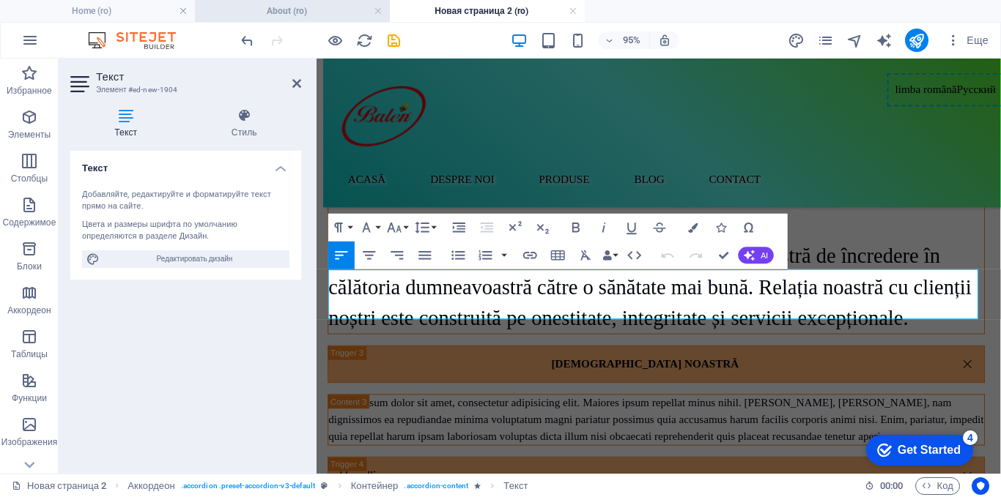
click at [328, 9] on h4 "About (ro)" at bounding box center [292, 11] width 195 height 16
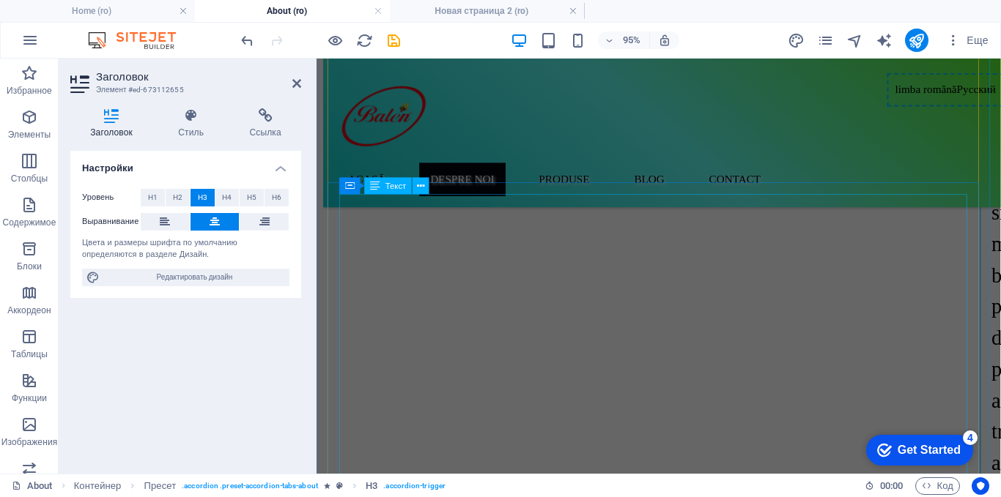
scroll to position [1392, 0]
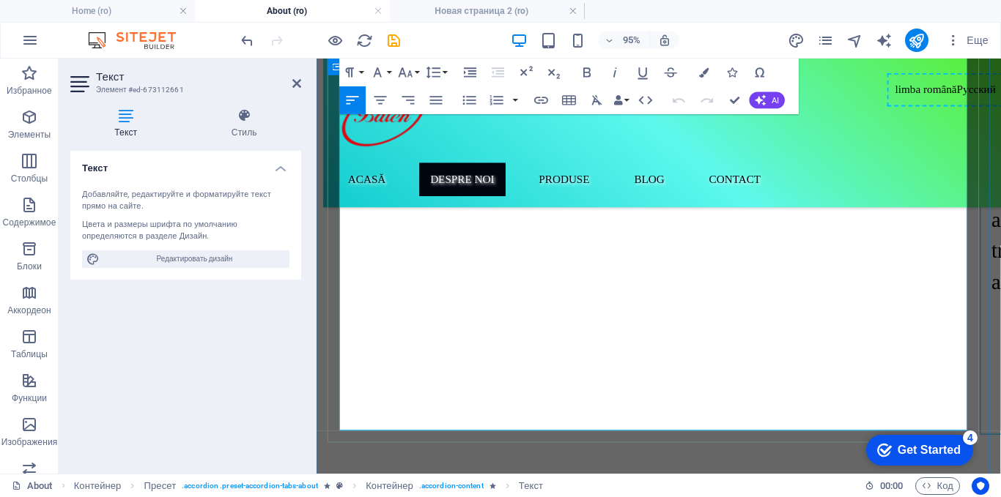
scroll to position [1612, 0]
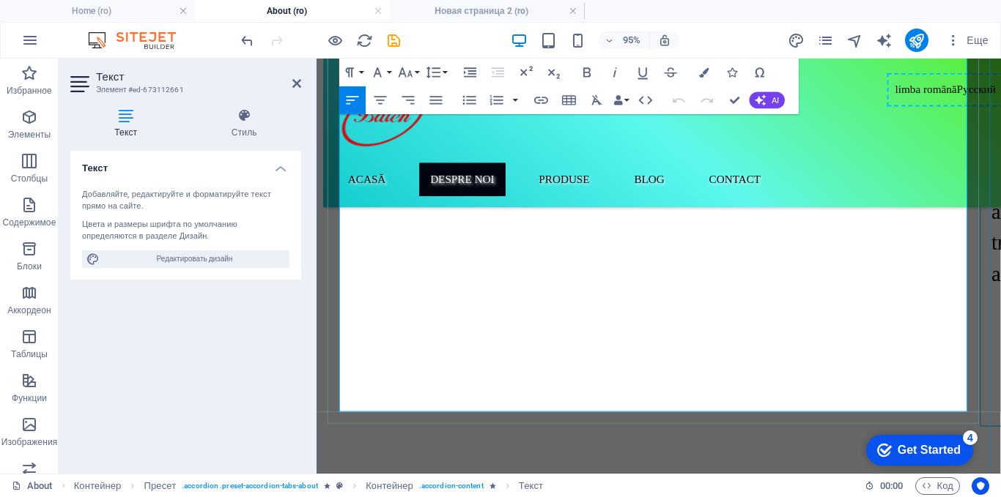
drag, startPoint x: 341, startPoint y: 239, endPoint x: 605, endPoint y: 405, distance: 311.8
copy div "Suntem o echipă dedicată, pasionată de sănătate și de puterea naturii. Fiecare …"
click at [468, 9] on h4 "Новая страница 2 (ro)" at bounding box center [487, 11] width 195 height 16
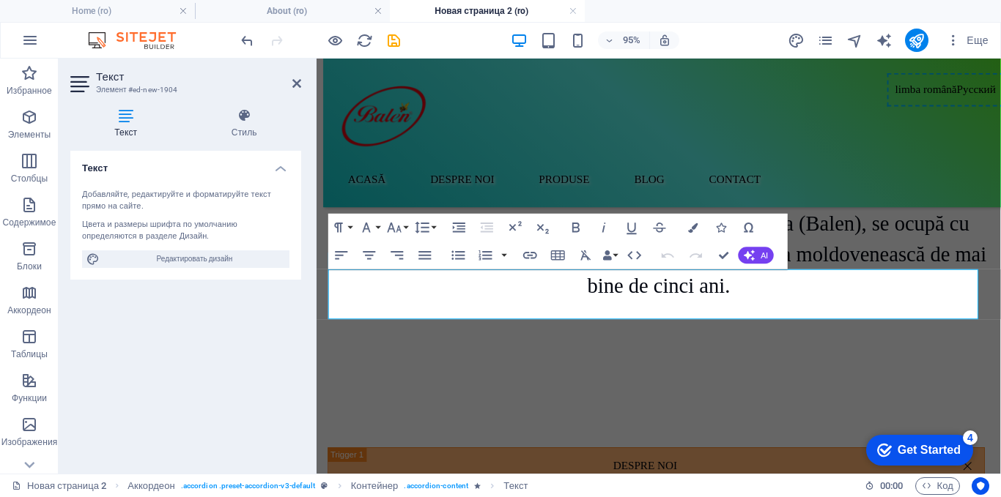
scroll to position [1445, 0]
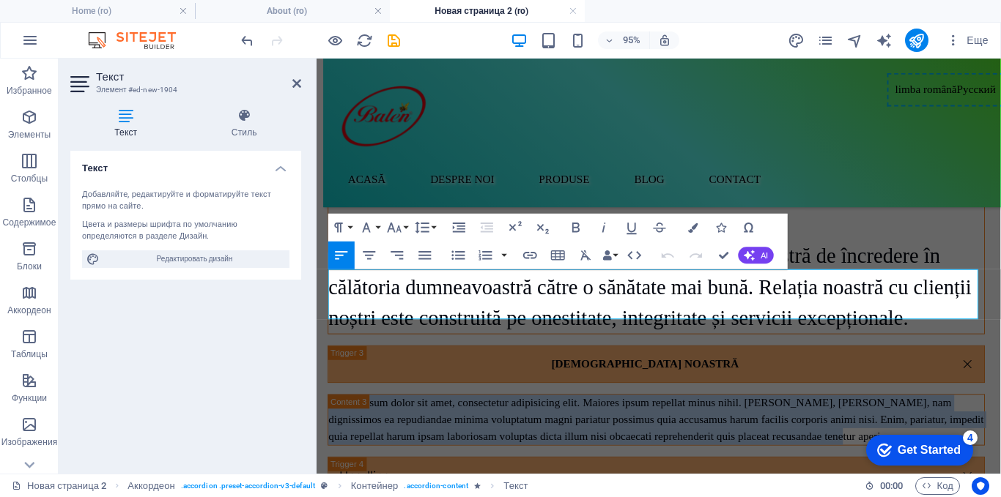
drag, startPoint x: 847, startPoint y: 321, endPoint x: 607, endPoint y: 336, distance: 240.0
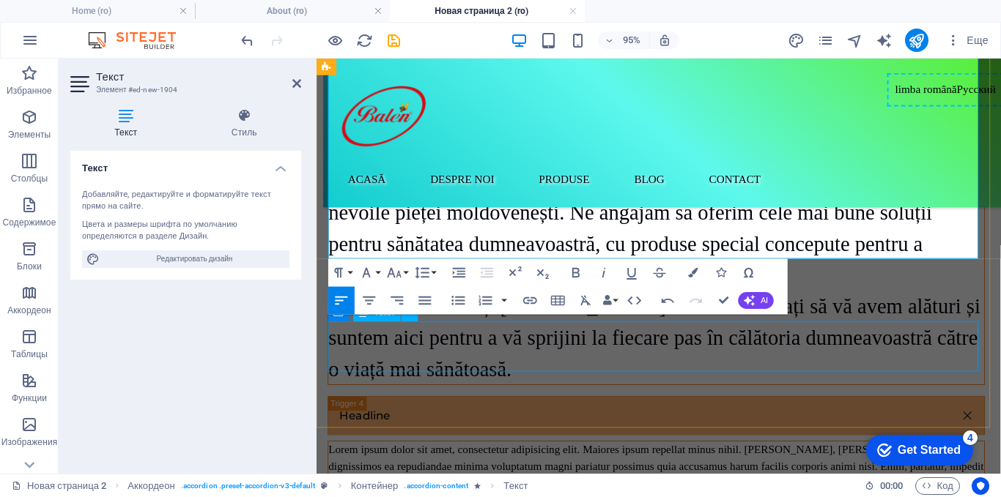
scroll to position [1884, 0]
click at [797, 462] on div "Lorem ipsum dolor sit amet, consectetur adipisicing elit. Maiores ipsum repella…" at bounding box center [674, 488] width 690 height 53
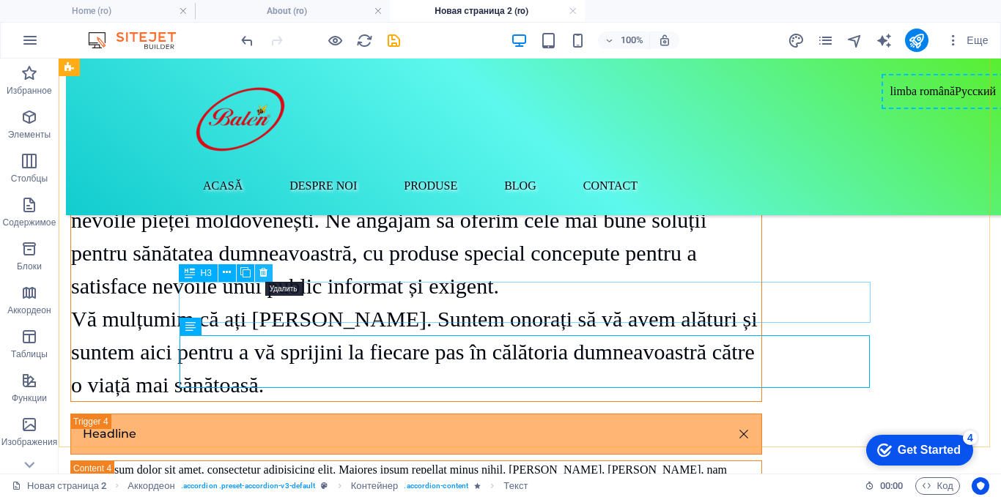
click at [265, 275] on icon at bounding box center [263, 272] width 8 height 15
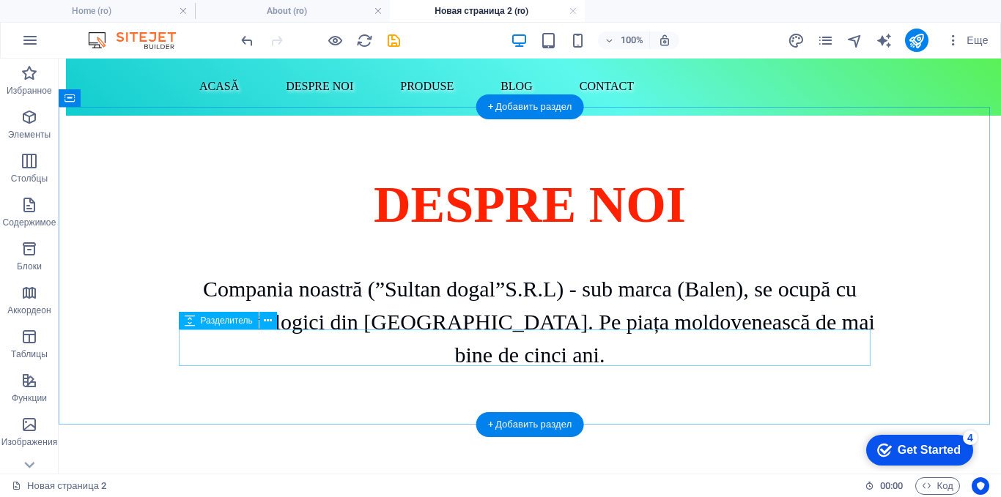
scroll to position [73, 0]
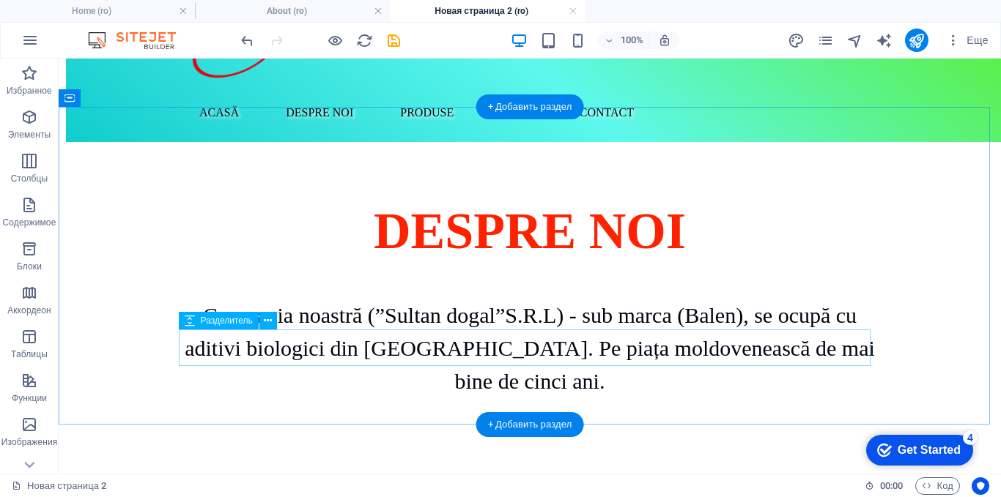
click at [303, 398] on div at bounding box center [530, 416] width 692 height 37
select select "px"
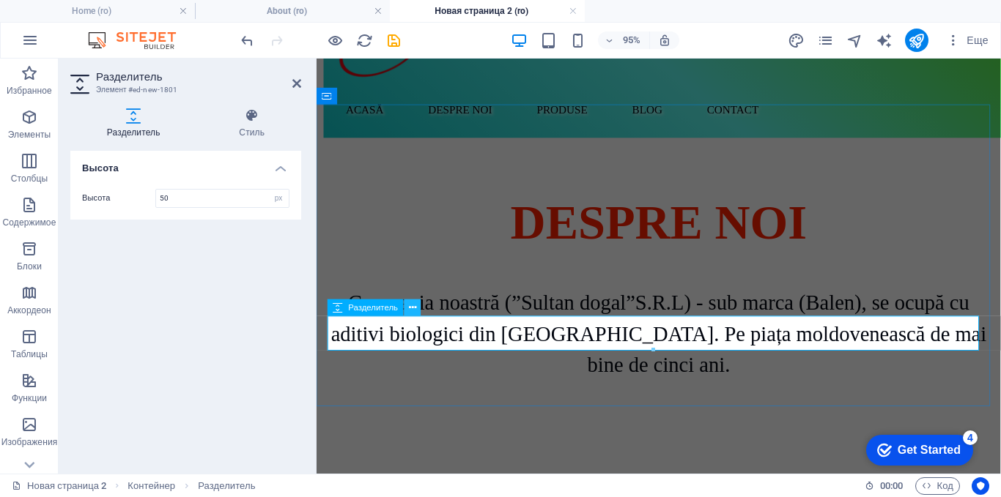
click at [417, 308] on button at bounding box center [412, 308] width 17 height 17
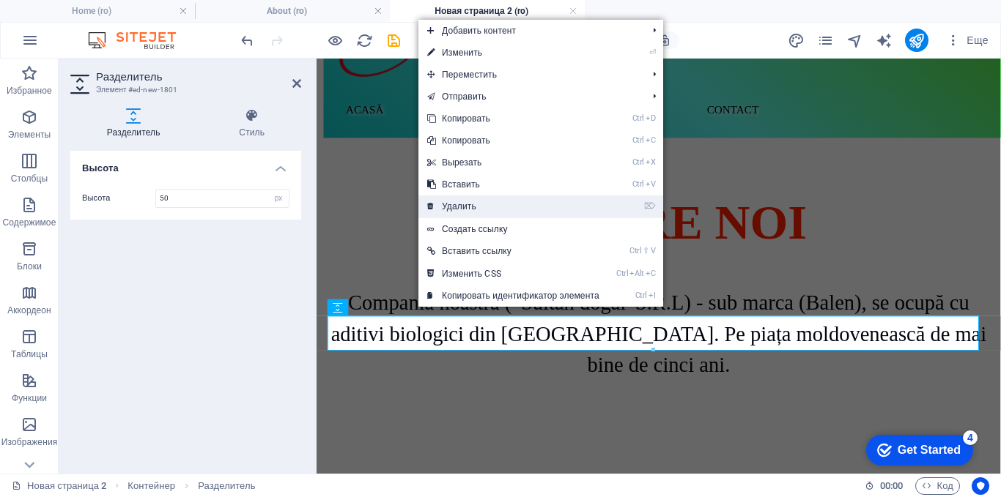
click at [464, 203] on link "⌦ Удалить" at bounding box center [513, 207] width 190 height 22
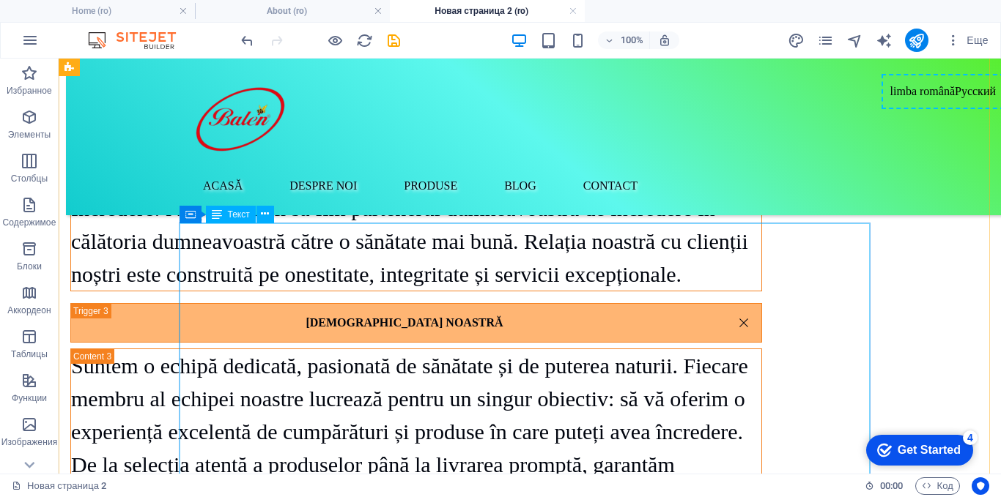
scroll to position [1831, 0]
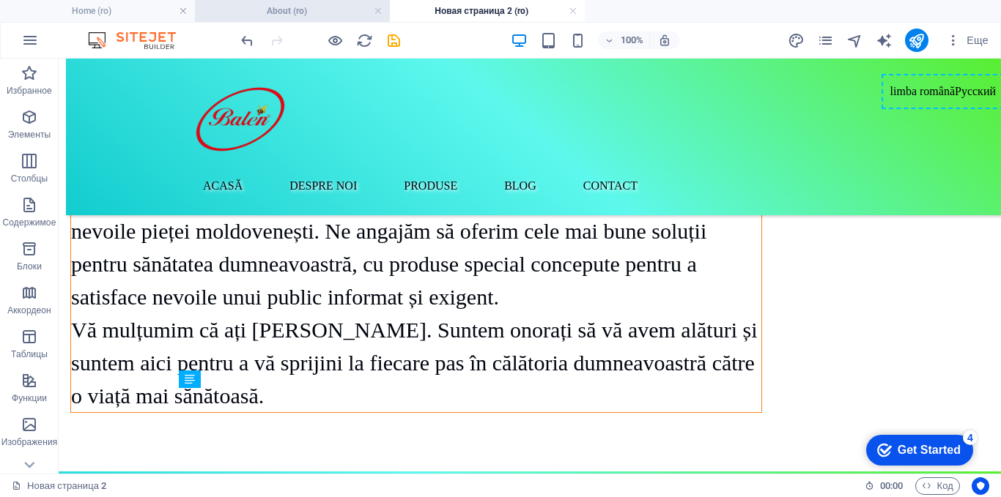
click at [297, 12] on h4 "About (ro)" at bounding box center [292, 11] width 195 height 16
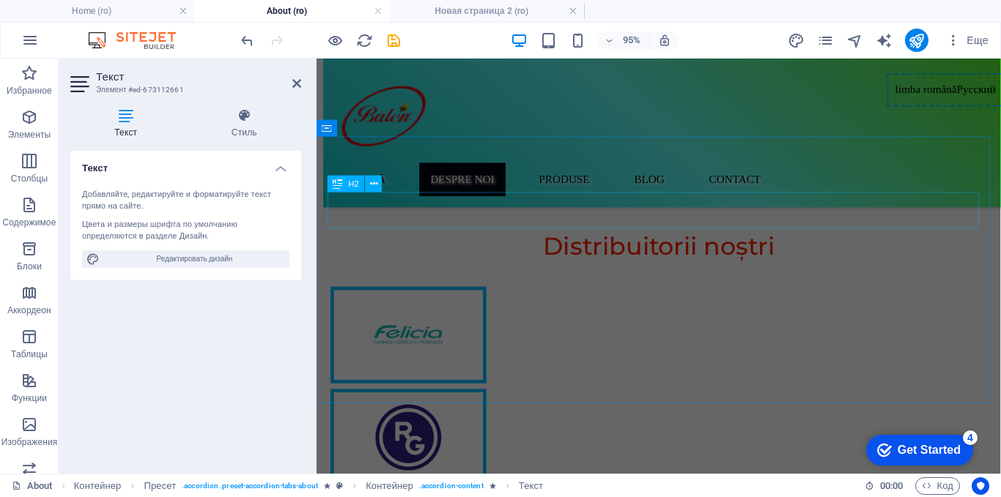
scroll to position [2417, 0]
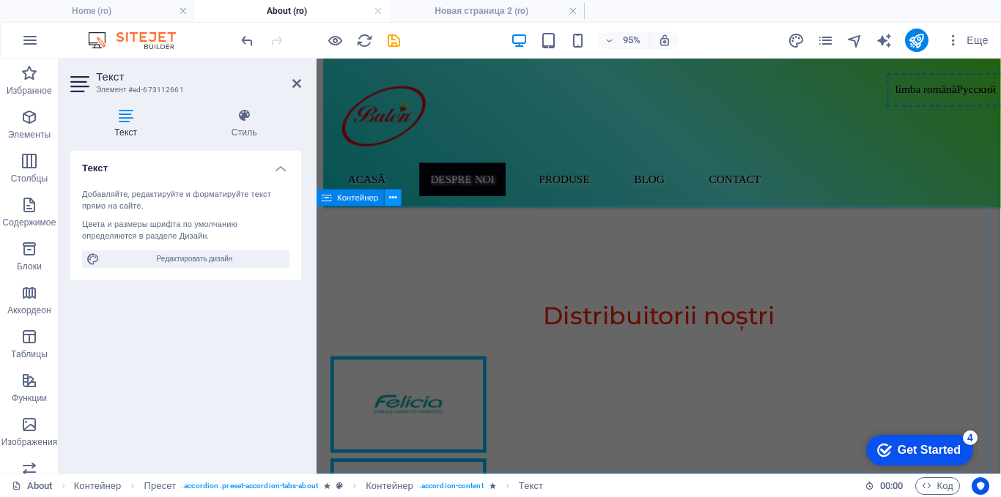
click at [389, 198] on icon at bounding box center [392, 197] width 7 height 15
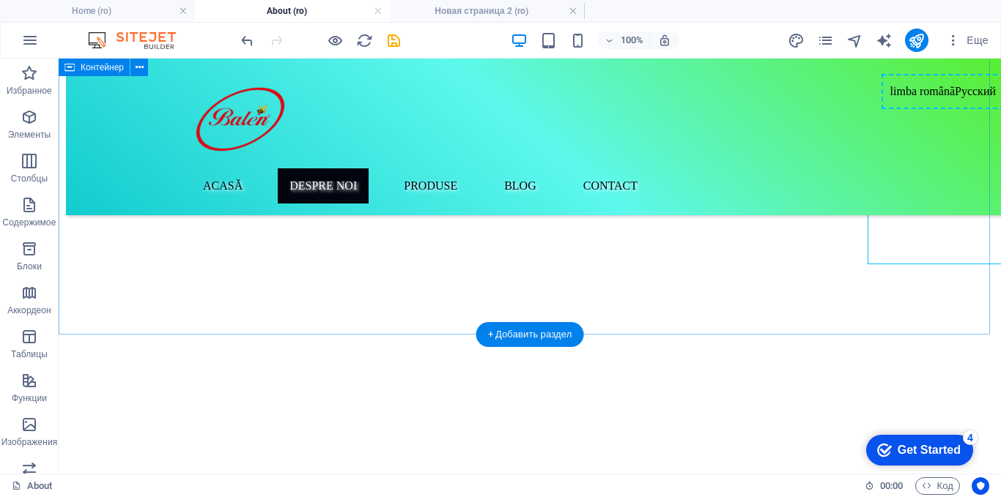
scroll to position [1779, 0]
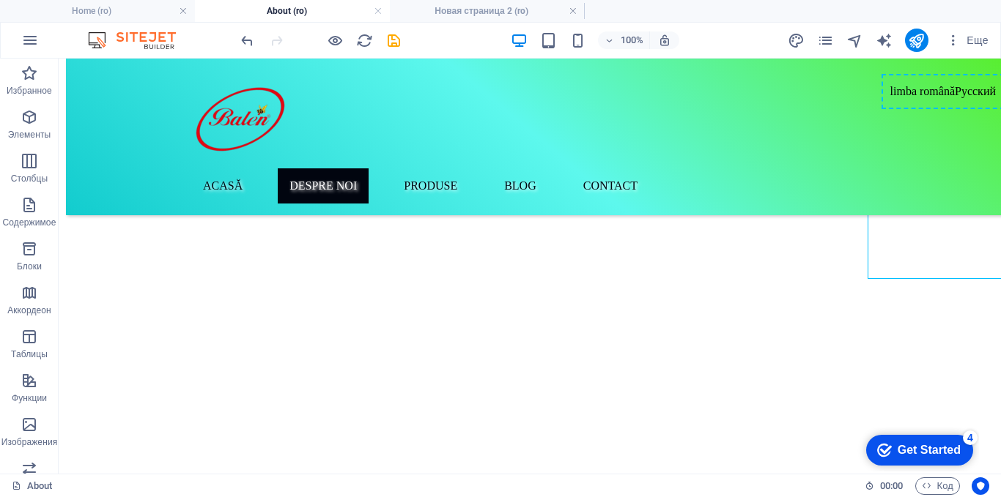
click at [128, 357] on div "limba română Русский Acasă Despre Noi produse Blog Contact Despre noi Compania …" at bounding box center [530, 241] width 942 height 3679
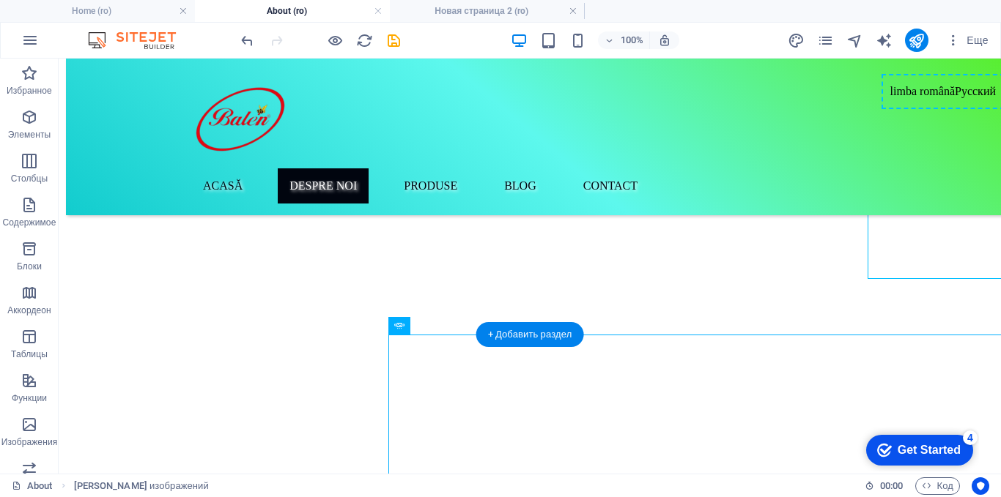
drag, startPoint x: 695, startPoint y: 295, endPoint x: 621, endPoint y: 385, distance: 116.6
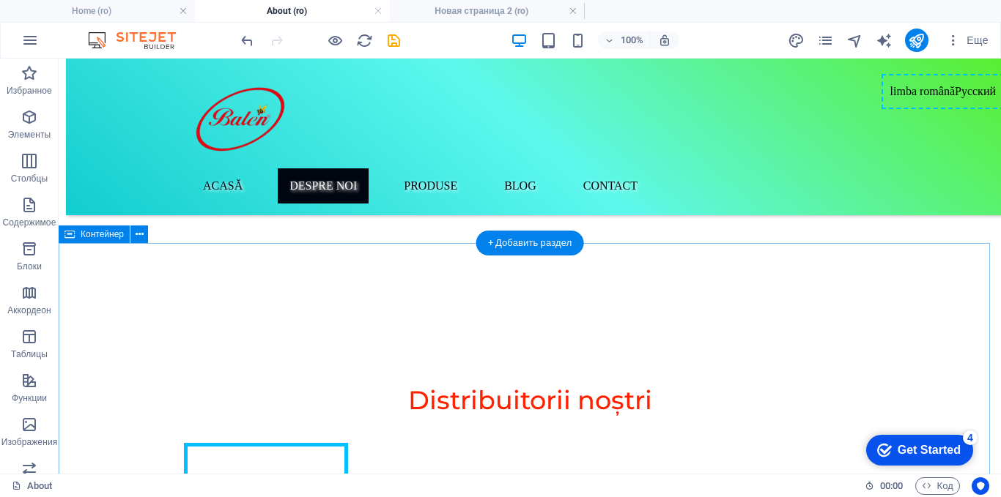
scroll to position [2438, 0]
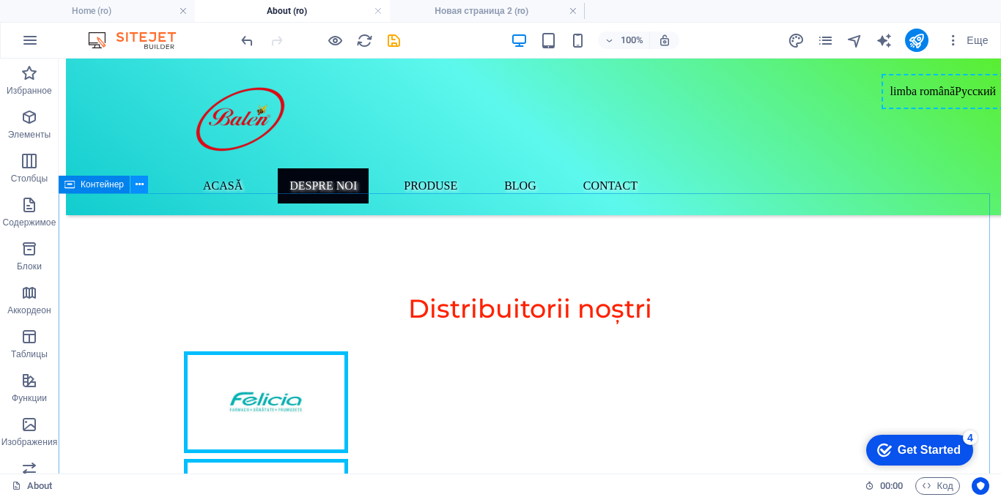
click at [137, 176] on button at bounding box center [139, 185] width 18 height 18
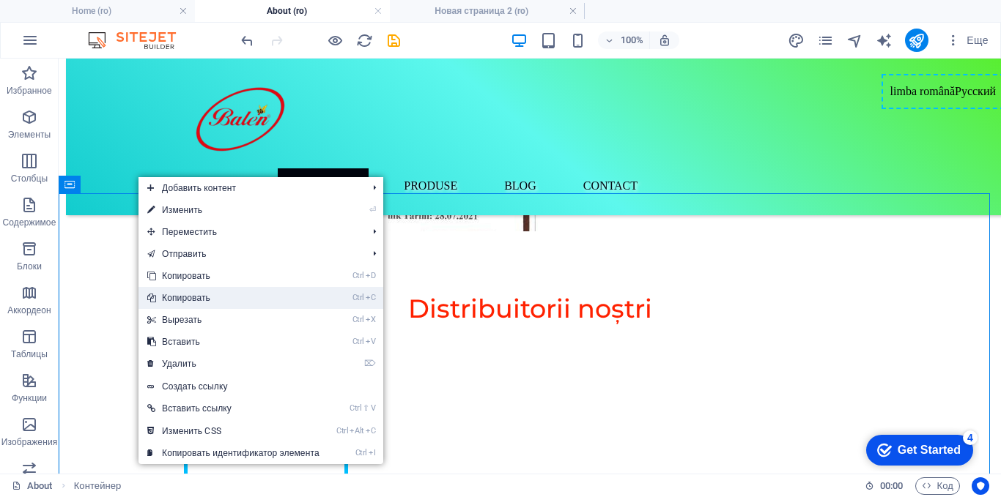
click at [172, 302] on link "Ctrl C Копировать" at bounding box center [233, 298] width 190 height 22
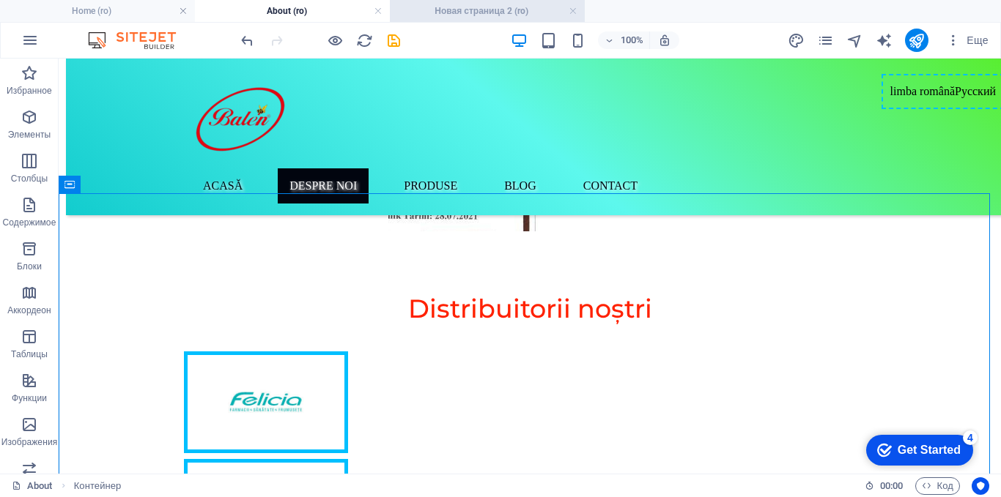
click at [446, 13] on h4 "Новая страница 2 (ro)" at bounding box center [487, 11] width 195 height 16
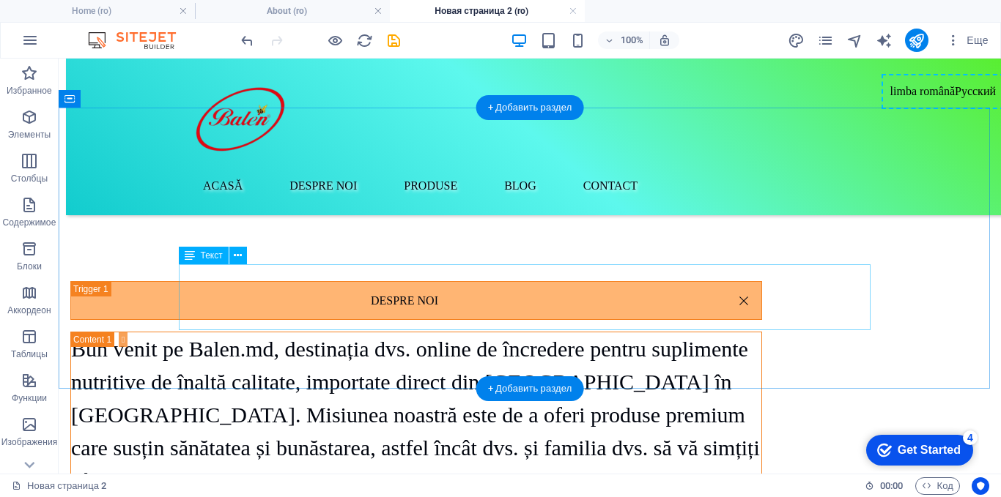
scroll to position [73, 0]
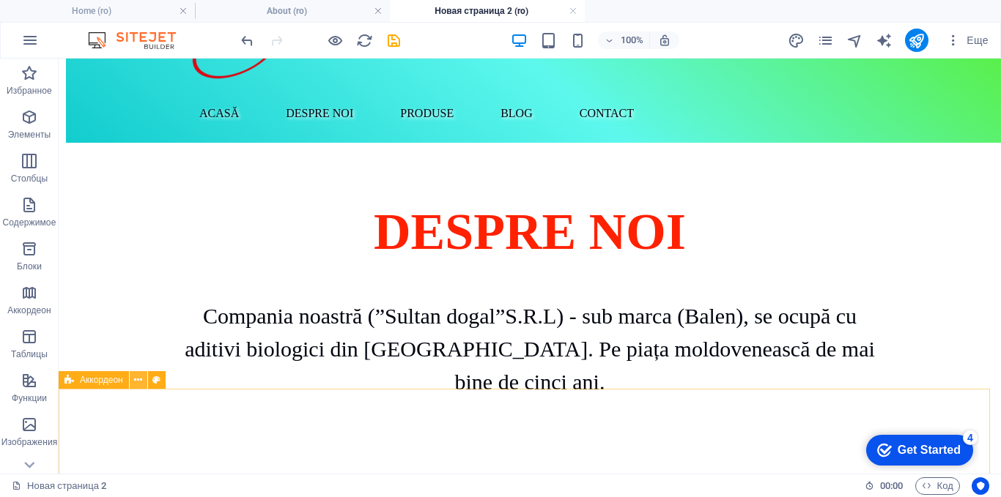
click at [141, 381] on icon at bounding box center [138, 380] width 8 height 15
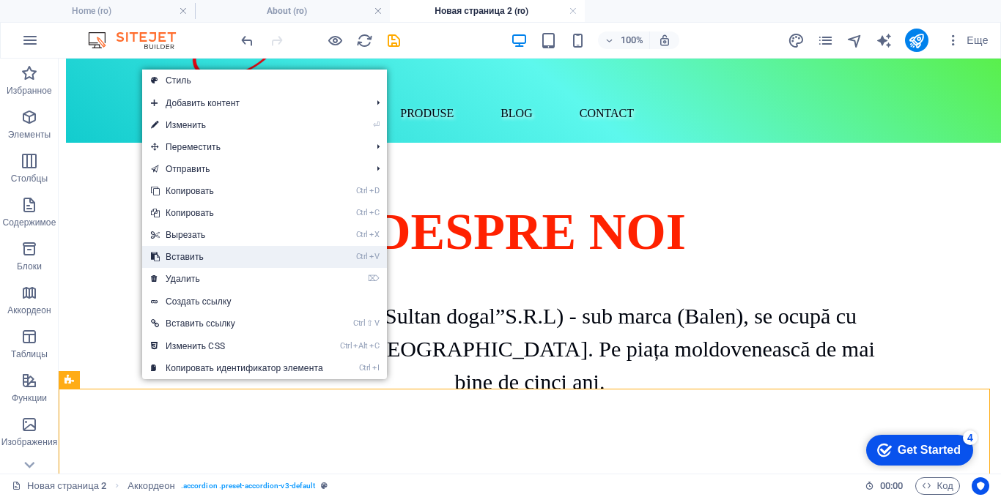
click at [179, 259] on link "Ctrl V Вставить" at bounding box center [237, 257] width 190 height 22
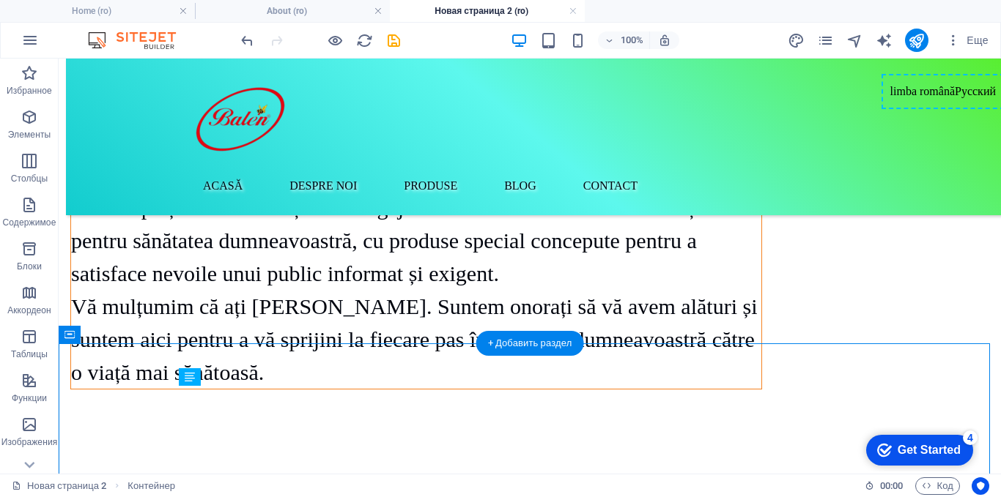
scroll to position [1831, 0]
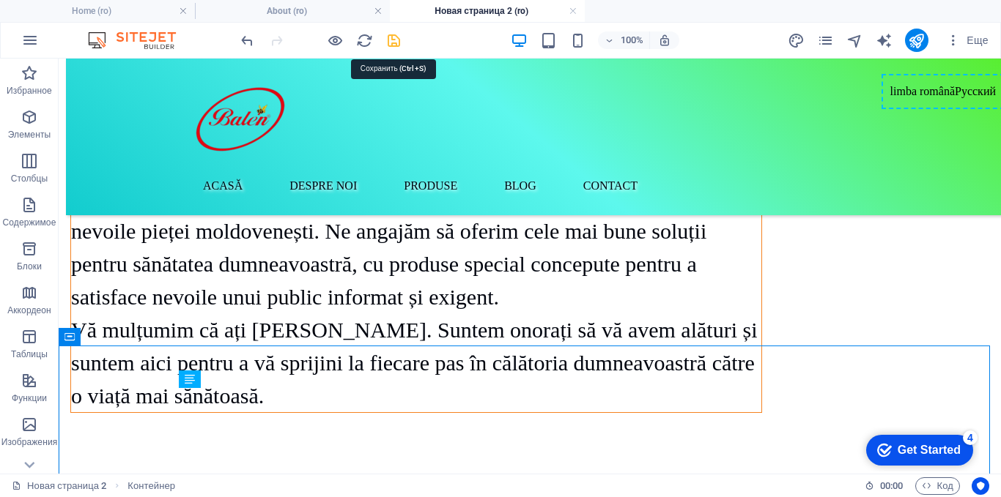
click at [388, 38] on icon "save" at bounding box center [393, 40] width 17 height 17
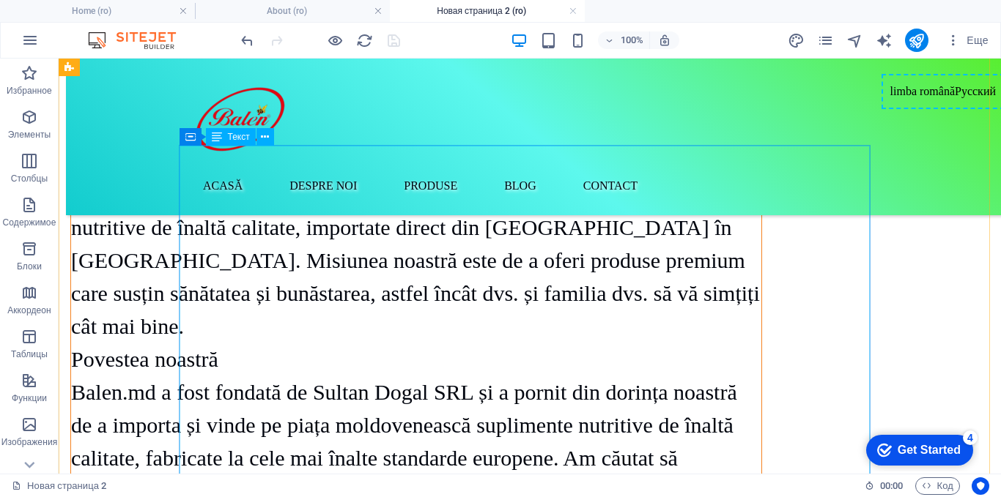
scroll to position [0, 0]
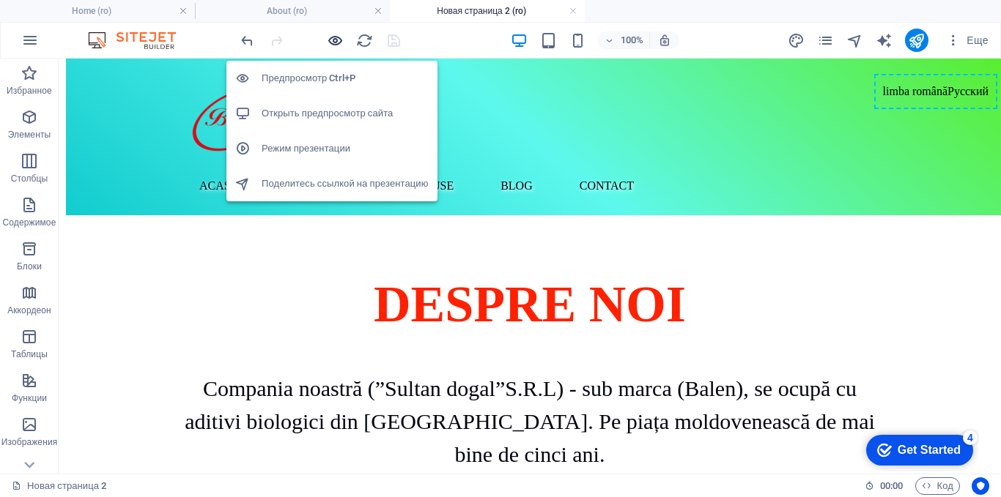
click at [336, 41] on icon "button" at bounding box center [335, 40] width 17 height 17
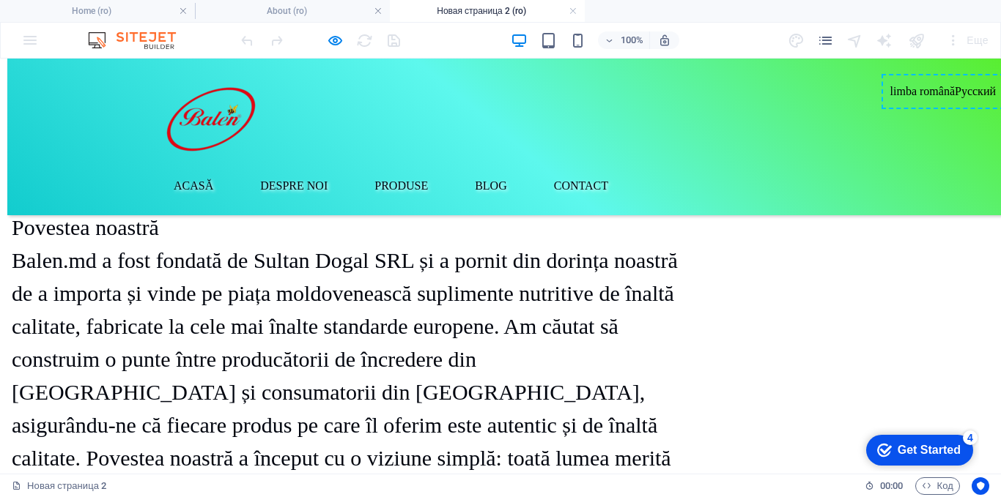
scroll to position [317, 0]
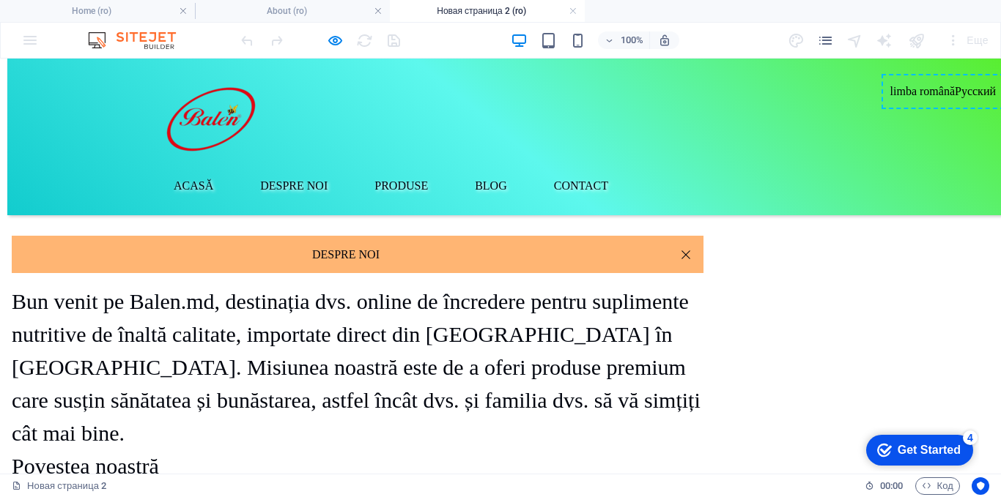
click at [703, 236] on link "Despre noi" at bounding box center [358, 254] width 692 height 37
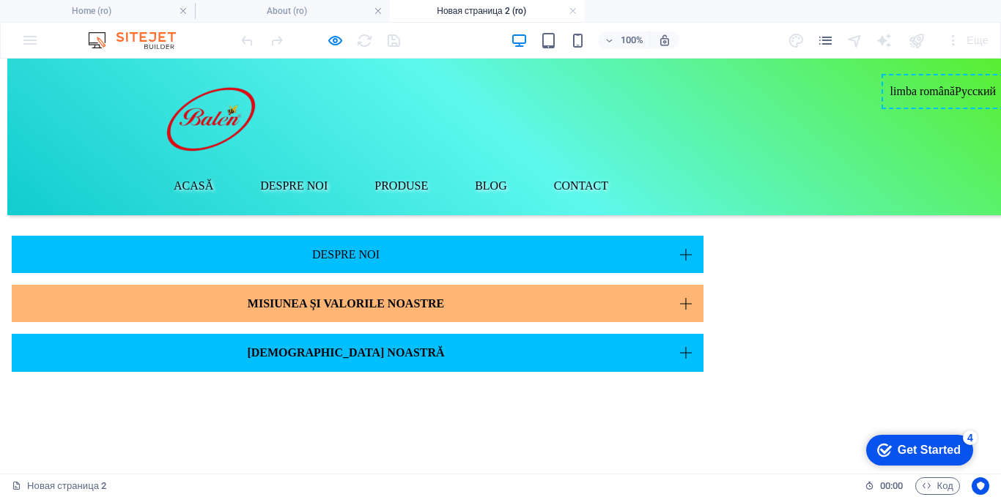
click at [703, 285] on link "Misiunea și valorile noastre" at bounding box center [358, 303] width 692 height 37
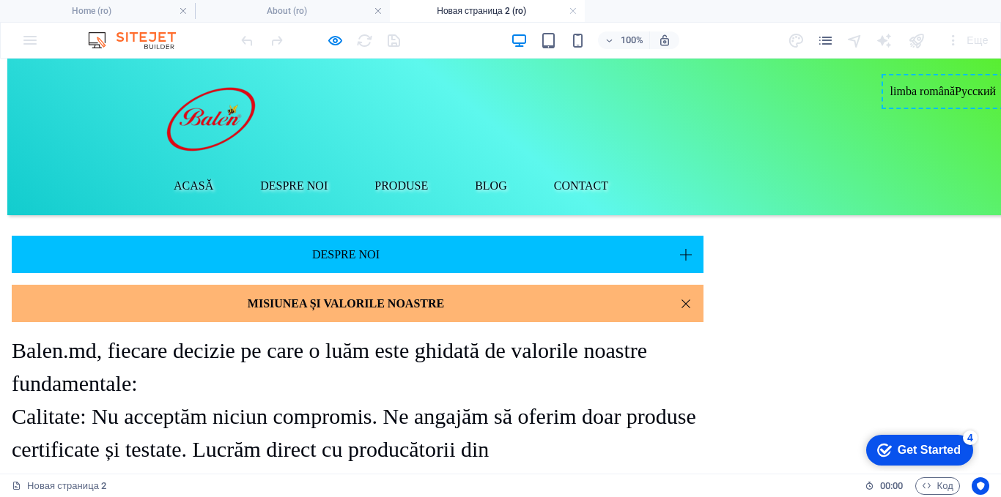
click at [703, 285] on link "Misiunea și valorile noastre" at bounding box center [358, 303] width 692 height 37
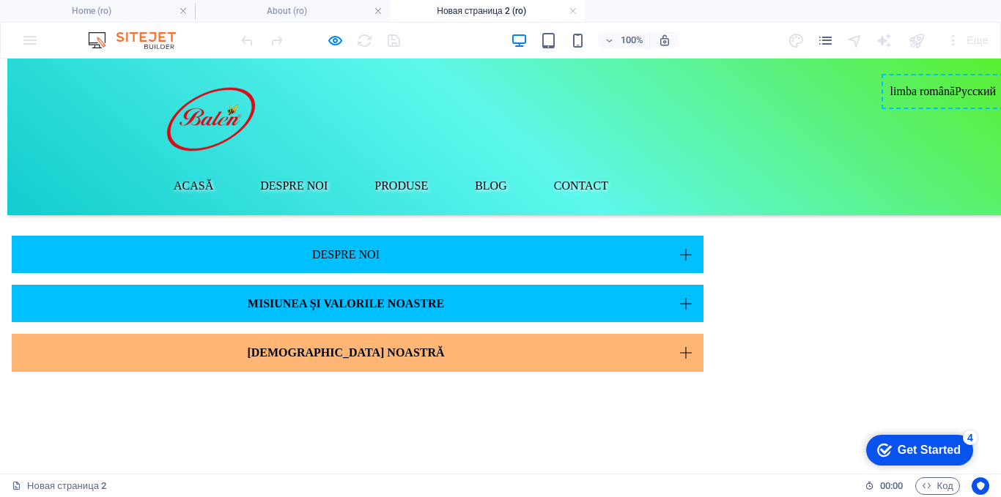
click at [703, 334] on link "[DEMOGRAPHIC_DATA] noastră" at bounding box center [358, 352] width 692 height 37
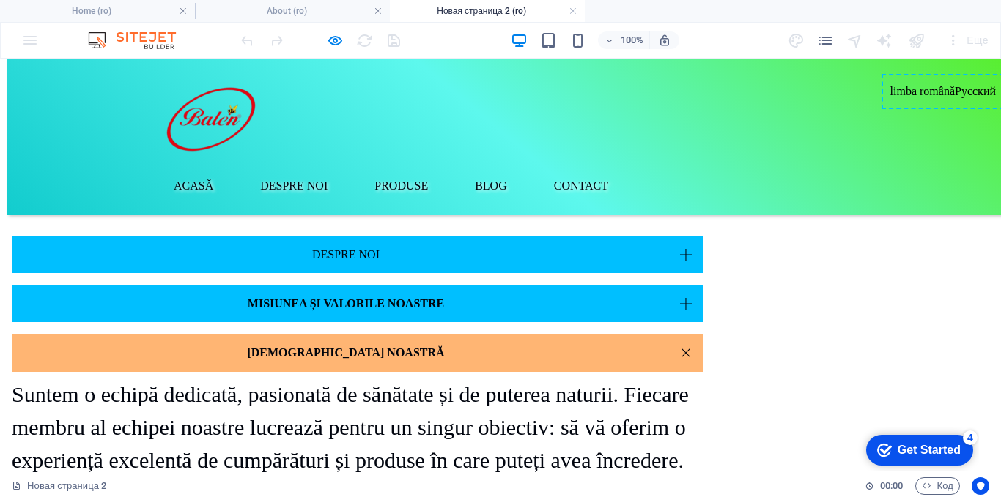
click at [703, 334] on link "[DEMOGRAPHIC_DATA] noastră" at bounding box center [358, 352] width 692 height 37
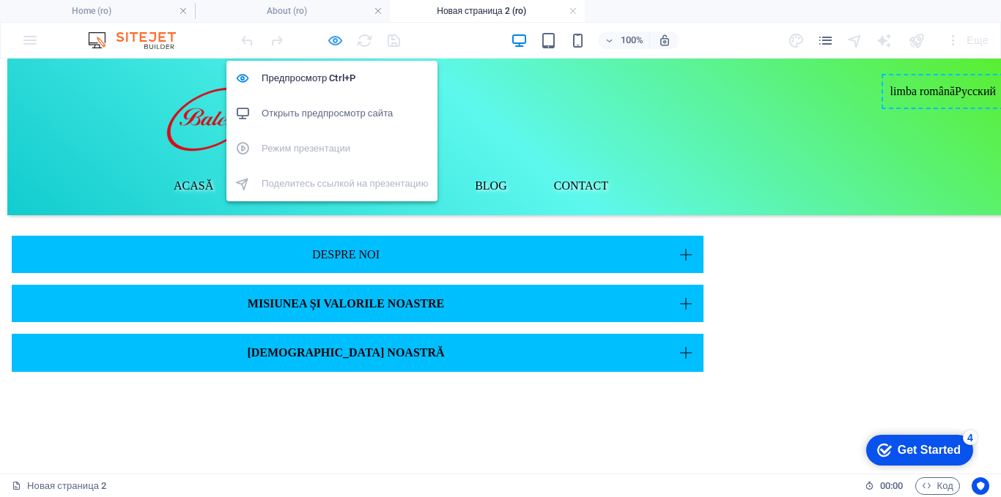
click at [334, 38] on icon "button" at bounding box center [335, 40] width 17 height 17
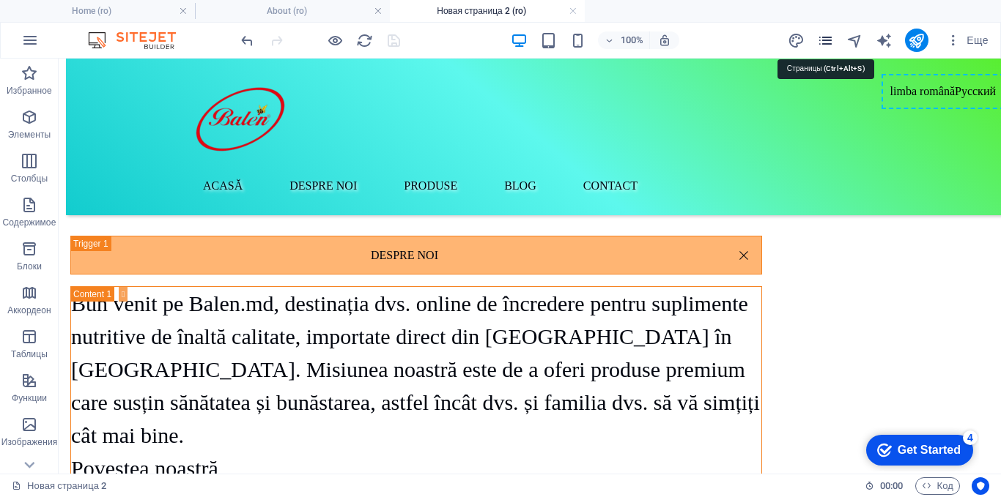
click at [830, 40] on icon "pages" at bounding box center [825, 40] width 17 height 17
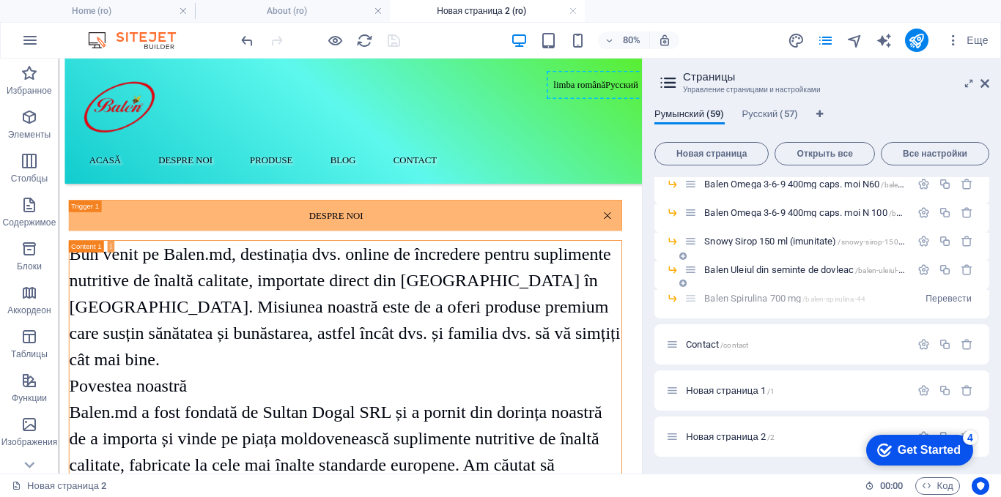
scroll to position [1552, 0]
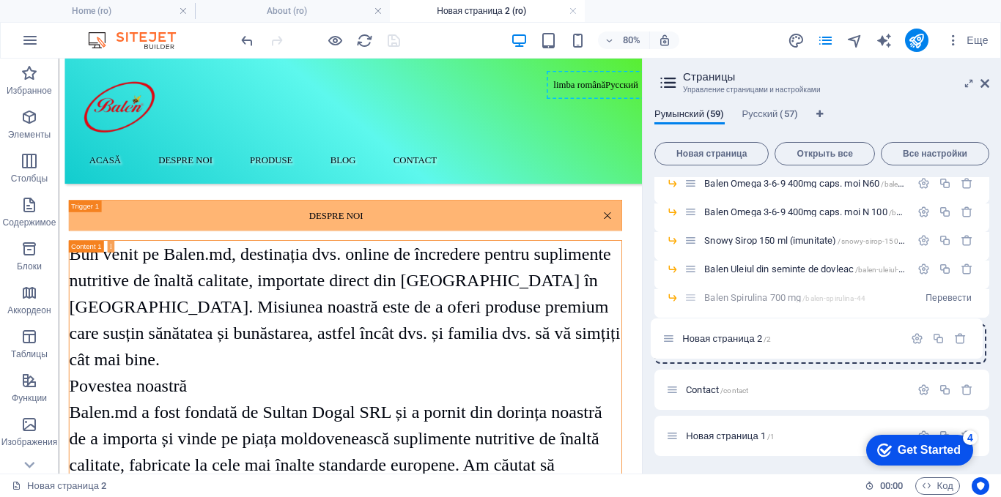
drag, startPoint x: 672, startPoint y: 434, endPoint x: 671, endPoint y: 333, distance: 101.1
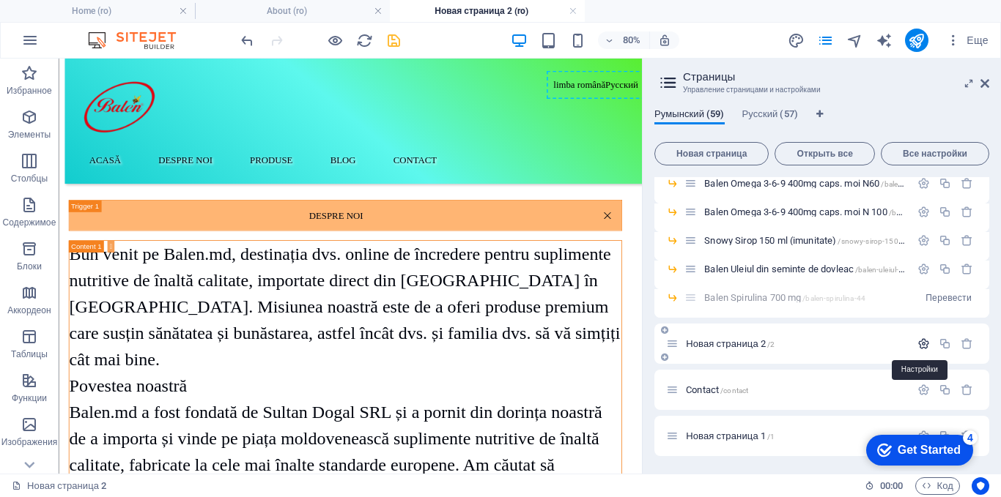
click at [922, 346] on icon "button" at bounding box center [923, 344] width 12 height 12
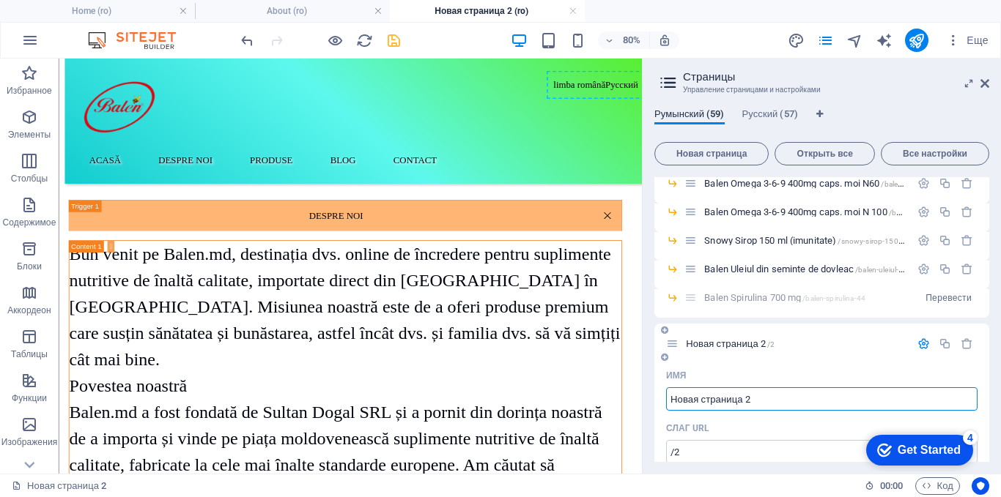
drag, startPoint x: 788, startPoint y: 397, endPoint x: 667, endPoint y: 398, distance: 120.9
click at [667, 398] on input "Новая страница 2" at bounding box center [821, 399] width 311 height 23
type input "A"
type input "/a"
type input "A bou"
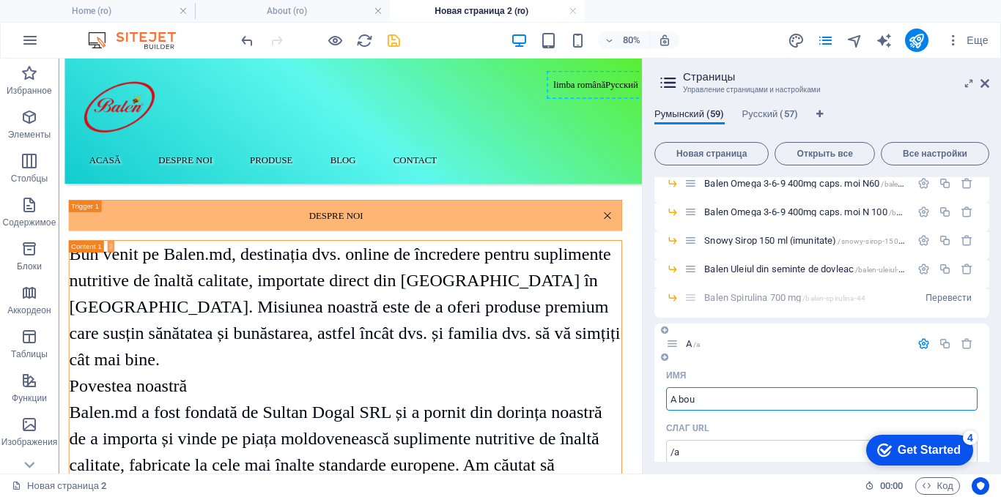
type input "/a-bo"
type input "A bout"
type input "/a-bout"
type input "A bout us"
type input "/a-bout-u"
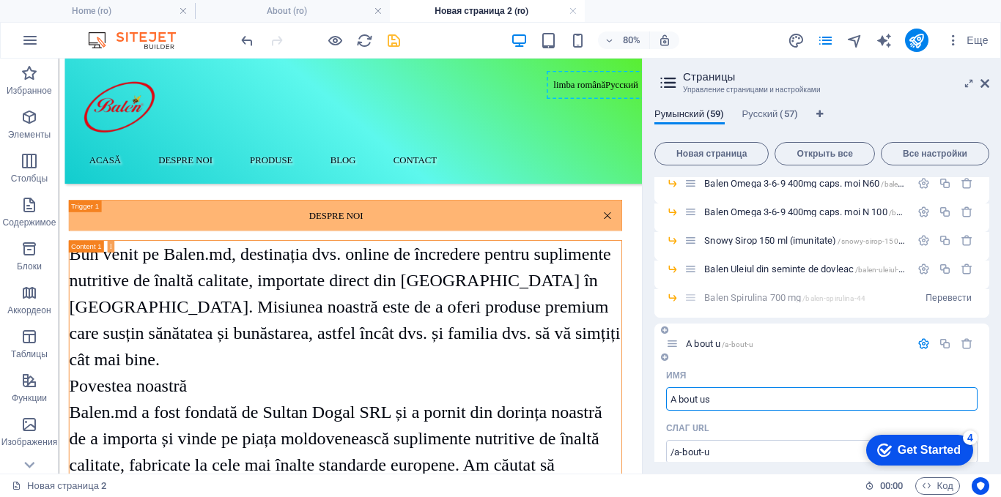
type input "A bout us"
type input "/a-bout-us"
type input "A bout us"
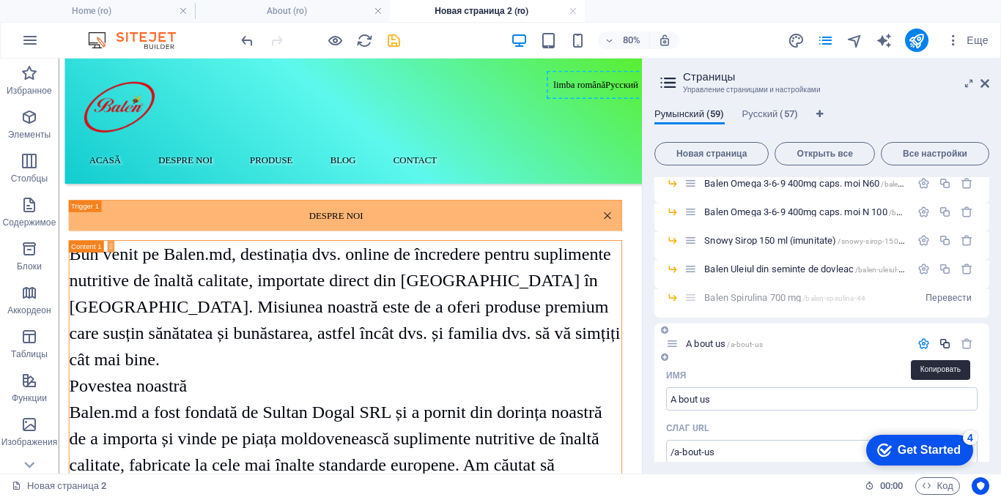
click at [946, 344] on icon "button" at bounding box center [944, 344] width 12 height 12
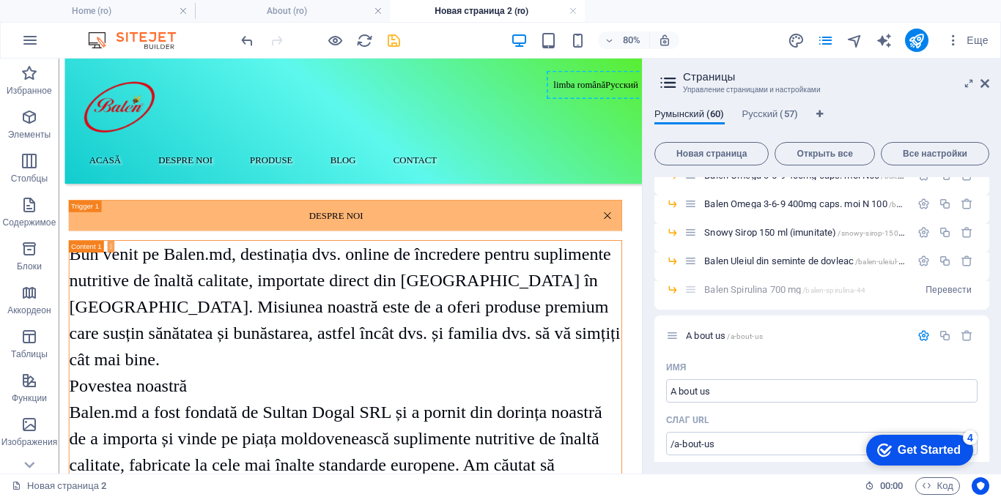
scroll to position [1538, 0]
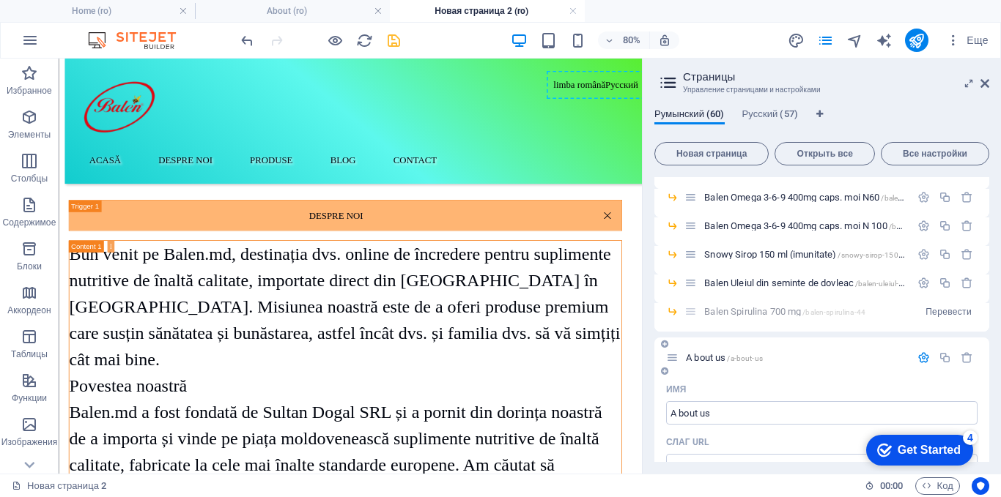
click at [692, 357] on span "A bout us /a-bout-us" at bounding box center [724, 357] width 77 height 11
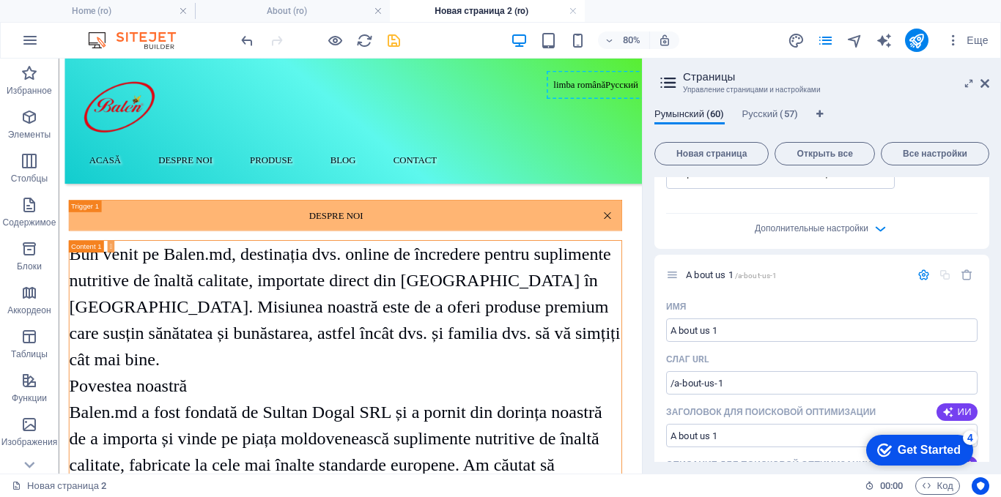
scroll to position [2198, 0]
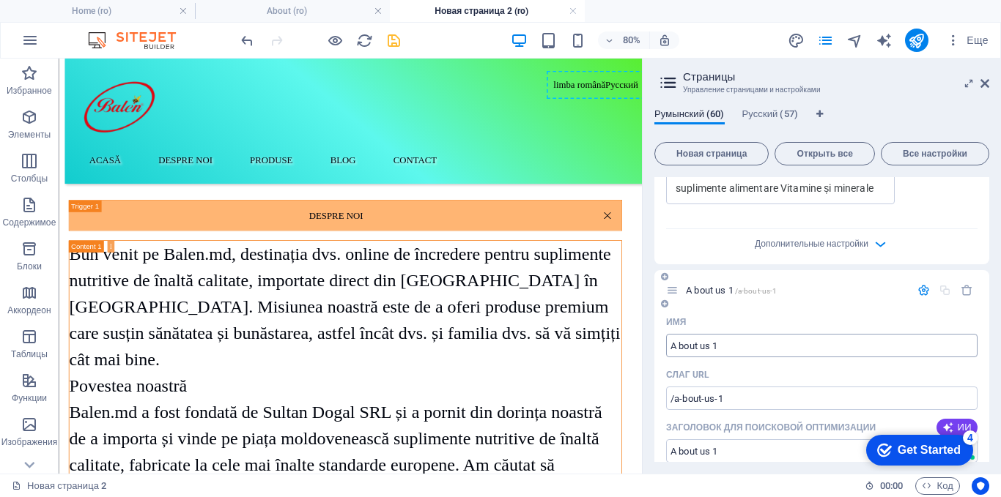
click at [730, 347] on input "A bout us 1" at bounding box center [821, 345] width 311 height 23
type input "A bout us"
type input "/a-bout-us-60"
type input "A bout us"
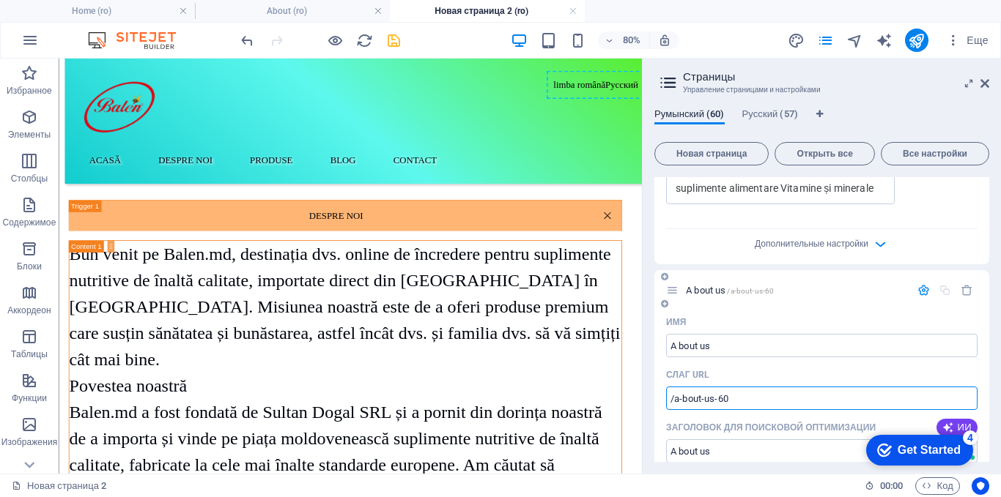
click at [735, 399] on input "/a-bout-us-60" at bounding box center [821, 398] width 311 height 23
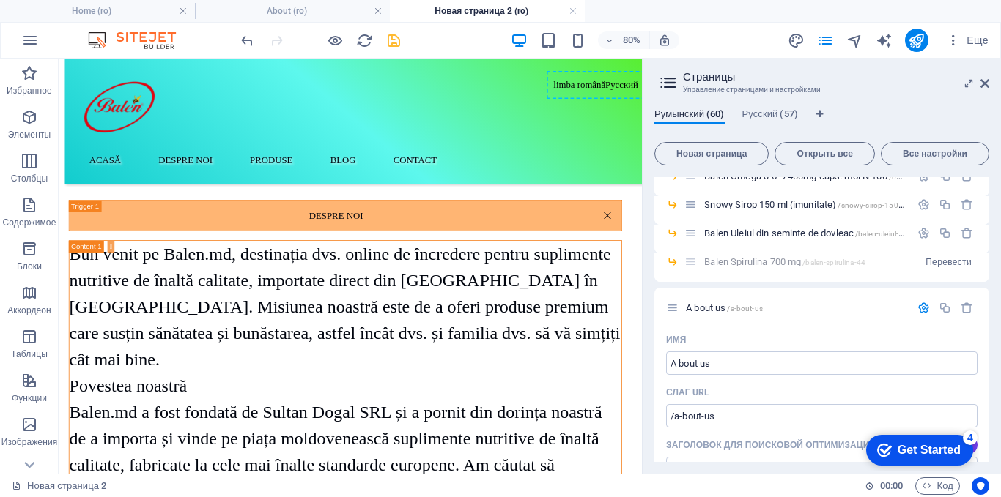
scroll to position [1519, 0]
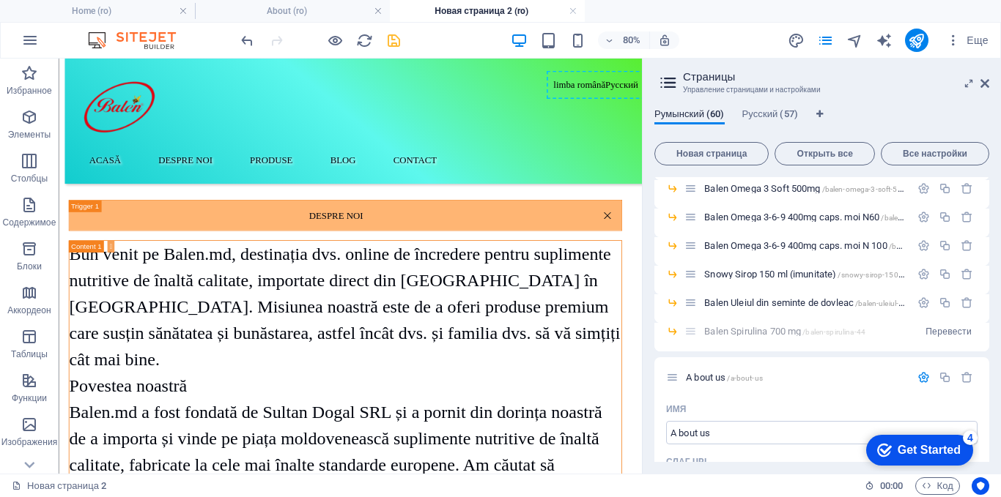
type input "/a-bout-us"
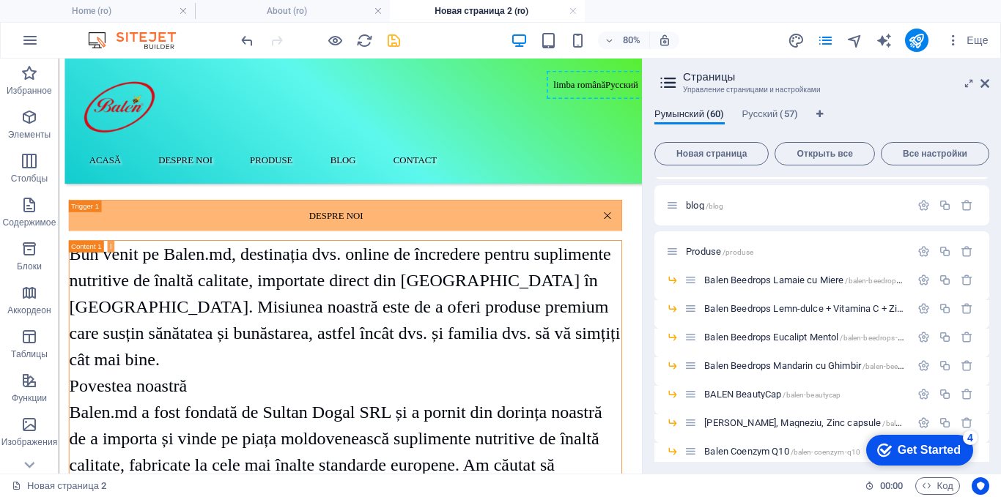
scroll to position [0, 0]
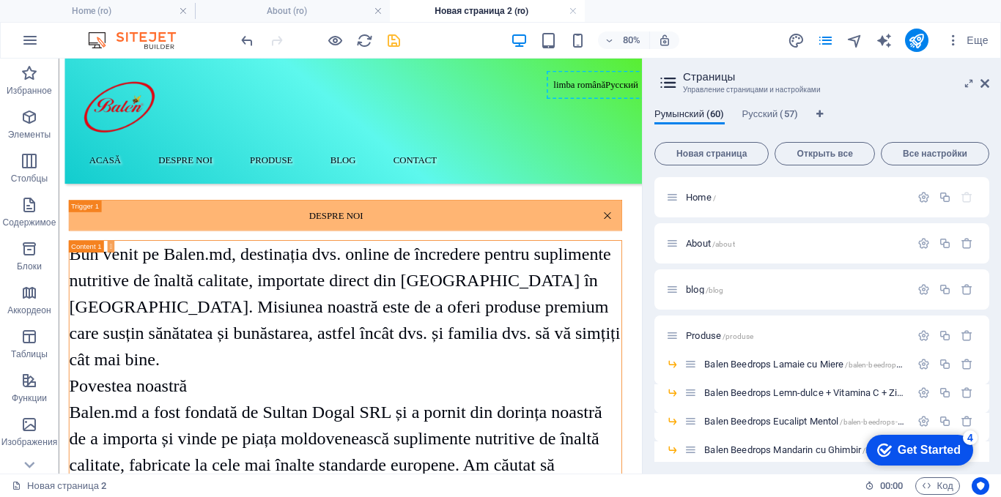
drag, startPoint x: 824, startPoint y: 386, endPoint x: 716, endPoint y: 222, distance: 196.3
click at [377, 14] on link at bounding box center [378, 11] width 9 height 14
click at [963, 242] on icon "button" at bounding box center [966, 243] width 12 height 12
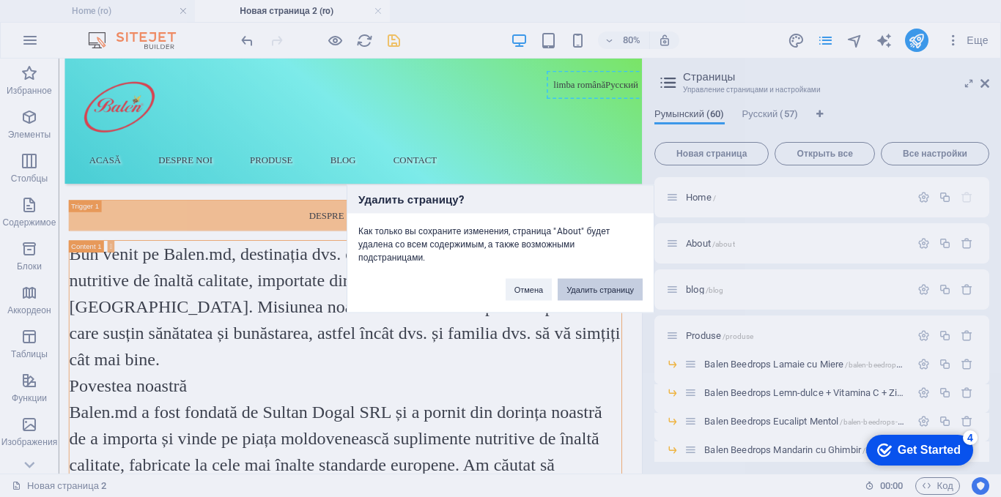
click at [631, 287] on button "Удалить страницу" at bounding box center [599, 289] width 85 height 22
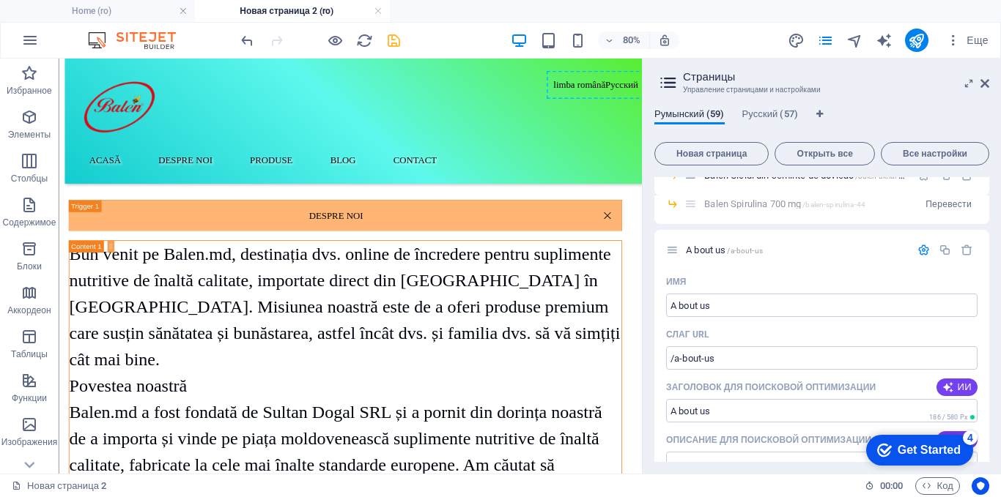
scroll to position [1612, 0]
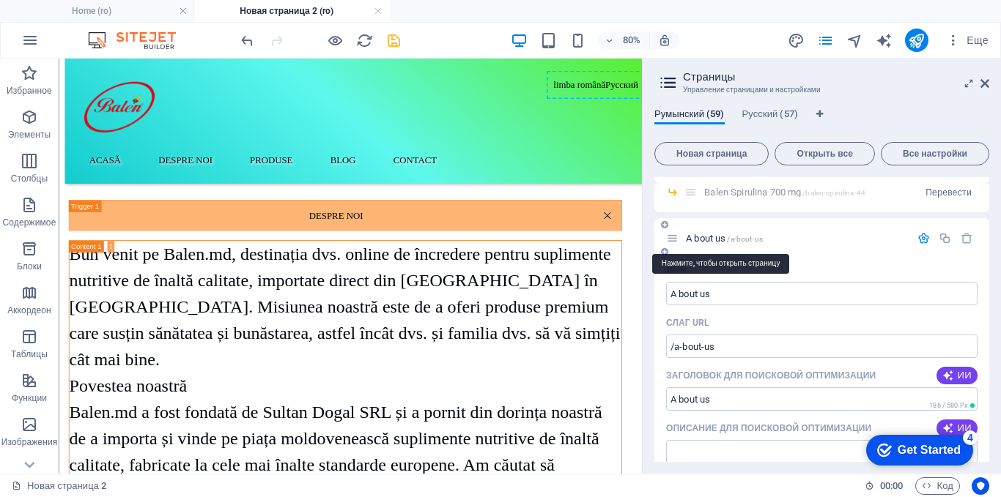
click at [708, 237] on span "A bout us /a-bout-us" at bounding box center [724, 238] width 77 height 11
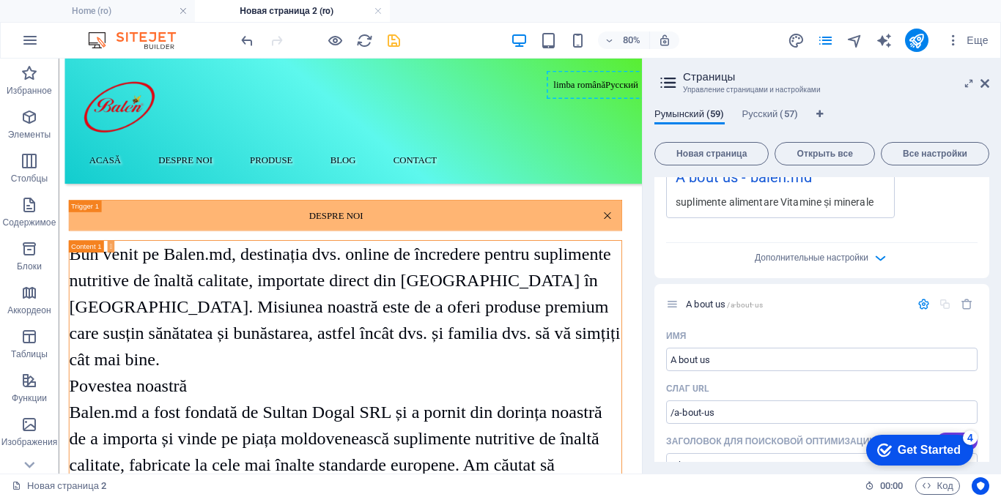
scroll to position [2198, 0]
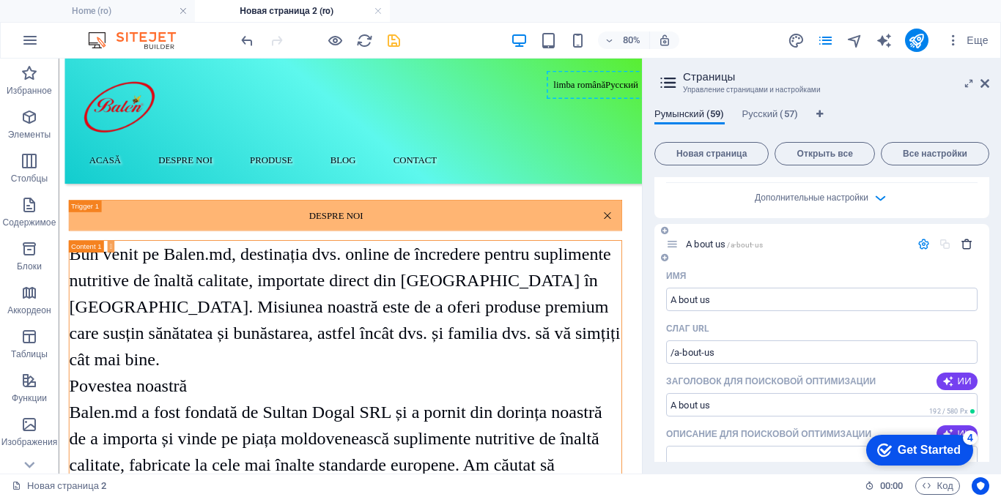
click at [966, 243] on icon "button" at bounding box center [966, 244] width 12 height 12
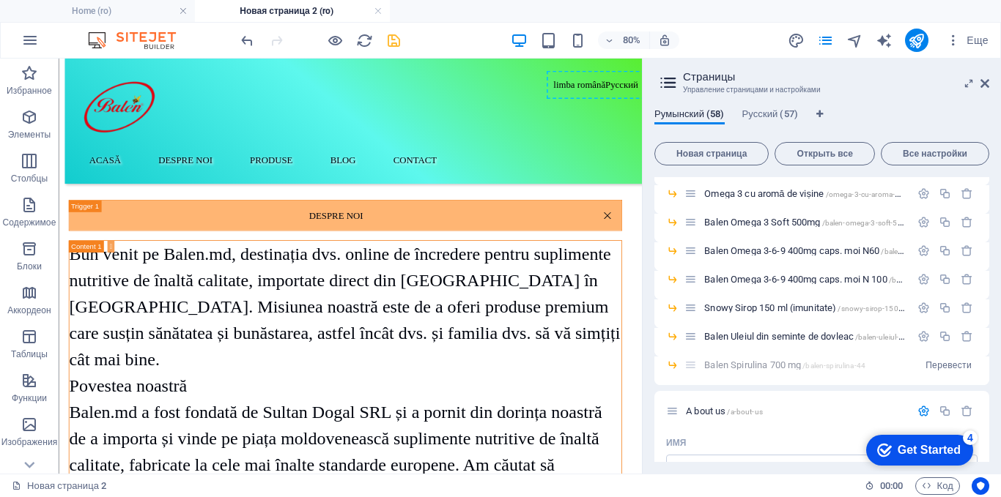
scroll to position [1585, 0]
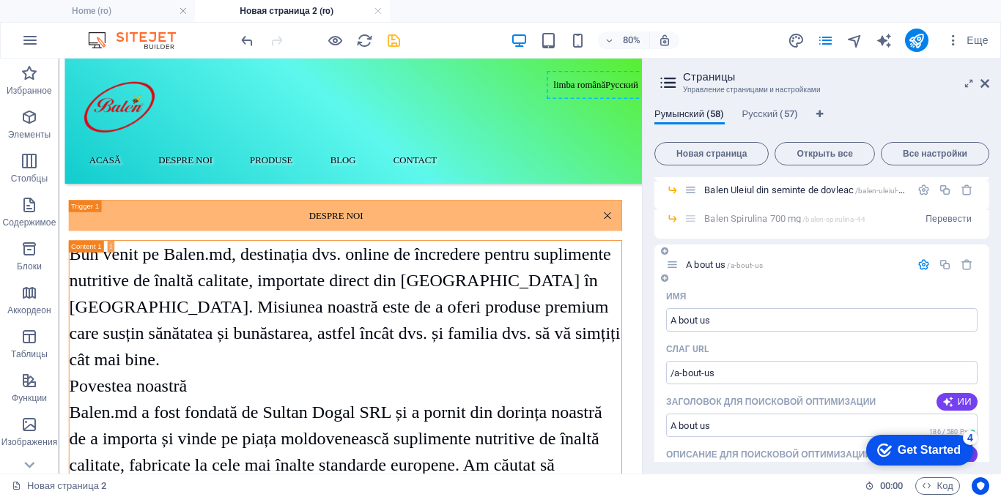
click at [703, 264] on span "A bout us /a-bout-us" at bounding box center [724, 264] width 77 height 11
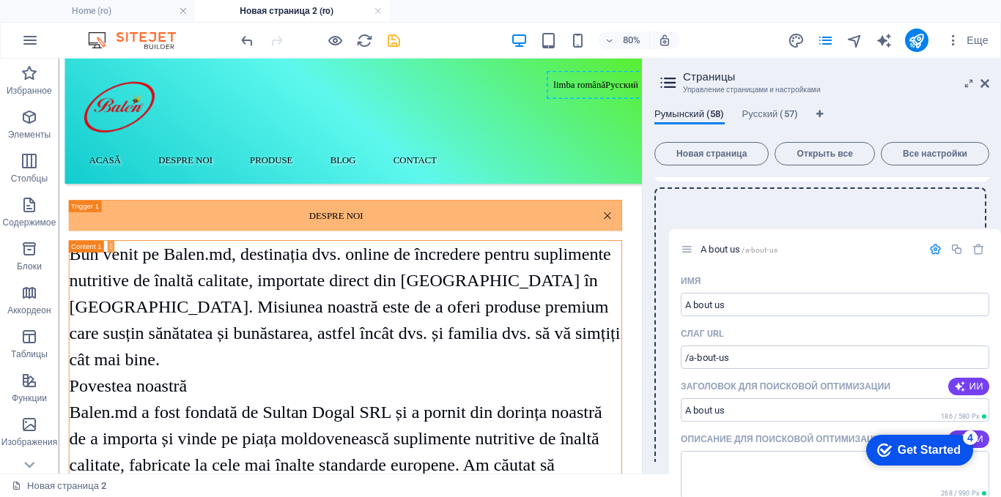
scroll to position [0, 0]
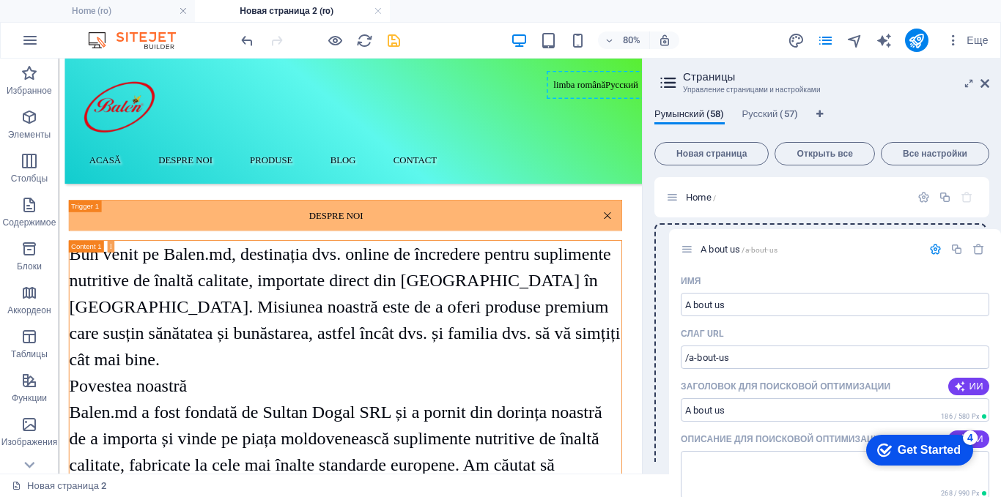
drag, startPoint x: 674, startPoint y: 341, endPoint x: 689, endPoint y: 245, distance: 97.2
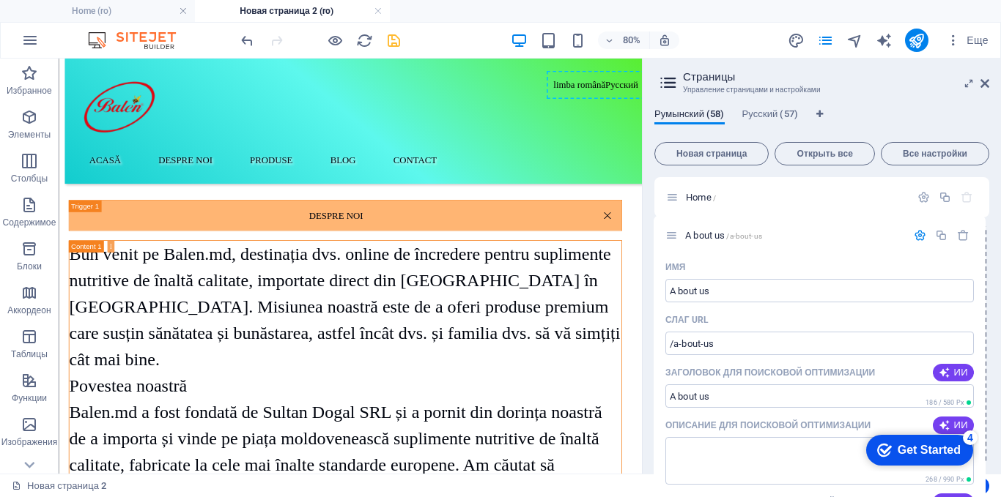
drag, startPoint x: 670, startPoint y: 289, endPoint x: 670, endPoint y: 228, distance: 60.8
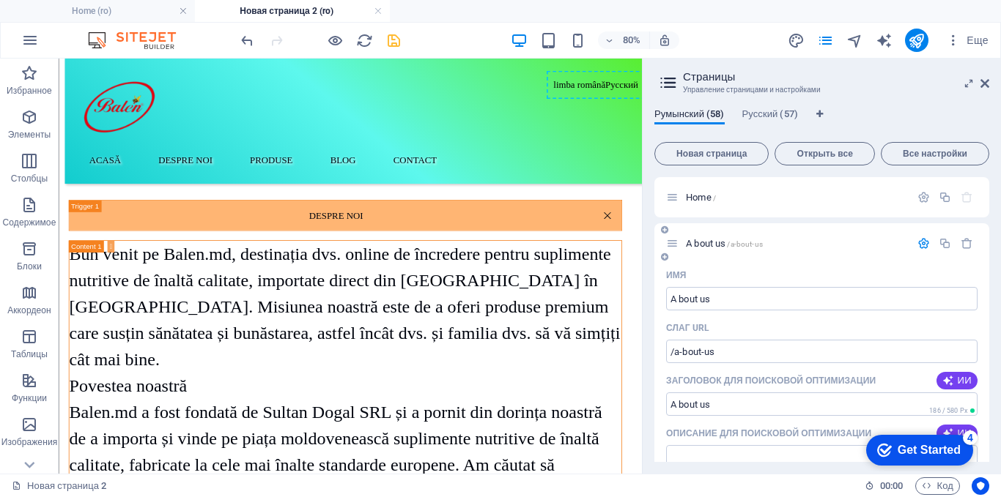
click at [867, 246] on p "A bout us /a-bout-us" at bounding box center [796, 244] width 220 height 10
click at [705, 243] on span "A bout us /a-bout-us" at bounding box center [724, 243] width 77 height 11
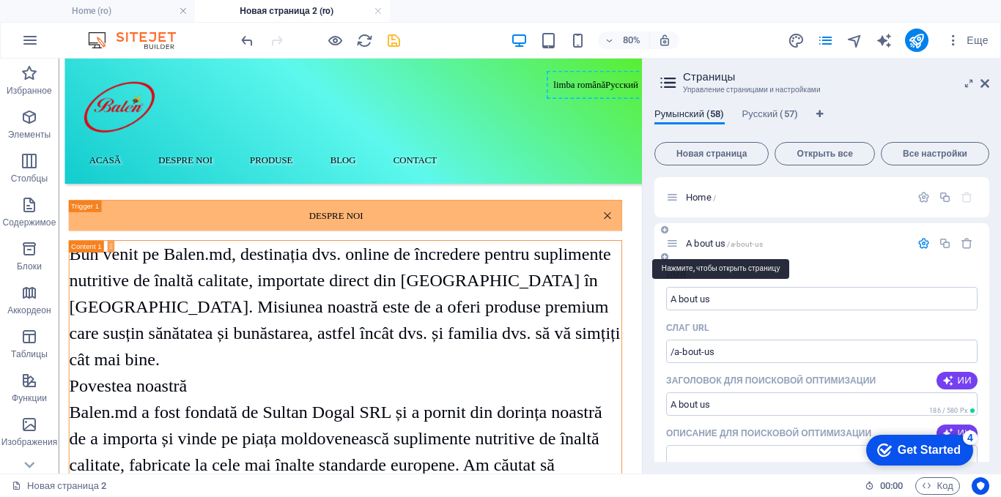
click at [705, 243] on span "A bout us /a-bout-us" at bounding box center [724, 243] width 77 height 11
click at [304, 137] on div "limba română Русский Acasă Despre Noi produse Blog Contact" at bounding box center [430, 137] width 729 height 157
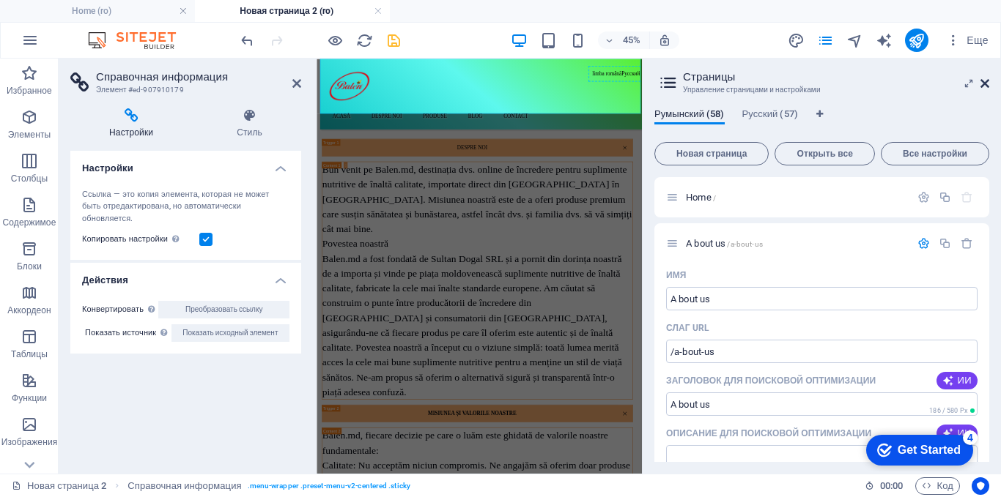
click at [980, 84] on icon at bounding box center [984, 84] width 9 height 12
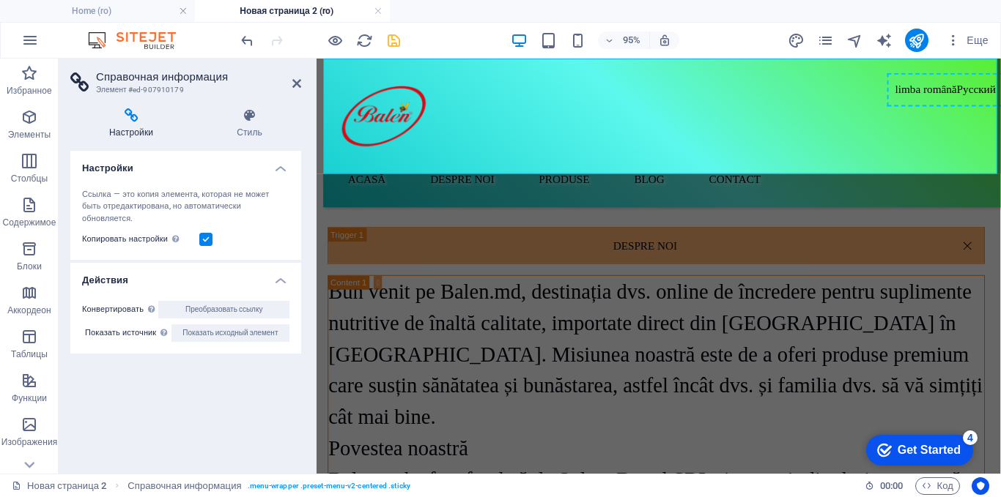
click at [611, 168] on nav "Acasă Despre Noi produse Blog Contact" at bounding box center [684, 185] width 692 height 35
click at [549, 168] on nav "Acasă Despre Noi produse Blog Contact" at bounding box center [684, 185] width 692 height 35
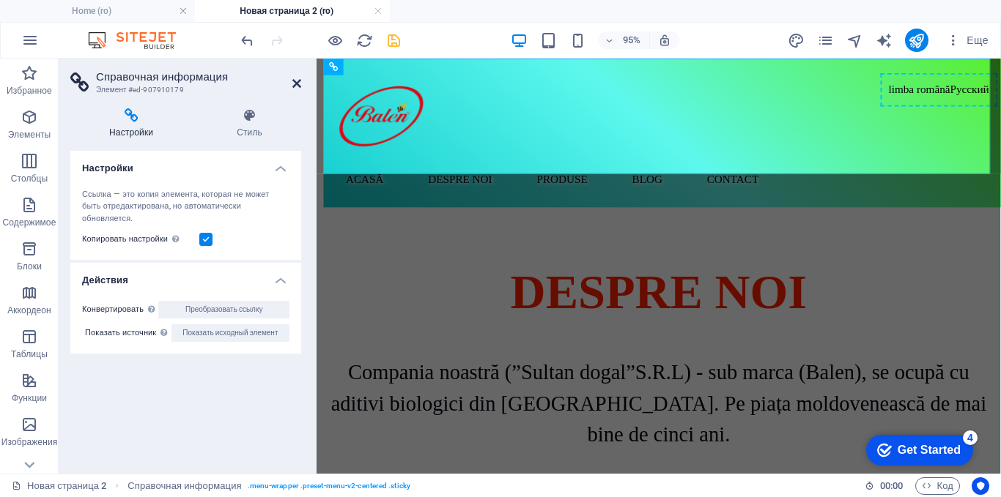
click at [298, 84] on icon at bounding box center [296, 84] width 9 height 12
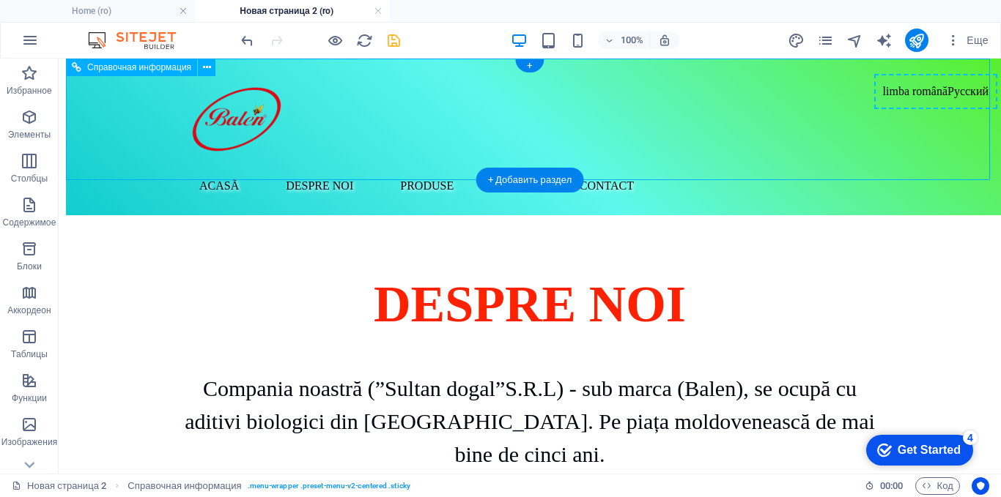
click at [320, 168] on nav "Acasă Despre Noi produse Blog Contact" at bounding box center [534, 185] width 692 height 35
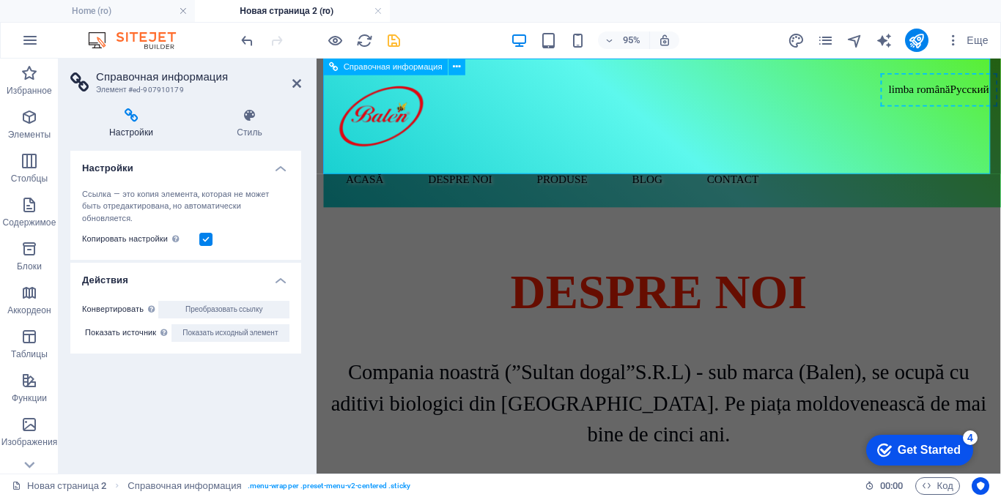
click at [484, 168] on nav "Acasă Despre Noi produse Blog Contact" at bounding box center [680, 185] width 689 height 35
drag, startPoint x: 296, startPoint y: 79, endPoint x: 239, endPoint y: 22, distance: 80.8
click at [296, 79] on icon at bounding box center [296, 84] width 9 height 12
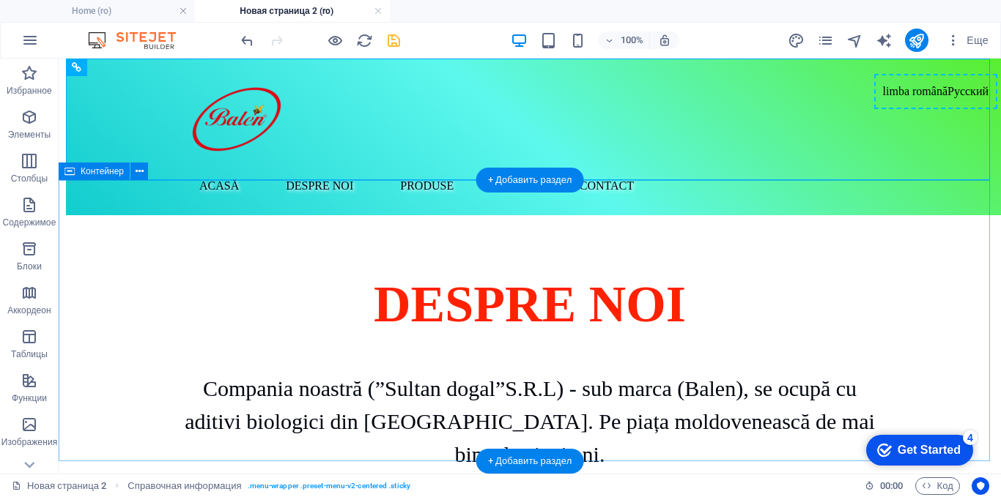
click at [328, 215] on div "Despre noi Compania noastră (”Sultan dogal”S.R.L) - sub marca (Balen), se ocupă…" at bounding box center [530, 372] width 942 height 314
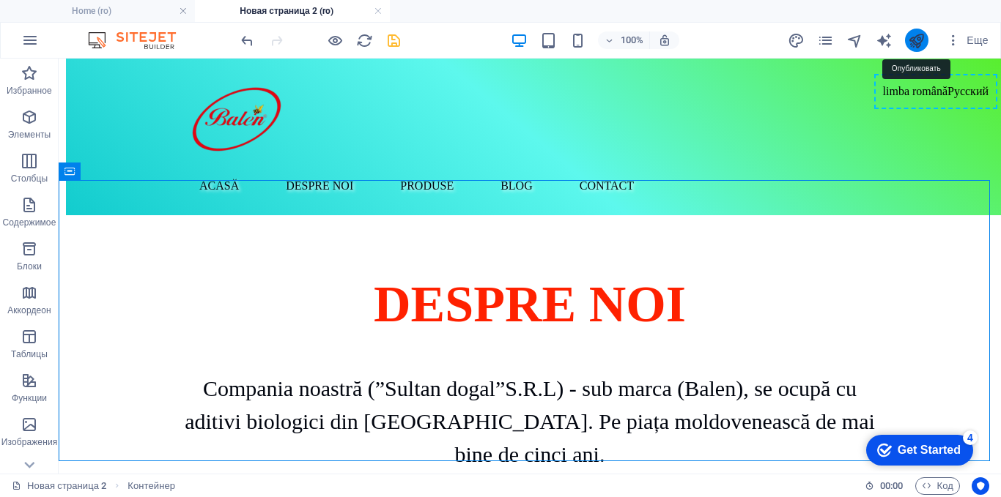
click at [918, 40] on icon "publish" at bounding box center [916, 40] width 17 height 17
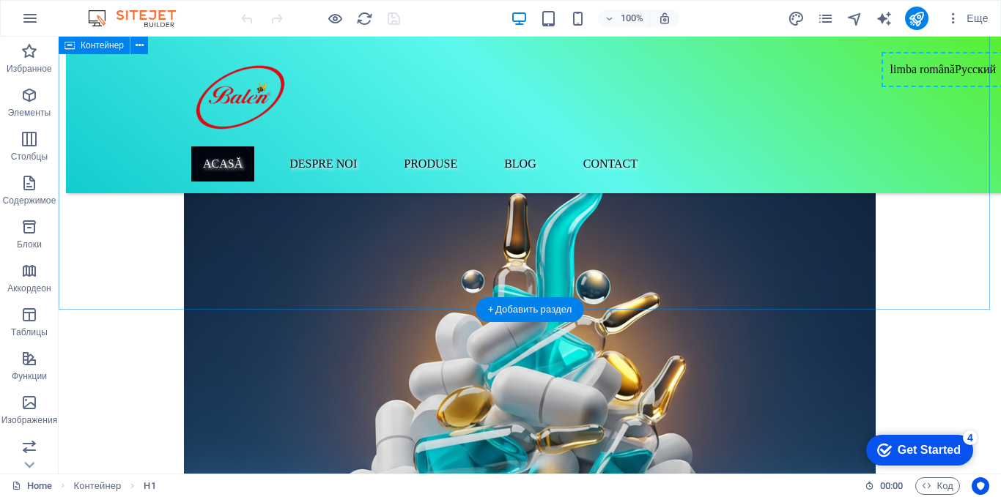
scroll to position [733, 0]
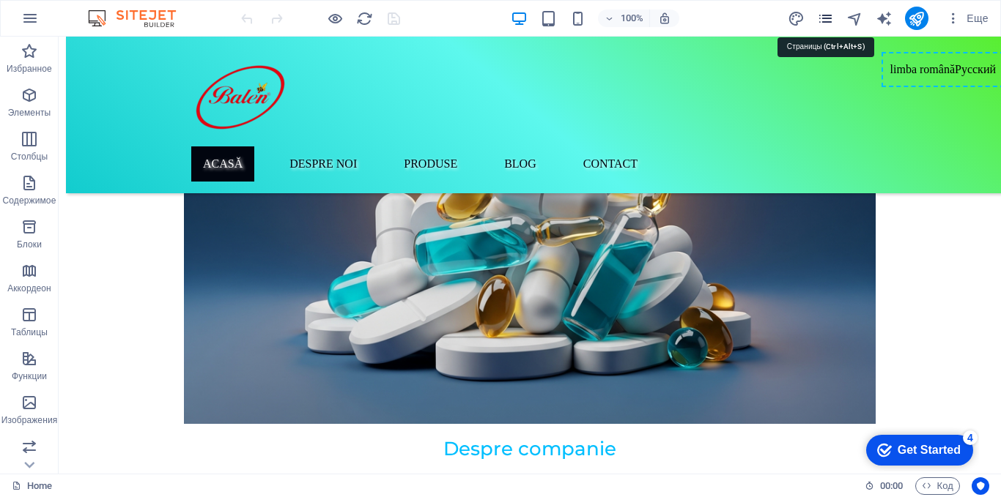
click at [831, 15] on icon "pages" at bounding box center [825, 18] width 17 height 17
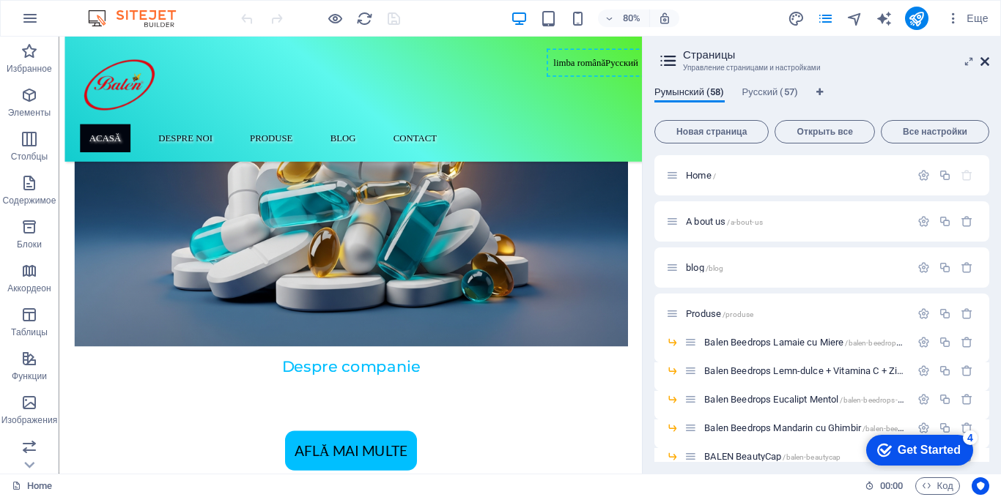
click at [985, 60] on icon at bounding box center [984, 62] width 9 height 12
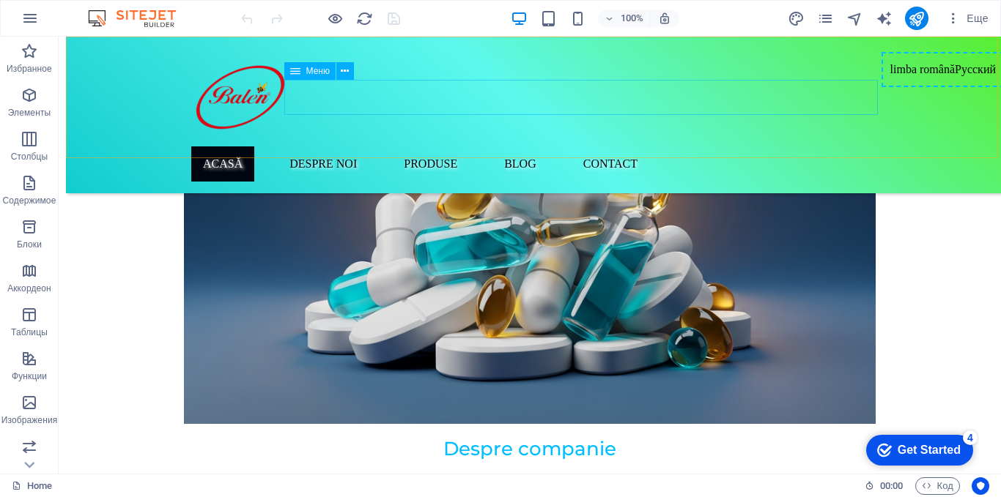
click at [327, 70] on span "Меню" at bounding box center [317, 71] width 23 height 9
select select
select select "3"
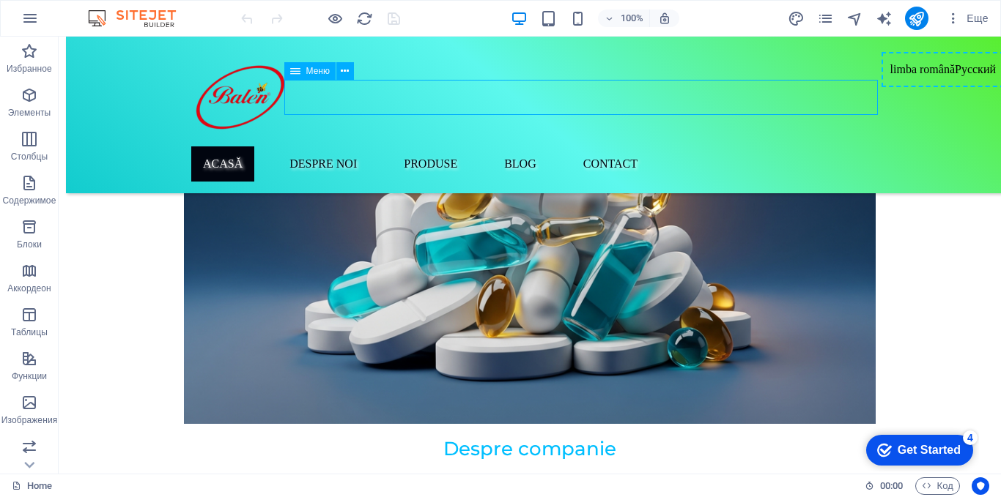
select select
select select "2"
select select
select select "56"
select select
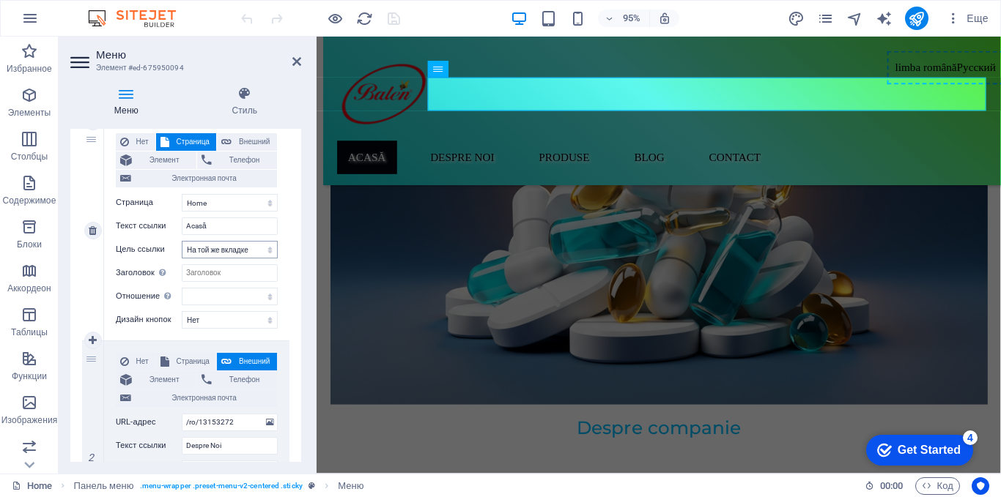
scroll to position [293, 0]
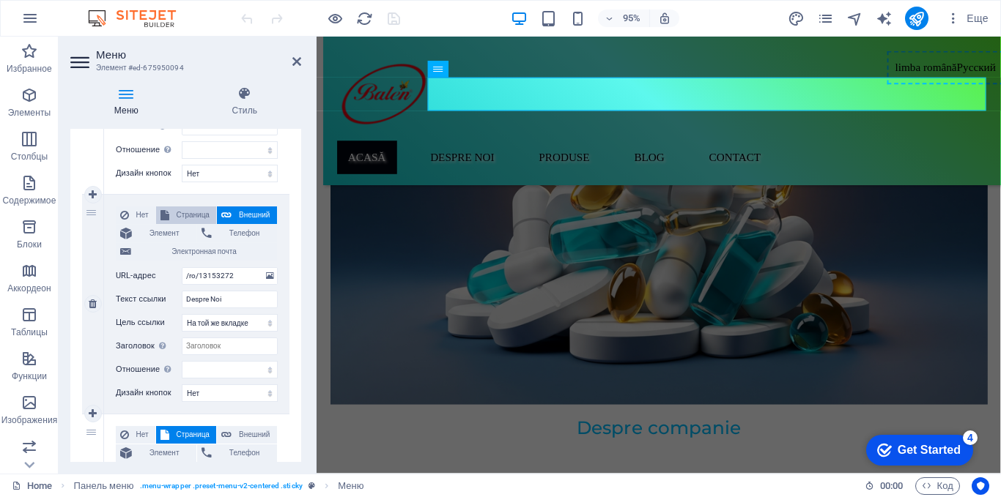
click at [183, 215] on span "Страница" at bounding box center [193, 216] width 38 height 18
select select
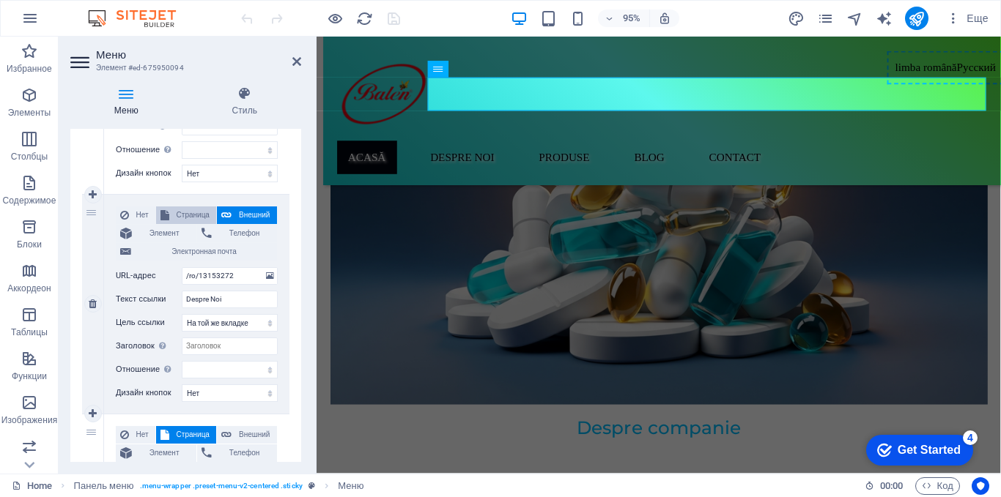
select select
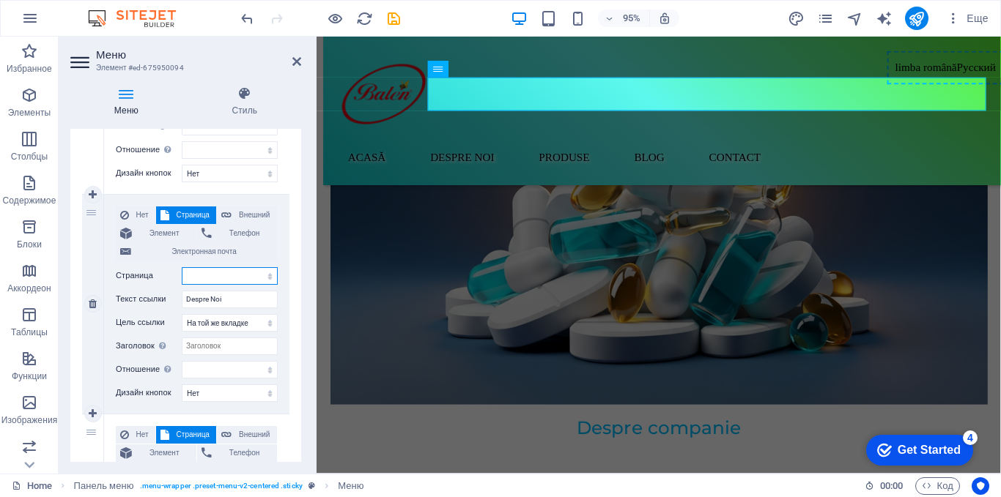
click at [258, 277] on select "Home A bout us blog Produse -- Balen Beedrops Lamaie cu Miere -- Balen Beedrops…" at bounding box center [230, 276] width 96 height 18
select select "1"
click at [182, 267] on select "Home A bout us blog Produse -- Balen Beedrops Lamaie cu Miere -- Balen Beedrops…" at bounding box center [230, 276] width 96 height 18
select select
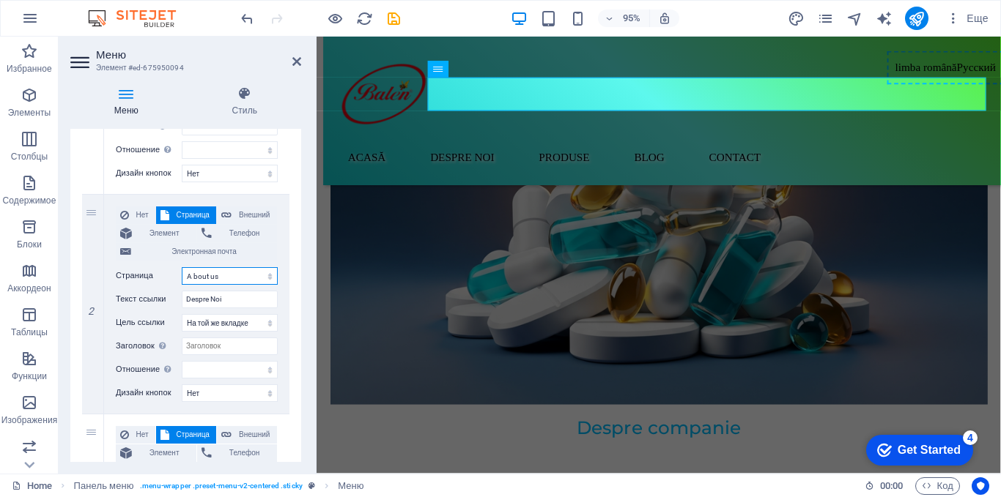
select select
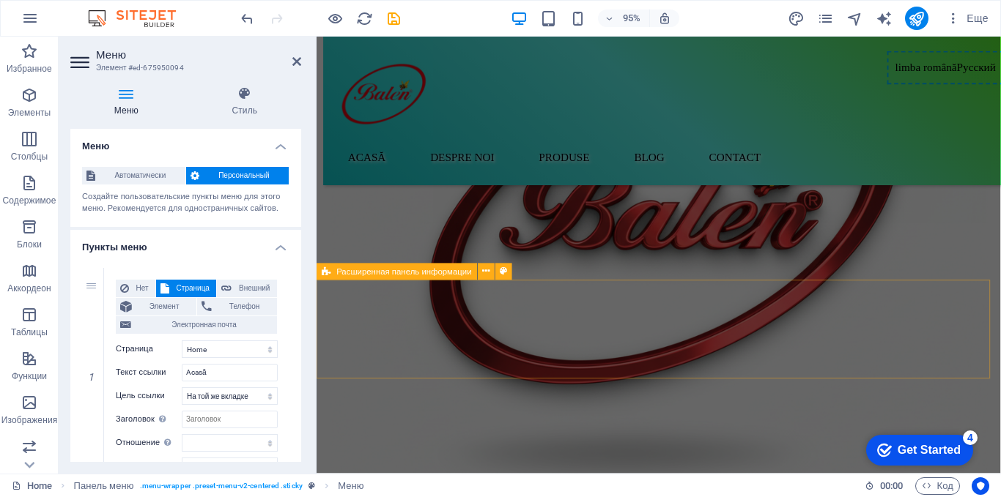
scroll to position [1583, 0]
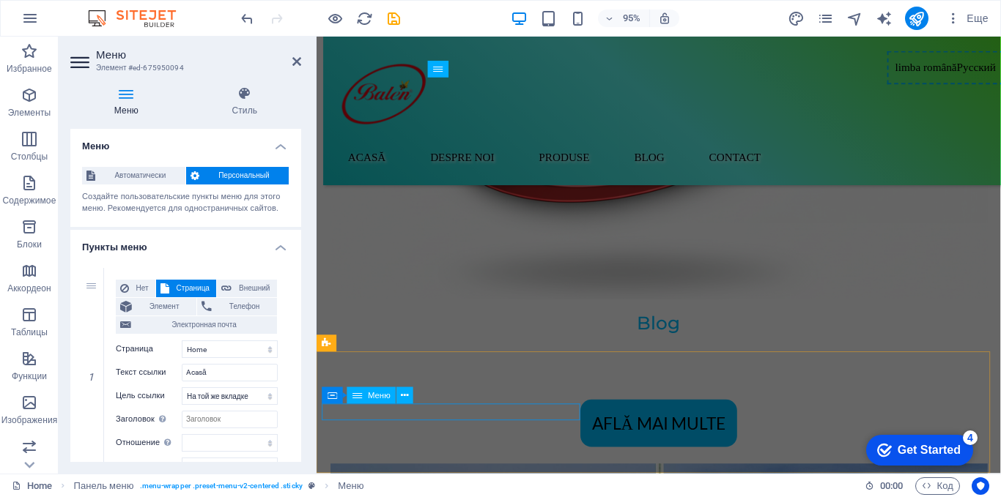
select select
select select "59"
select select
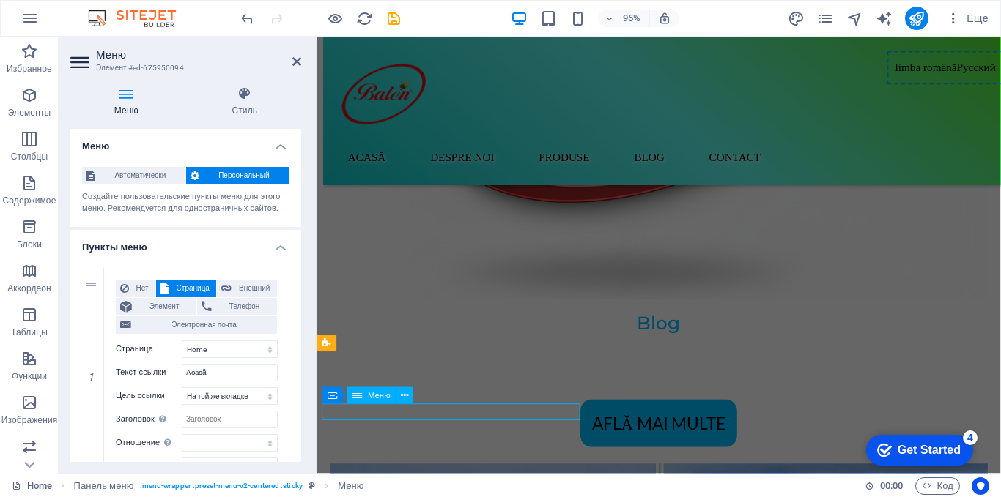
select select "2"
select select
select select "3"
select select
select select "56"
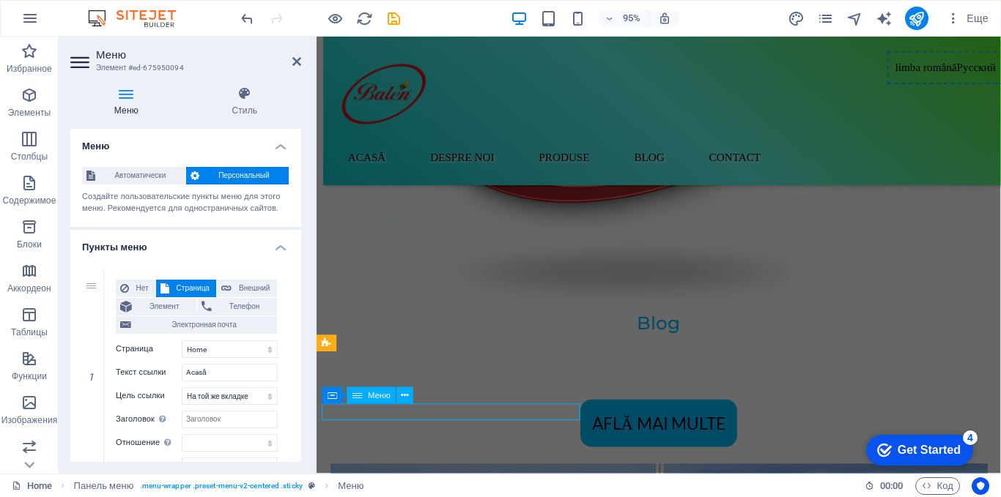
select select
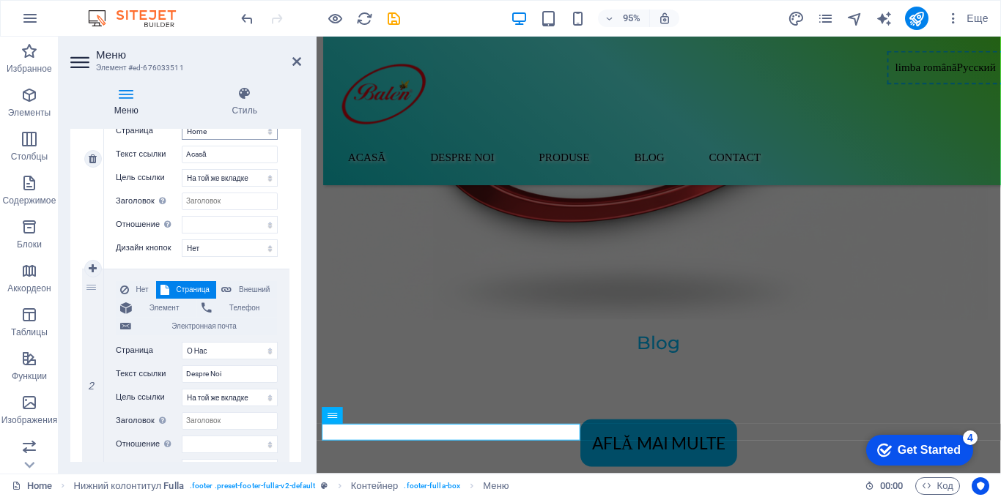
scroll to position [220, 0]
click at [189, 284] on span "Страница" at bounding box center [193, 289] width 38 height 18
click at [257, 347] on select "Home A bout us blog Produse -- Balen Beedrops Lamaie cu Miere -- Balen Beedrops…" at bounding box center [230, 350] width 96 height 18
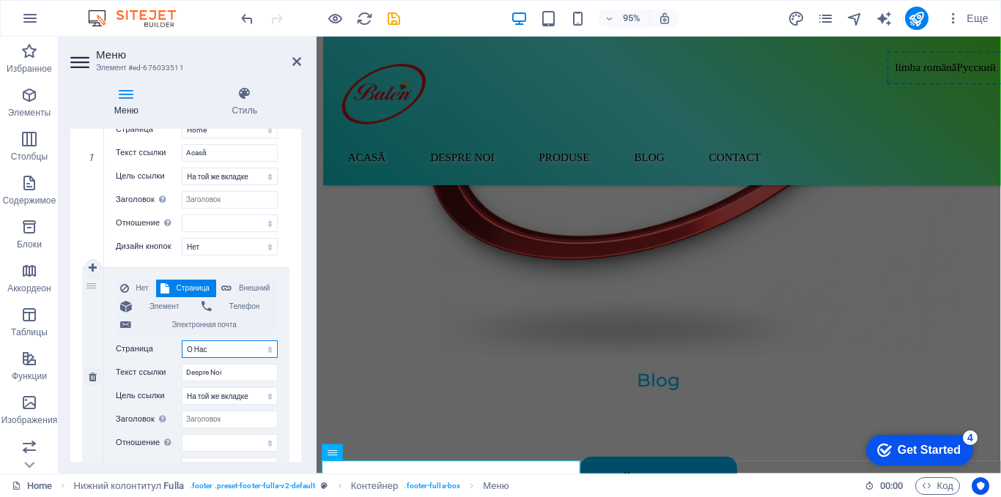
scroll to position [1516, 0]
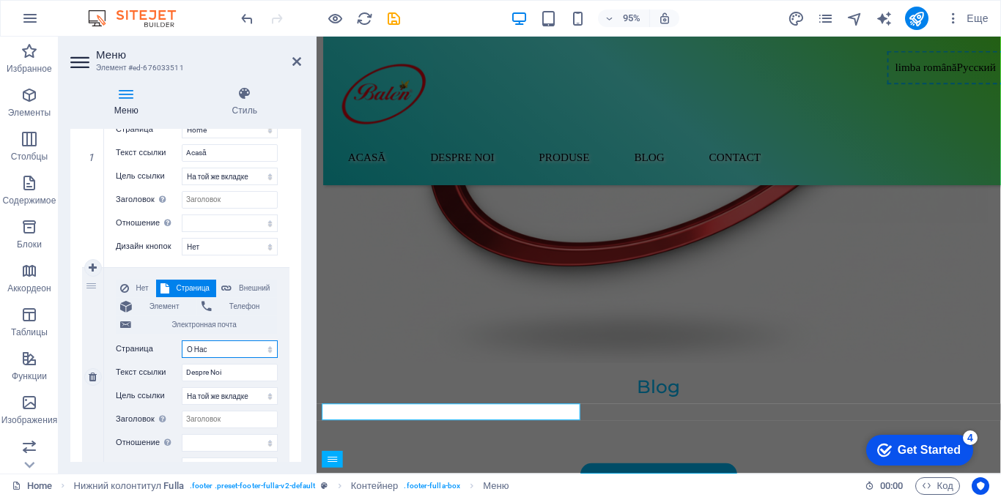
select select "1"
click at [182, 341] on select "Home A bout us blog Produse -- Balen Beedrops Lamaie cu Miere -- Balen Beedrops…" at bounding box center [230, 350] width 96 height 18
select select
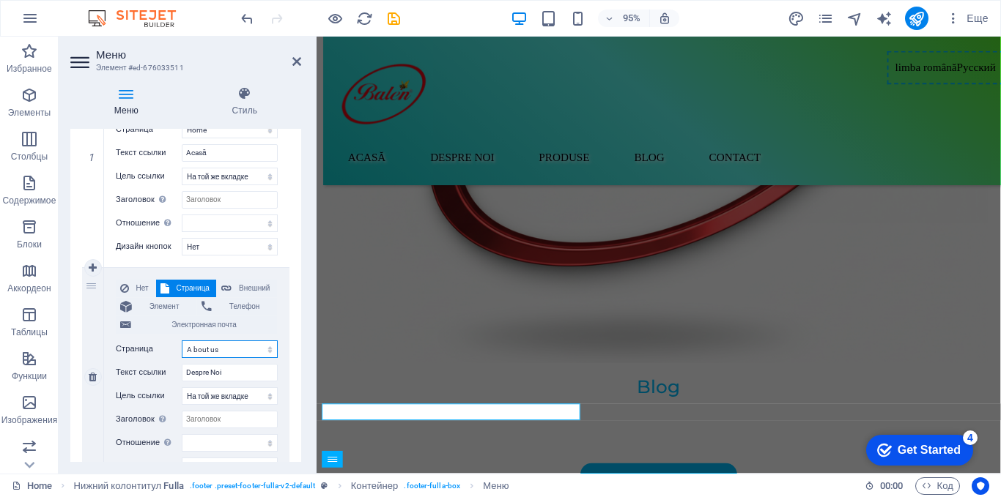
select select
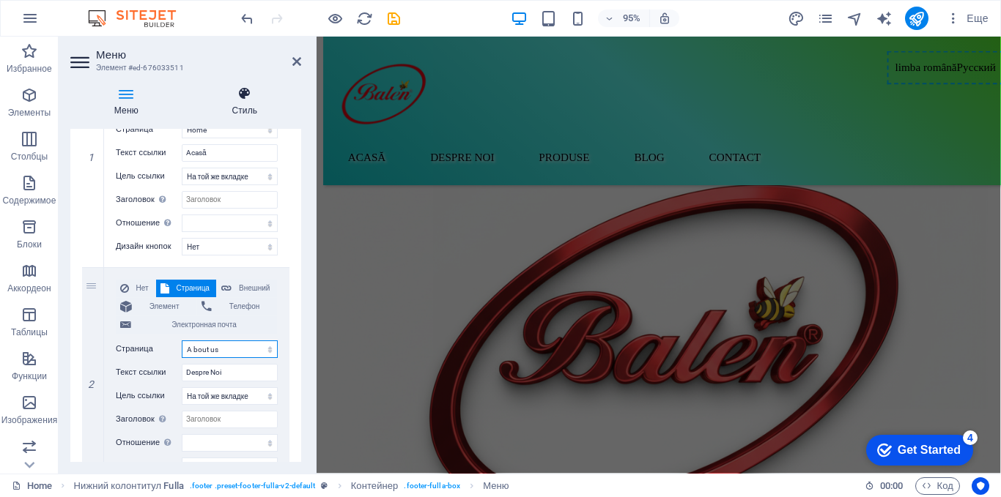
scroll to position [1220, 0]
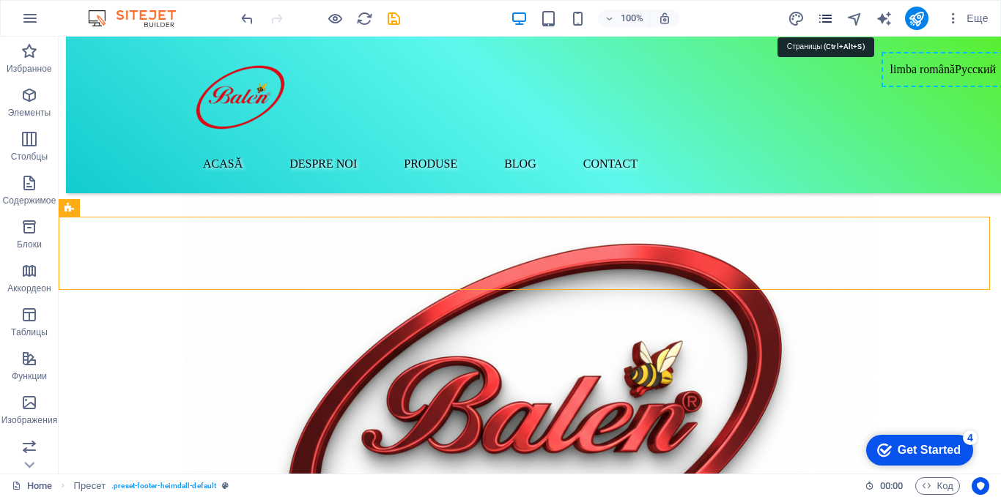
click at [828, 11] on icon "pages" at bounding box center [825, 18] width 17 height 17
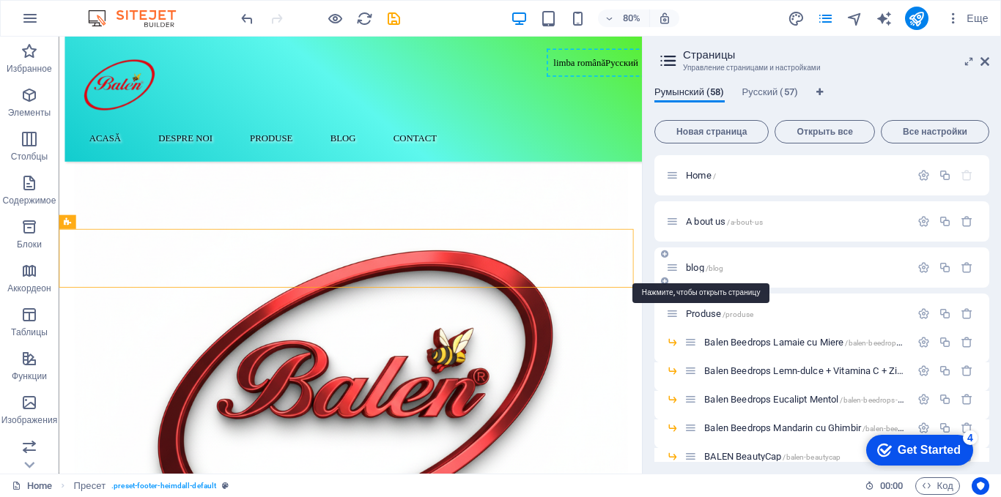
click at [700, 266] on span "blog /blog" at bounding box center [704, 267] width 37 height 11
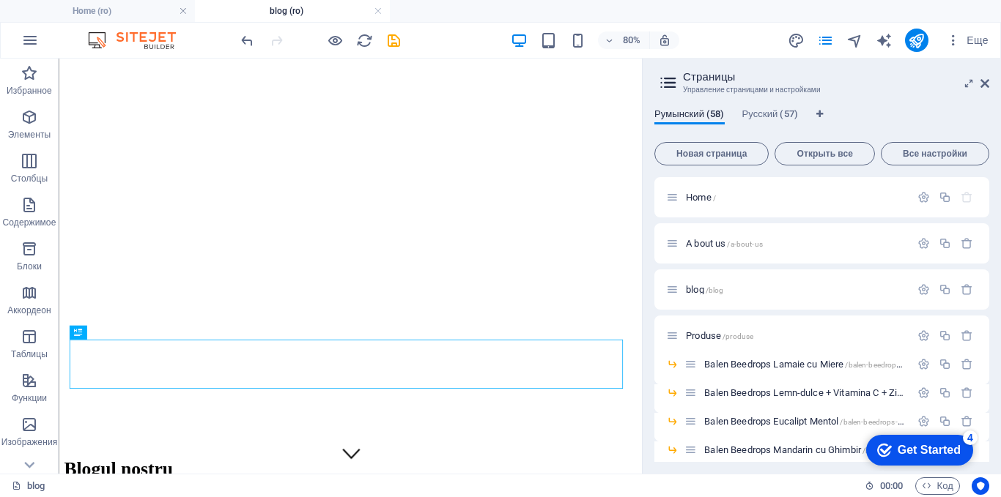
scroll to position [0, 0]
click at [990, 86] on aside "Страницы Управление страницами и настройками Румынский (58) Русский (57) Новая …" at bounding box center [821, 266] width 359 height 415
click at [986, 81] on icon at bounding box center [984, 84] width 9 height 12
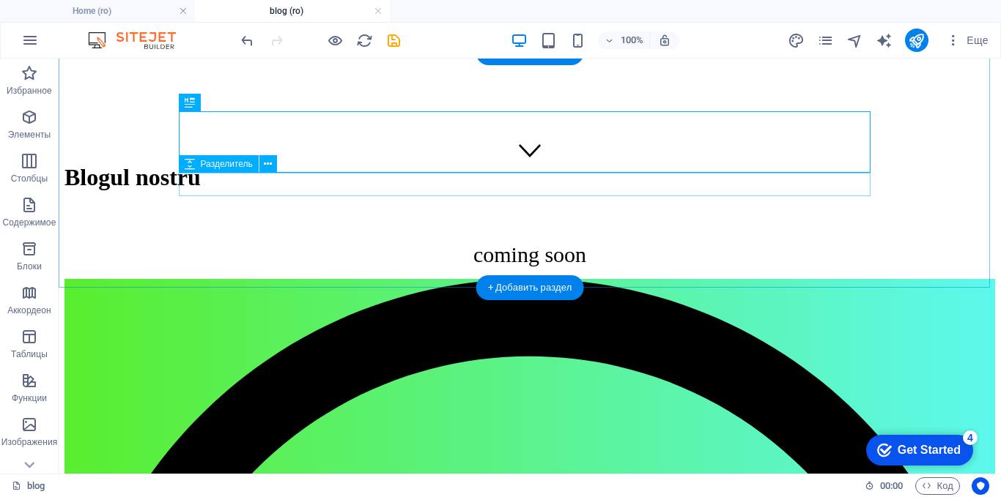
scroll to position [300, 0]
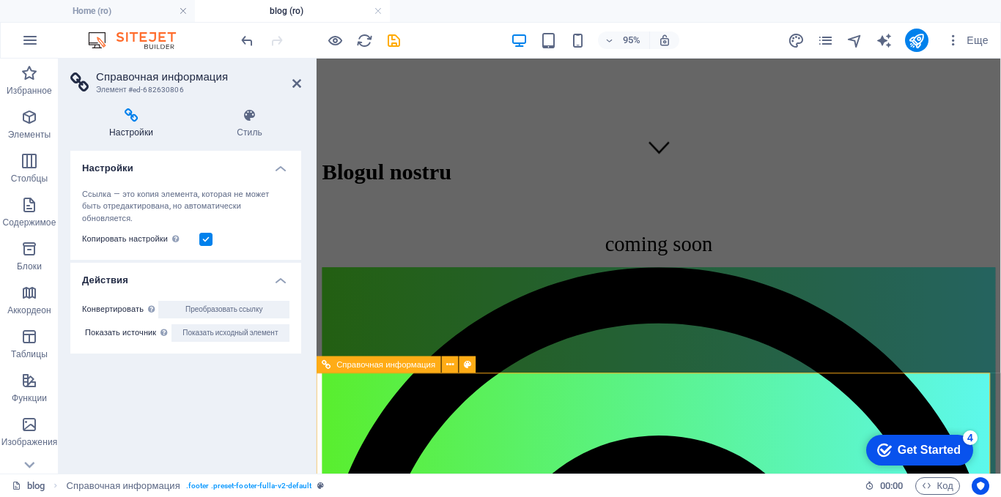
scroll to position [323, 0]
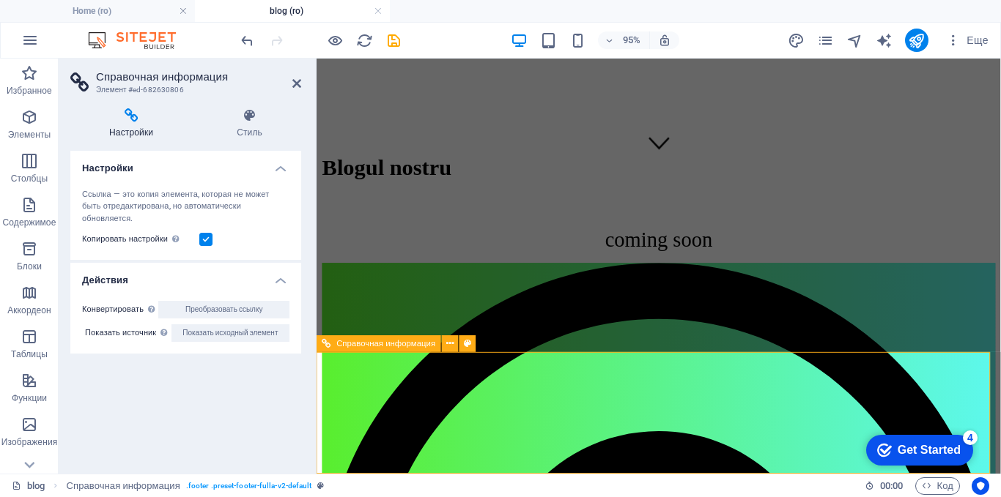
click at [297, 86] on icon at bounding box center [296, 84] width 9 height 12
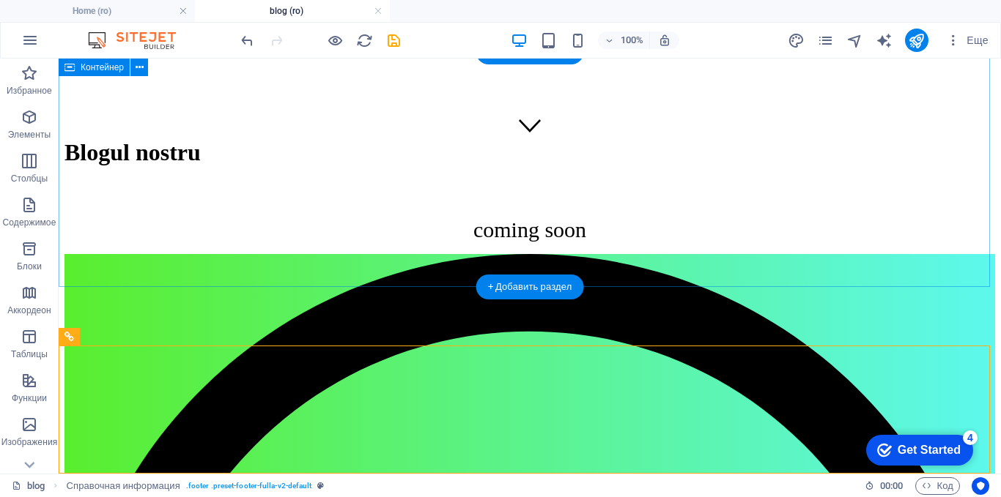
scroll to position [300, 0]
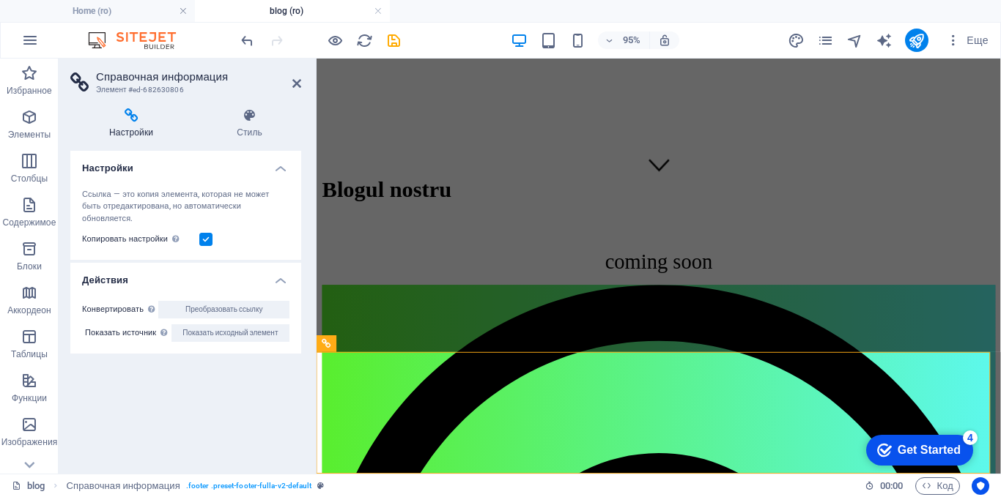
scroll to position [323, 0]
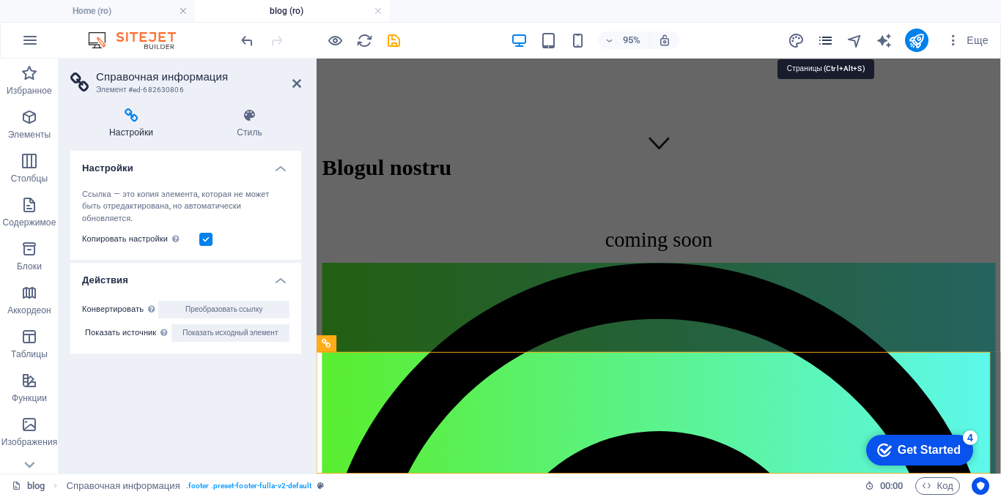
click at [829, 43] on icon "pages" at bounding box center [825, 40] width 17 height 17
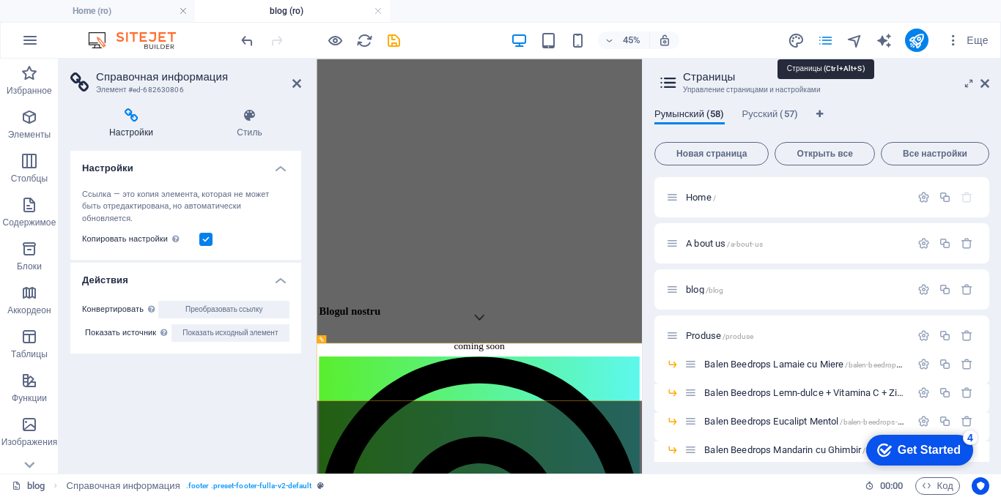
scroll to position [0, 0]
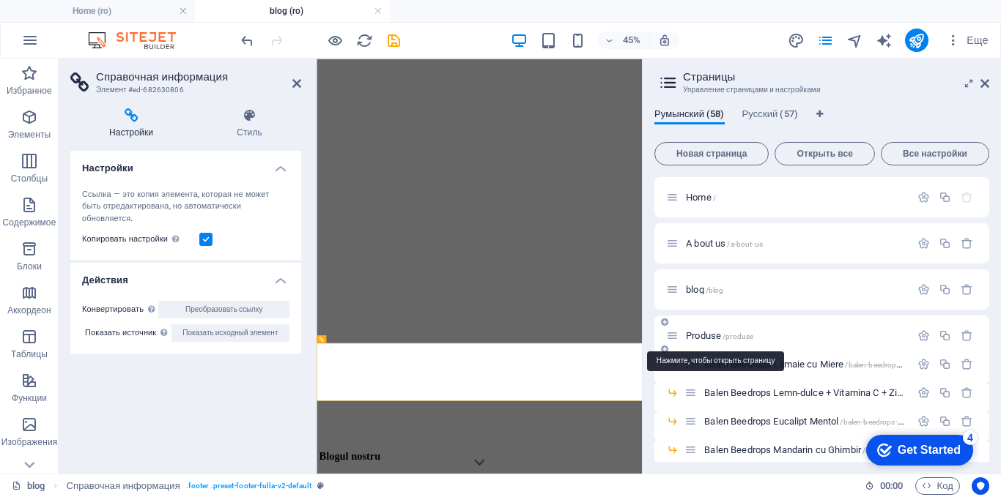
click at [694, 333] on span "Produse /produse" at bounding box center [719, 335] width 67 height 11
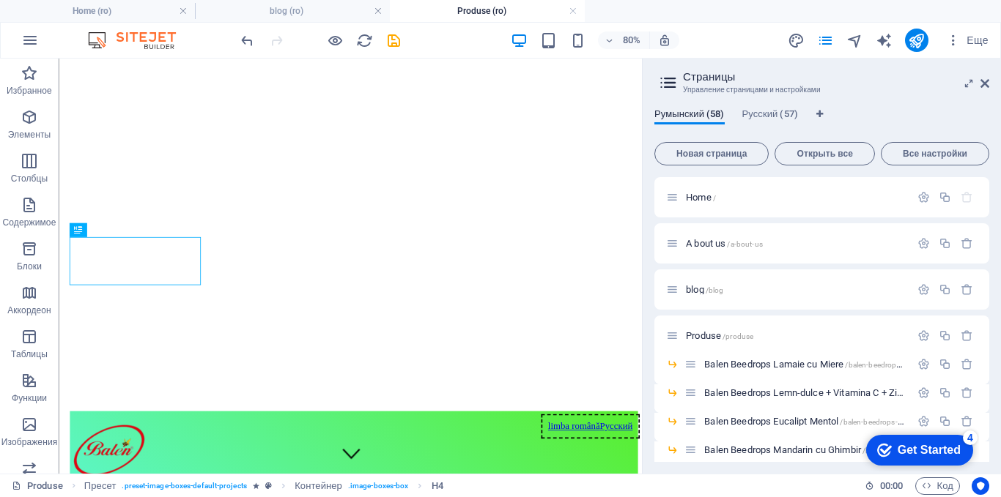
scroll to position [322, 0]
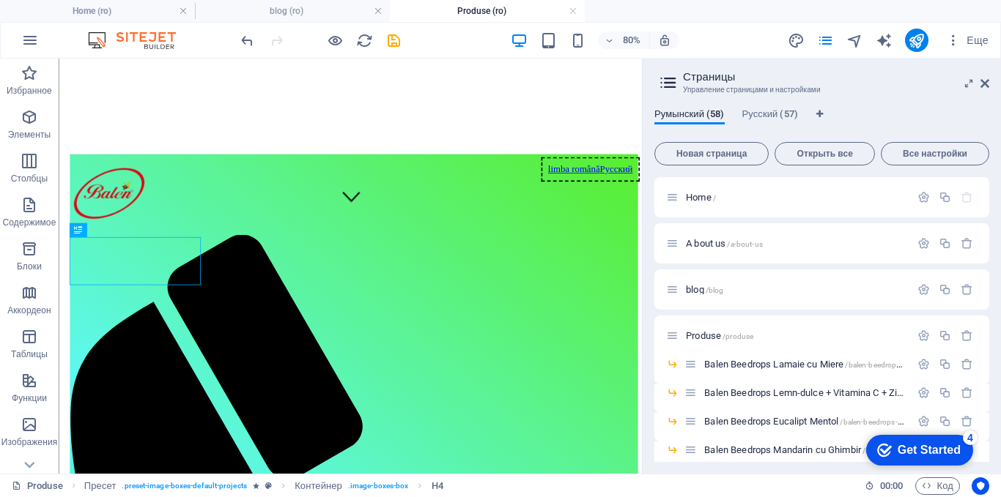
click at [990, 84] on aside "Страницы Управление страницами и настройками Румынский (58) Русский (57) Новая …" at bounding box center [821, 266] width 359 height 415
click at [985, 81] on icon at bounding box center [984, 84] width 9 height 12
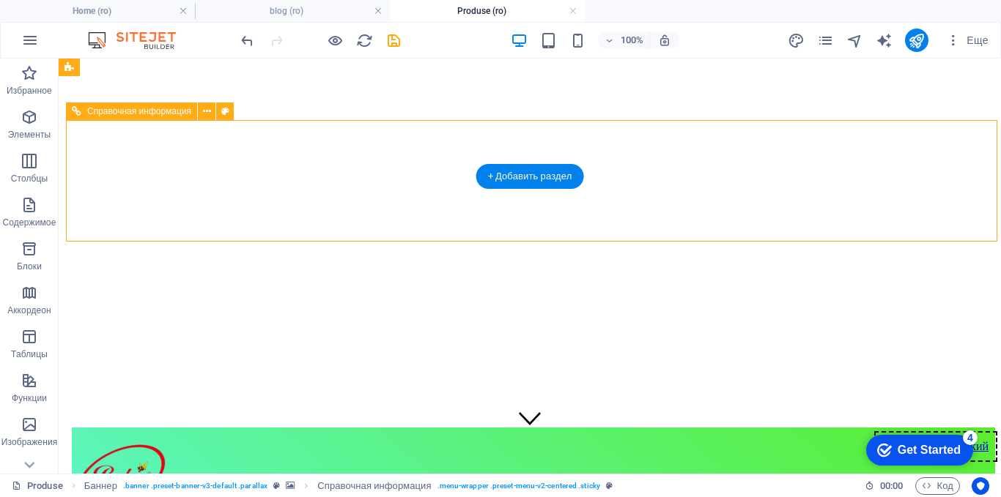
scroll to position [0, 0]
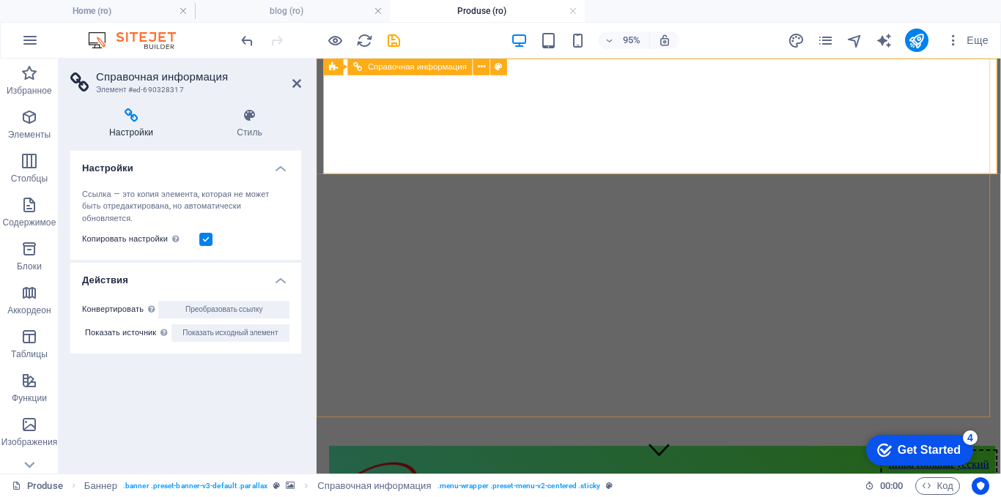
click at [374, 66] on button at bounding box center [379, 67] width 17 height 17
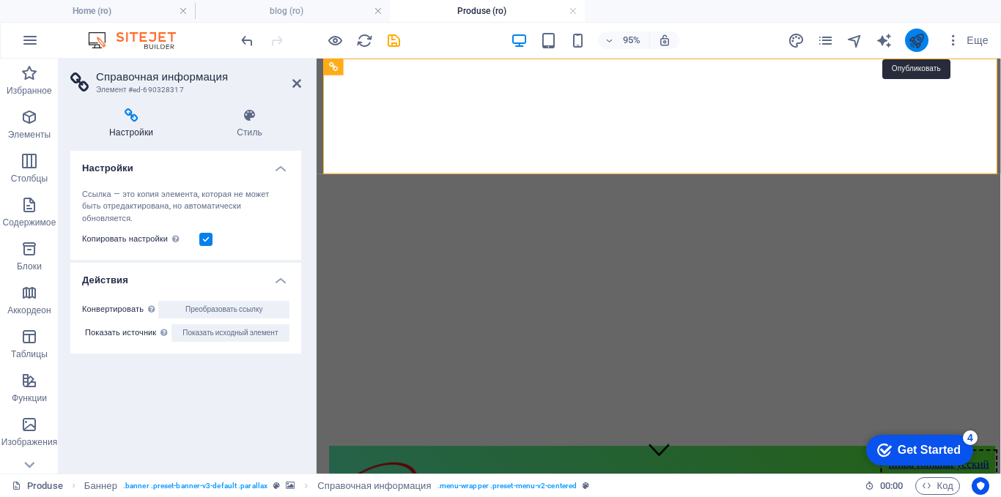
click at [912, 41] on icon "publish" at bounding box center [916, 40] width 17 height 17
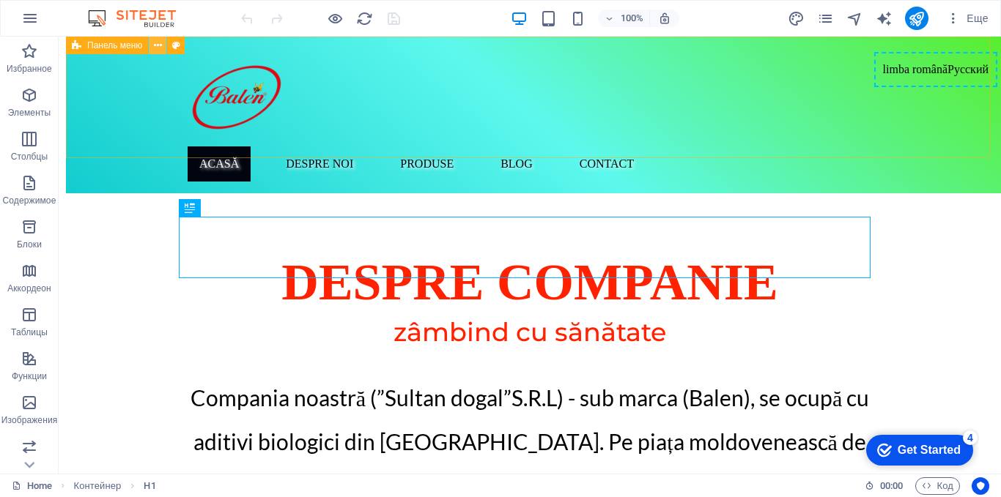
click at [157, 45] on icon at bounding box center [158, 45] width 8 height 15
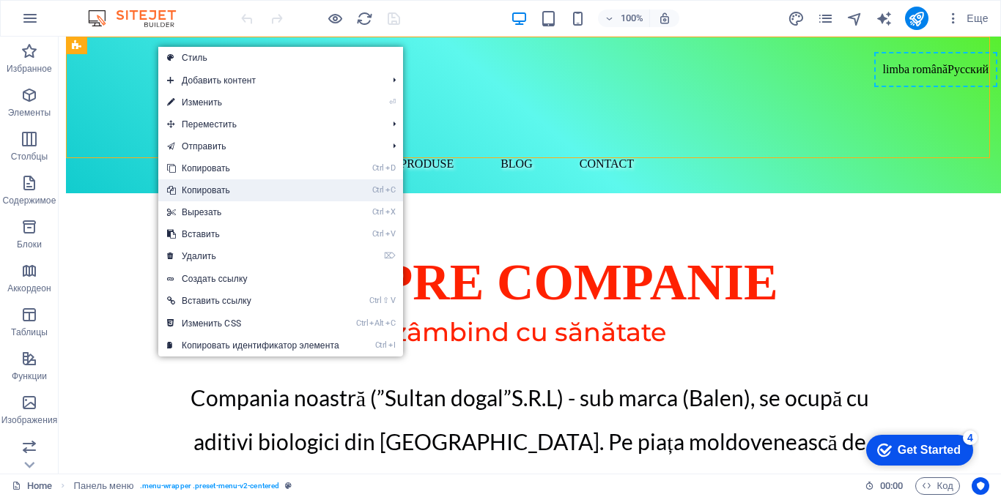
click at [197, 189] on link "Ctrl C Копировать" at bounding box center [253, 190] width 190 height 22
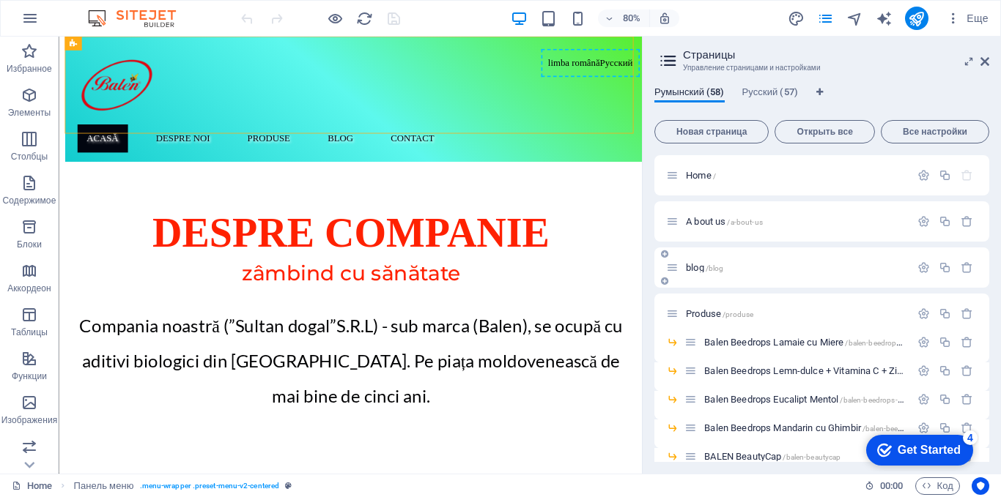
click at [699, 266] on span "blog /blog" at bounding box center [704, 267] width 37 height 11
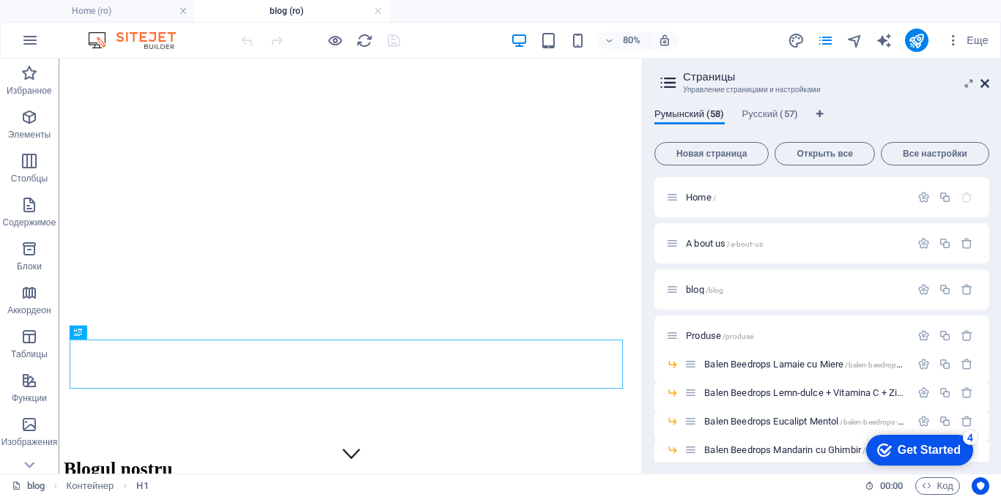
drag, startPoint x: 985, startPoint y: 84, endPoint x: 911, endPoint y: 26, distance: 95.0
click at [985, 84] on icon at bounding box center [984, 84] width 9 height 12
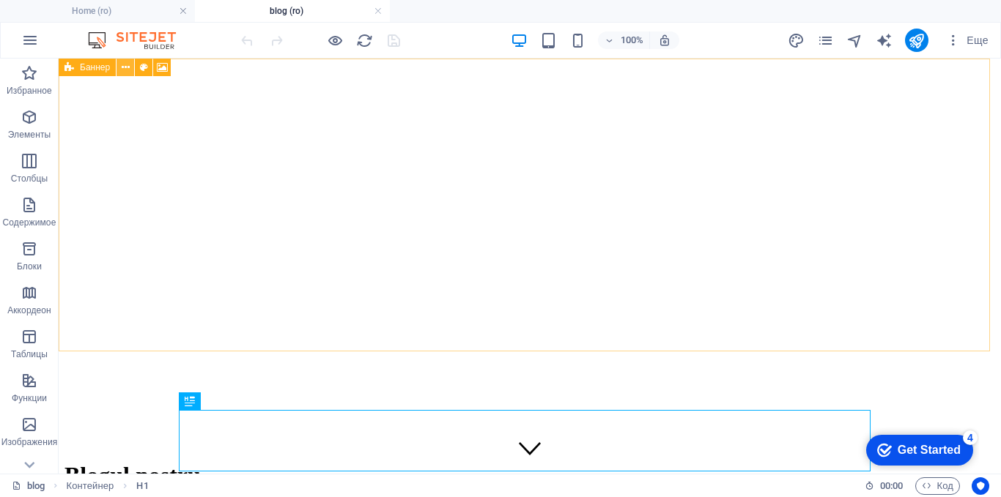
click at [128, 71] on icon at bounding box center [126, 67] width 8 height 15
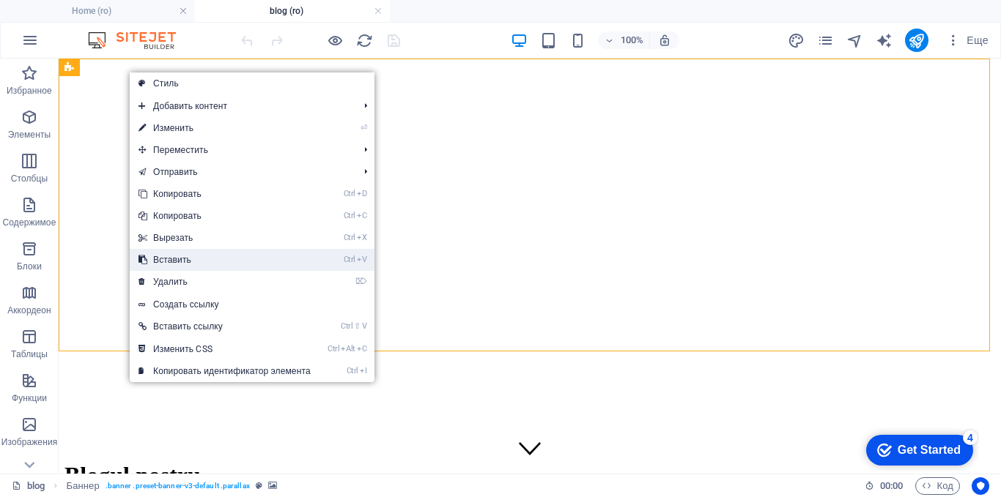
click at [160, 256] on link "Ctrl V Вставить" at bounding box center [225, 260] width 190 height 22
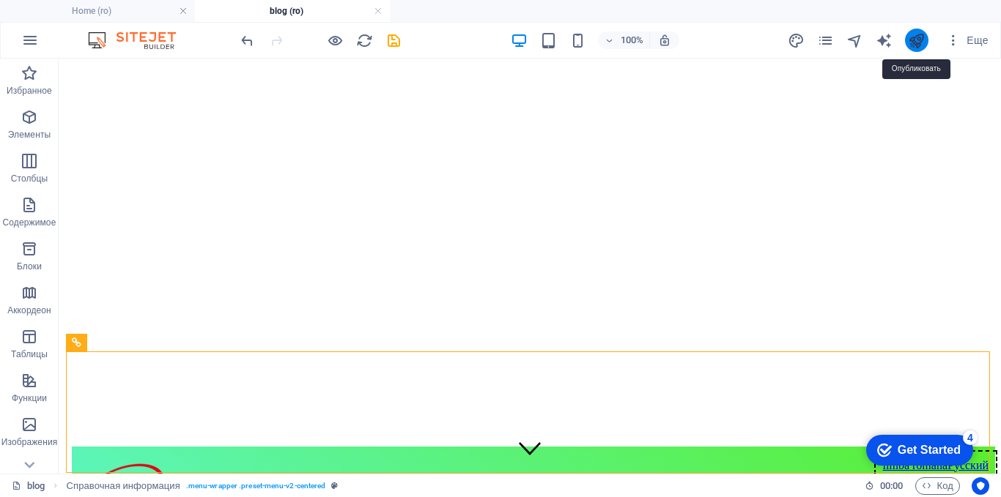
click at [912, 40] on icon "publish" at bounding box center [916, 40] width 17 height 17
